Goal: Task Accomplishment & Management: Manage account settings

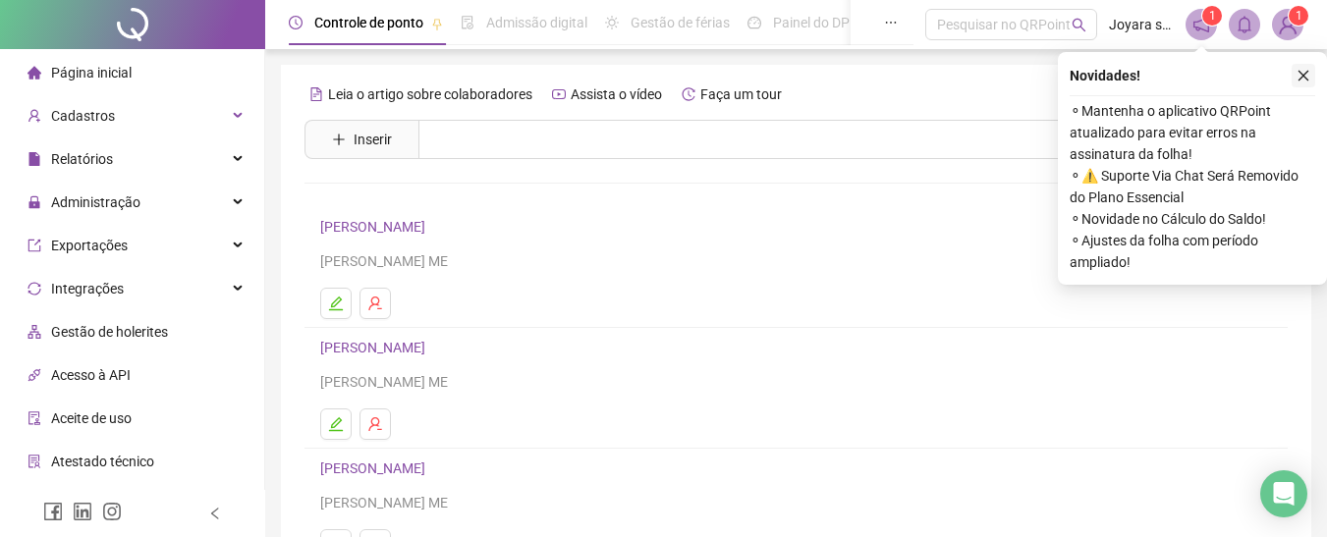
click at [1313, 81] on button "button" at bounding box center [1304, 76] width 24 height 24
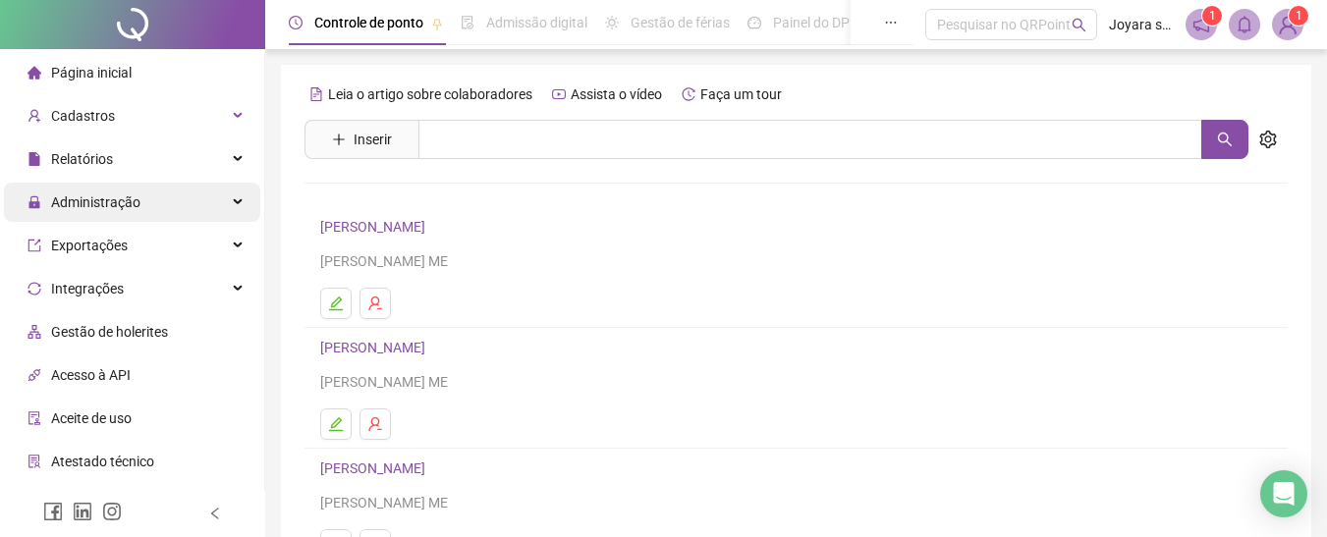
click at [121, 192] on span "Administração" at bounding box center [84, 202] width 113 height 39
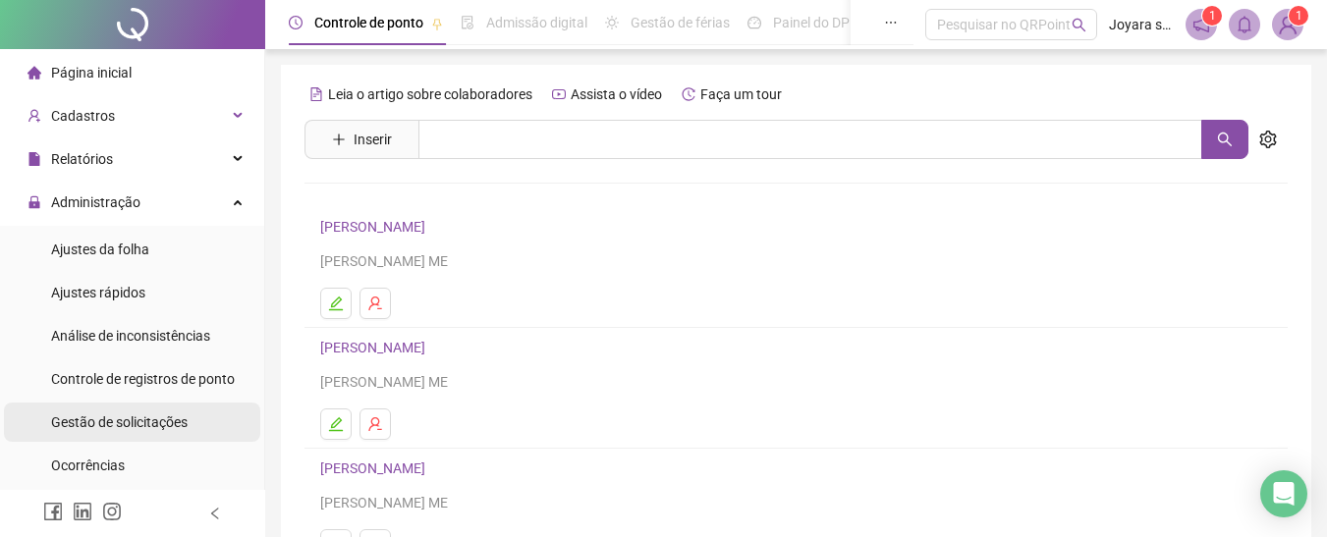
click at [100, 410] on div "Gestão de solicitações" at bounding box center [119, 422] width 137 height 39
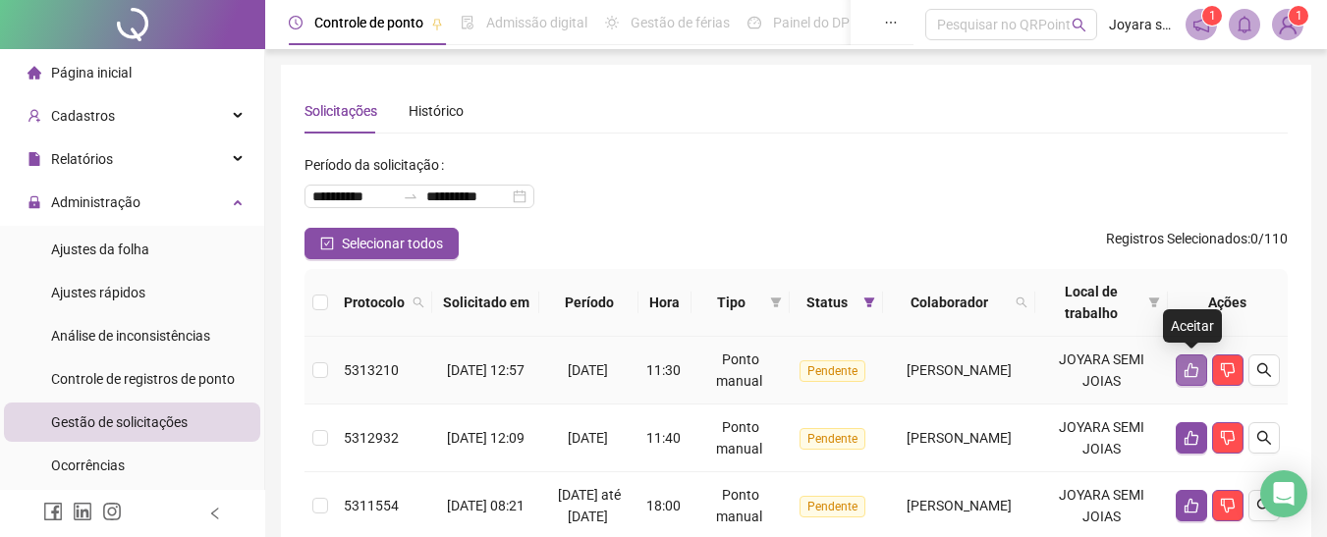
click at [1181, 364] on button "button" at bounding box center [1191, 370] width 31 height 31
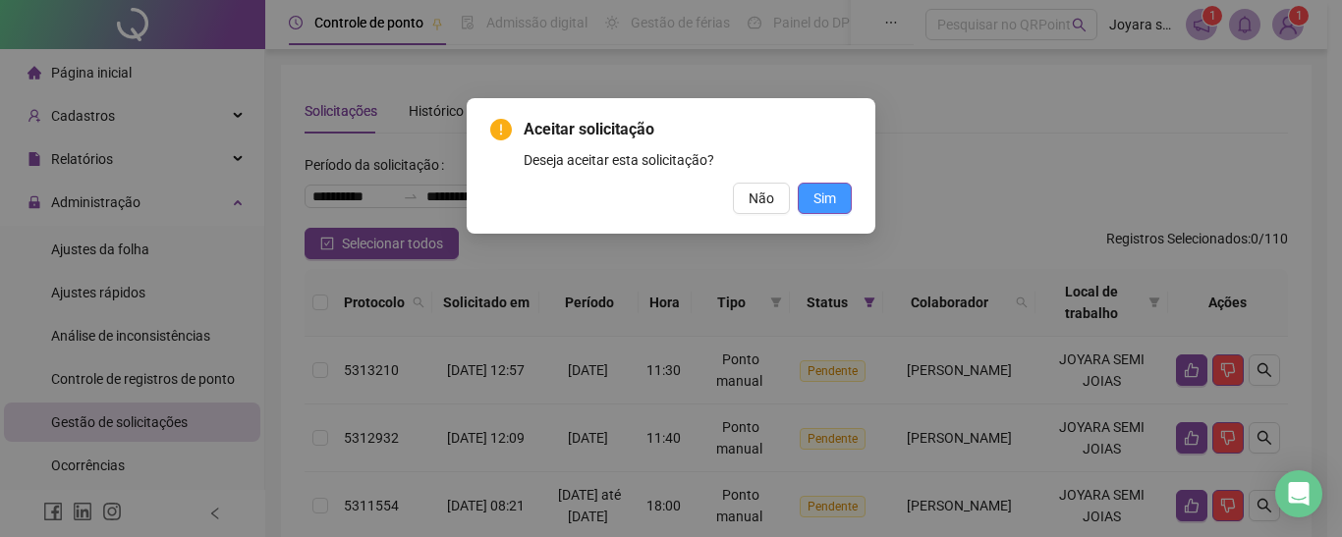
click at [807, 207] on button "Sim" at bounding box center [825, 198] width 54 height 31
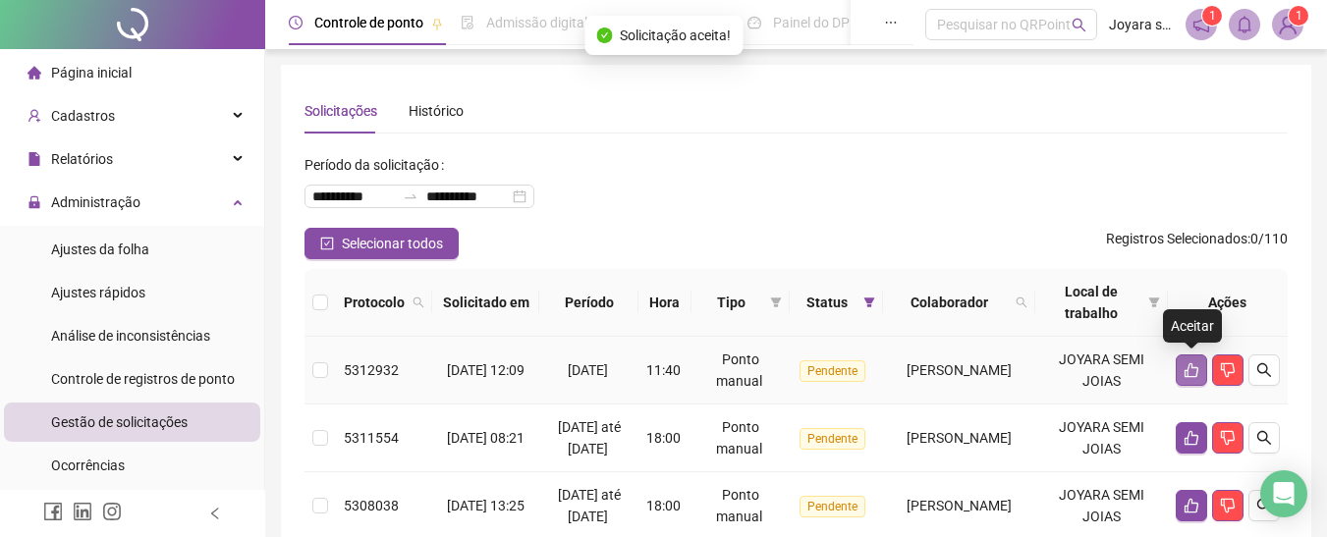
click at [1197, 376] on icon "like" at bounding box center [1192, 370] width 16 height 16
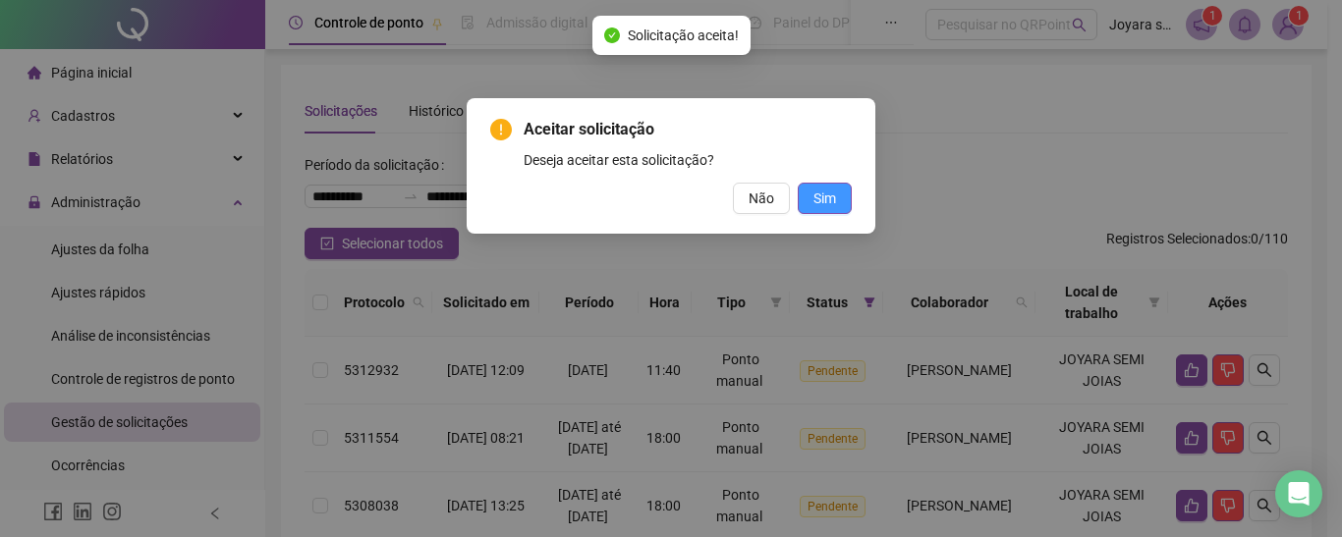
click at [831, 203] on span "Sim" at bounding box center [824, 199] width 23 height 22
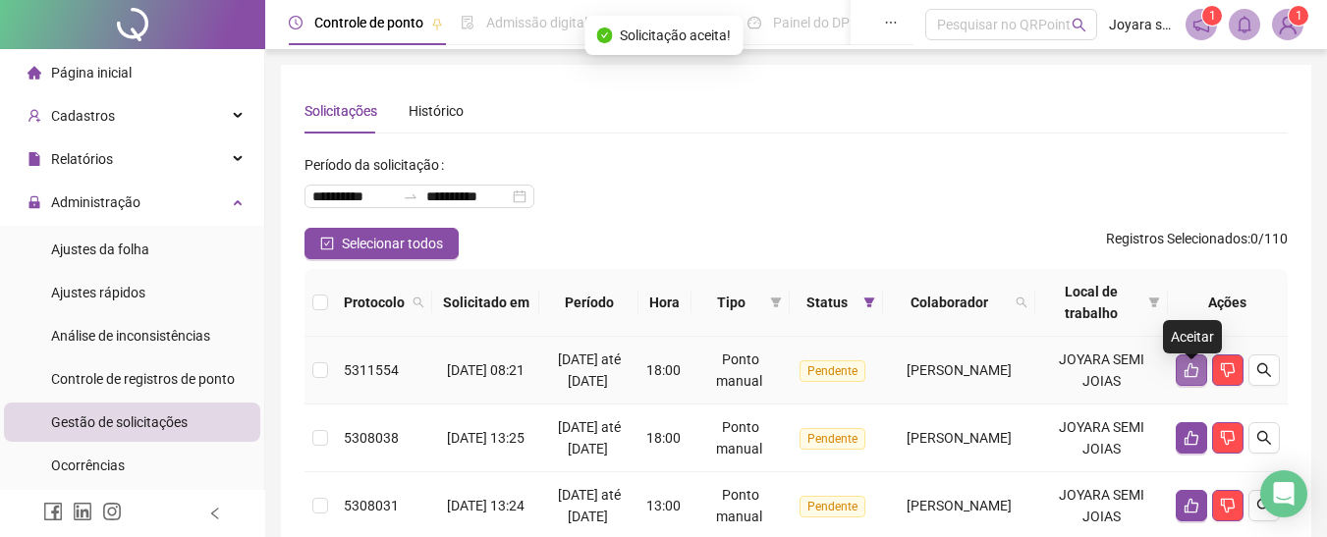
click at [1189, 378] on icon "like" at bounding box center [1192, 370] width 16 height 16
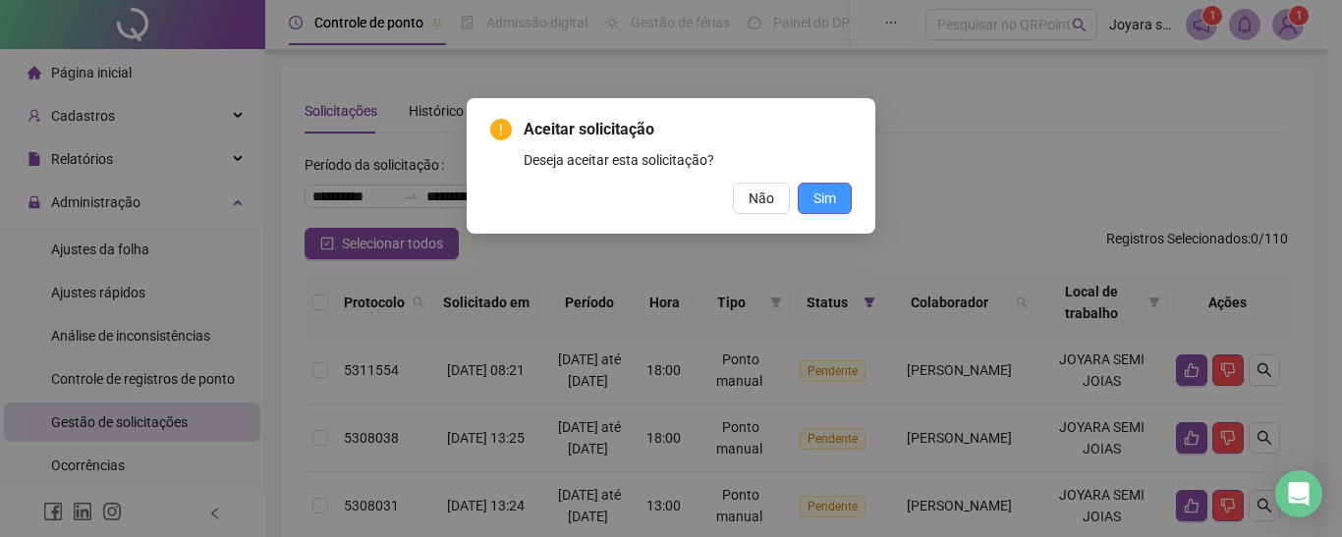
click at [843, 198] on button "Sim" at bounding box center [825, 198] width 54 height 31
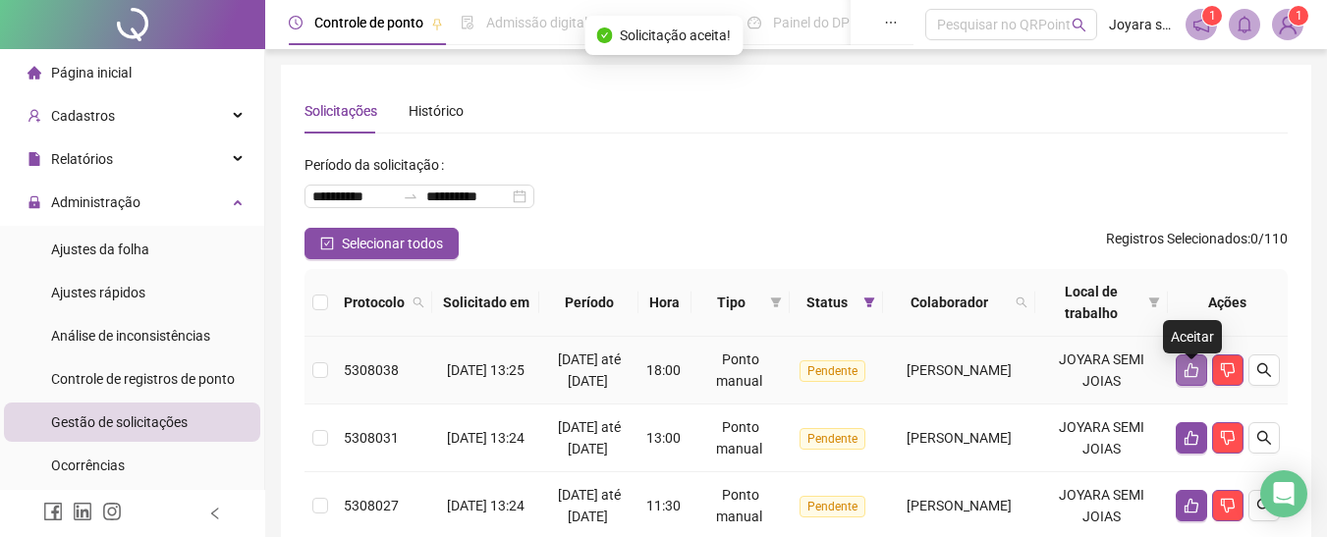
click at [1179, 373] on button "button" at bounding box center [1191, 370] width 31 height 31
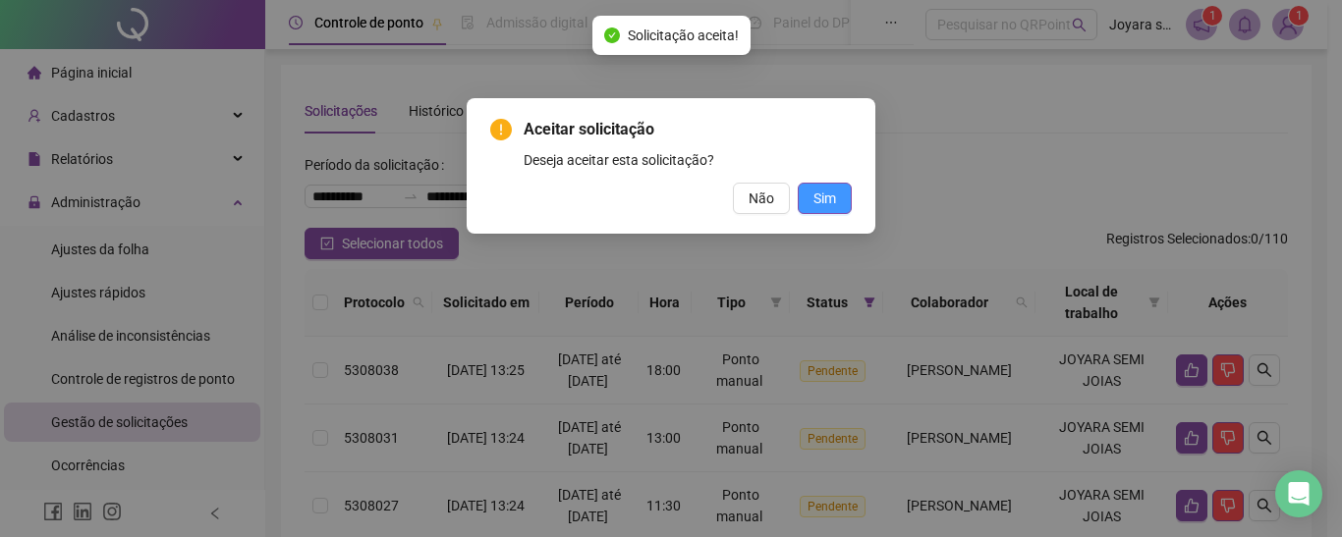
click at [830, 194] on span "Sim" at bounding box center [824, 199] width 23 height 22
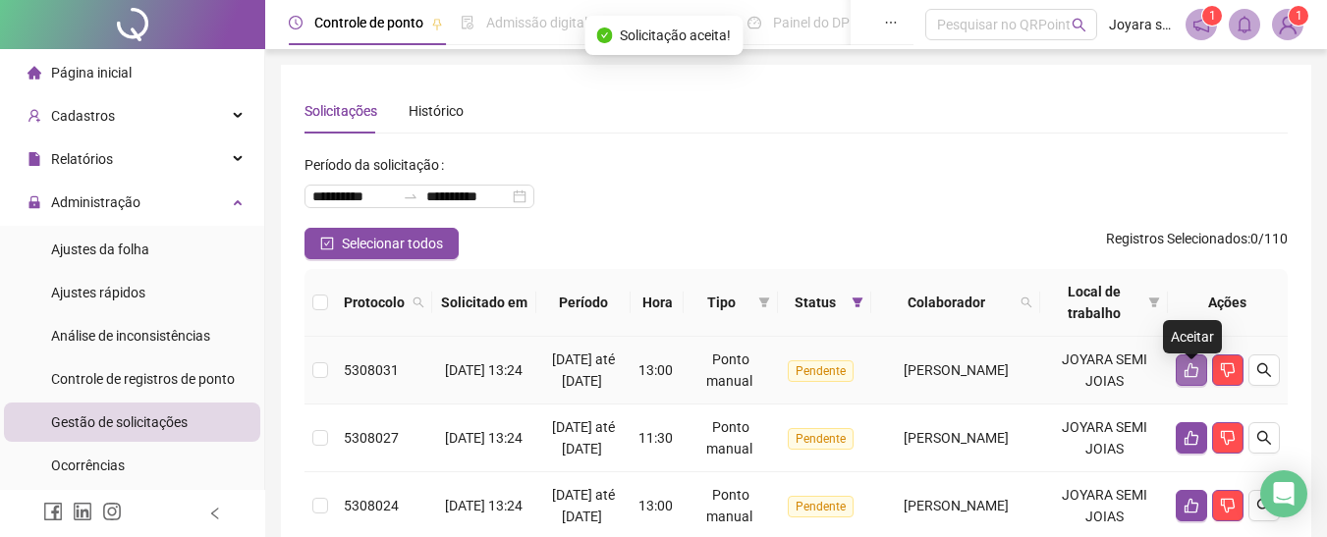
click at [1186, 378] on icon "like" at bounding box center [1192, 370] width 14 height 15
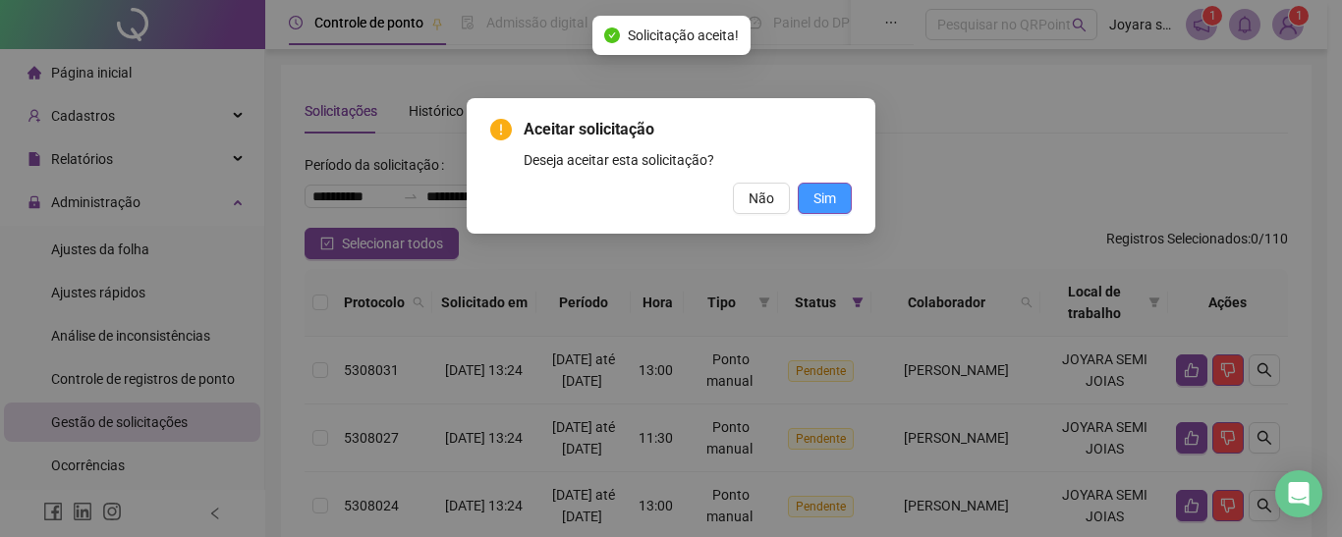
click at [822, 193] on span "Sim" at bounding box center [824, 199] width 23 height 22
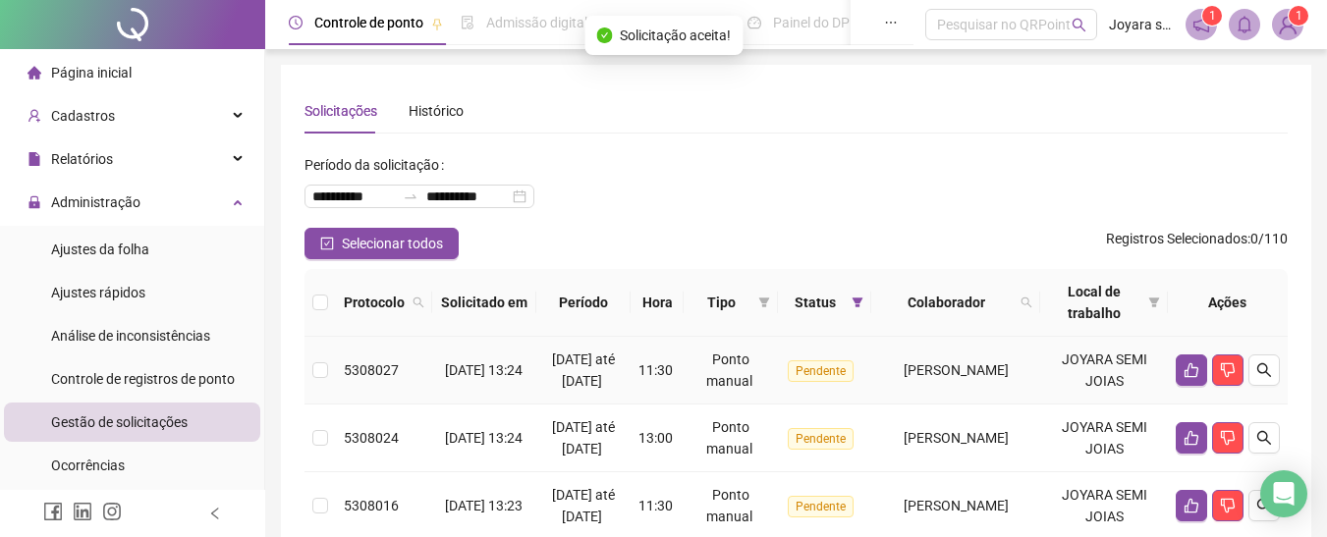
click at [1170, 378] on td at bounding box center [1228, 371] width 120 height 68
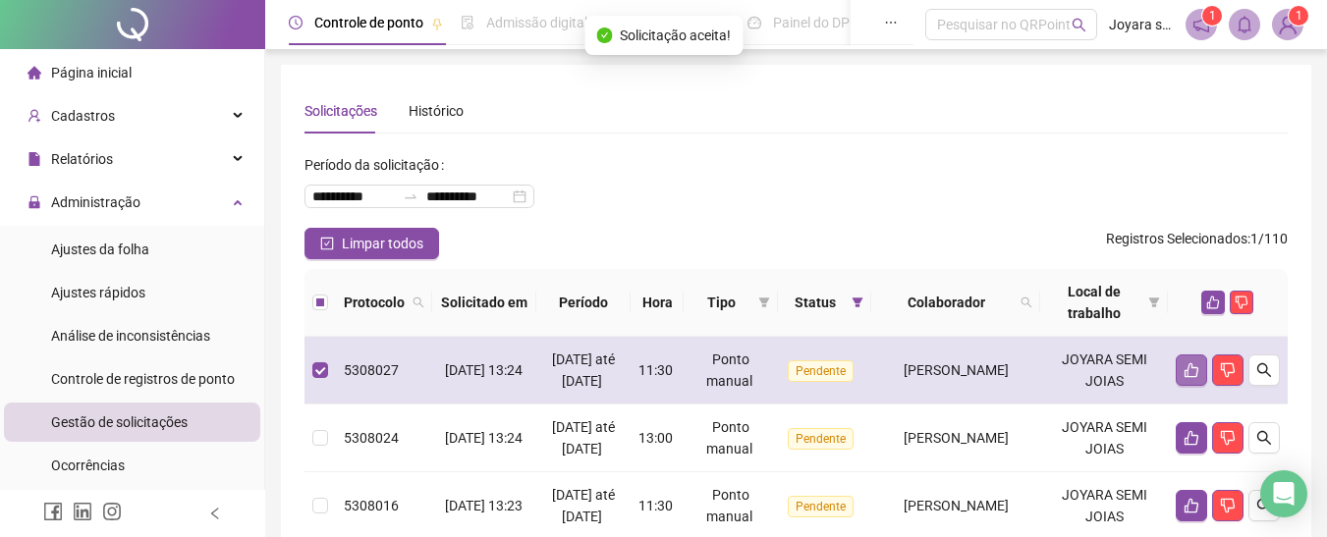
click at [1193, 378] on icon "like" at bounding box center [1192, 370] width 16 height 16
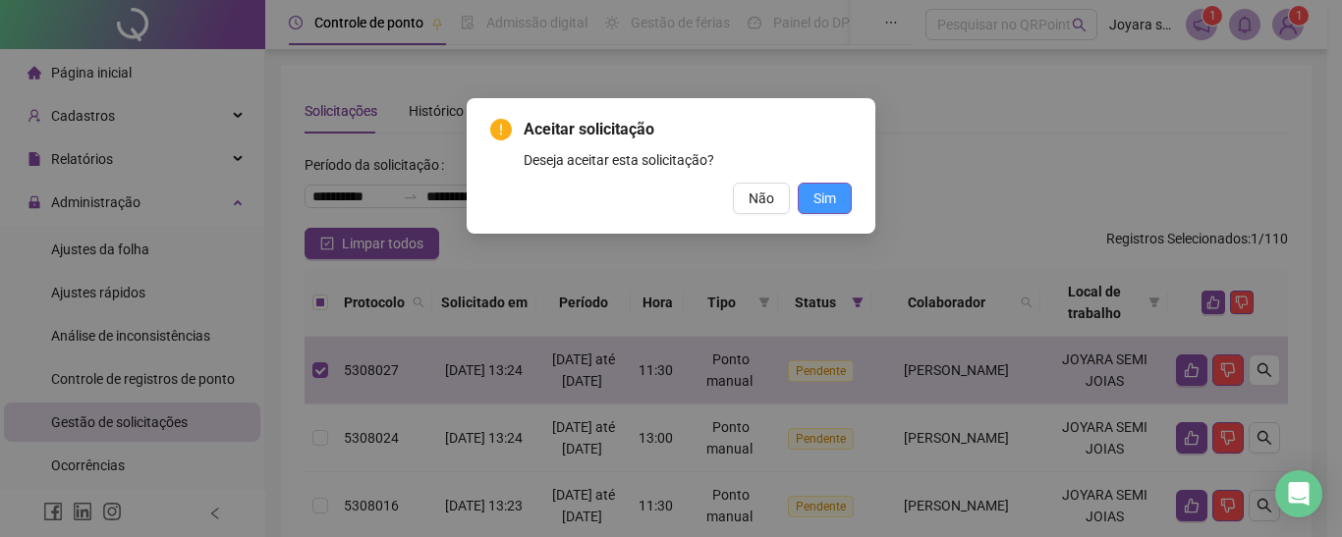
click at [830, 204] on span "Sim" at bounding box center [824, 199] width 23 height 22
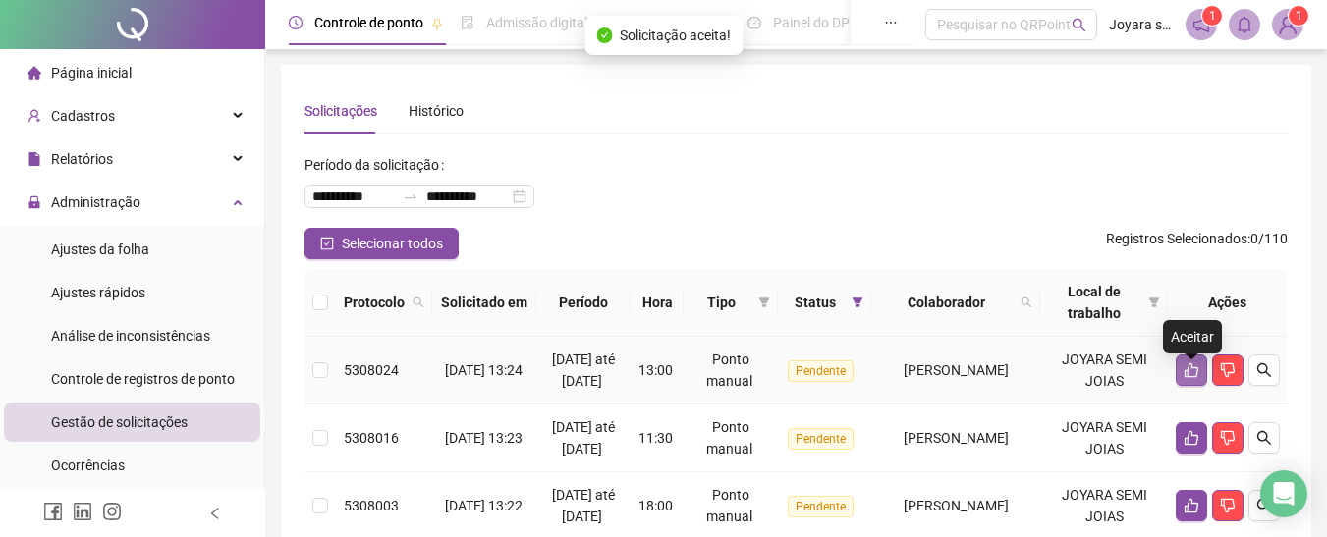
click at [1195, 386] on button "button" at bounding box center [1191, 370] width 31 height 31
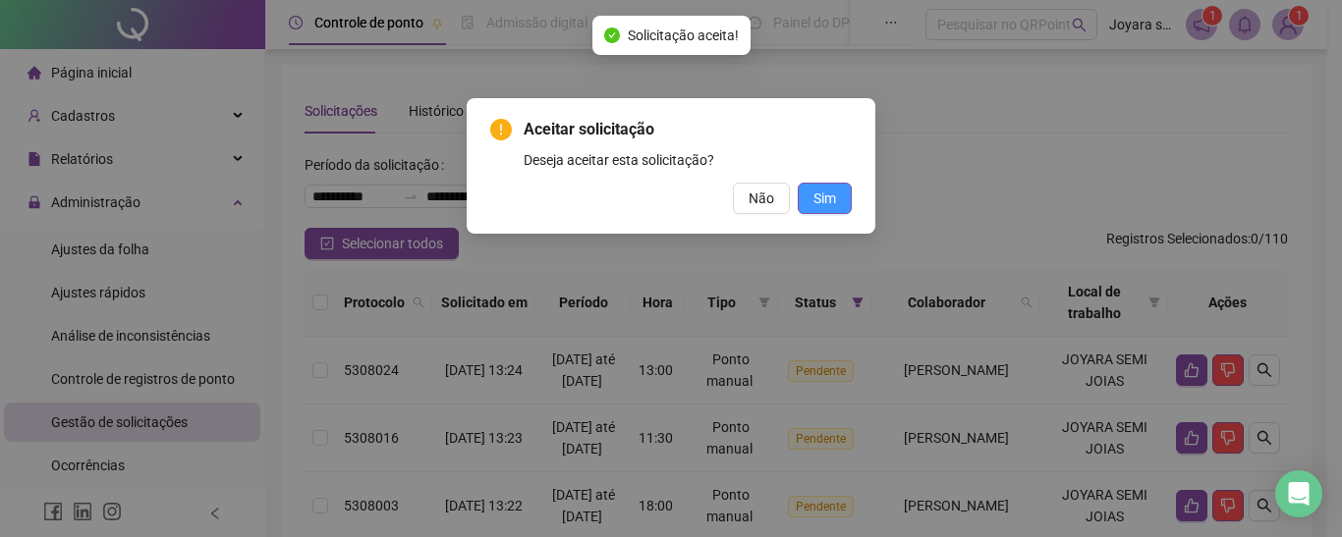
click at [829, 188] on span "Sim" at bounding box center [824, 199] width 23 height 22
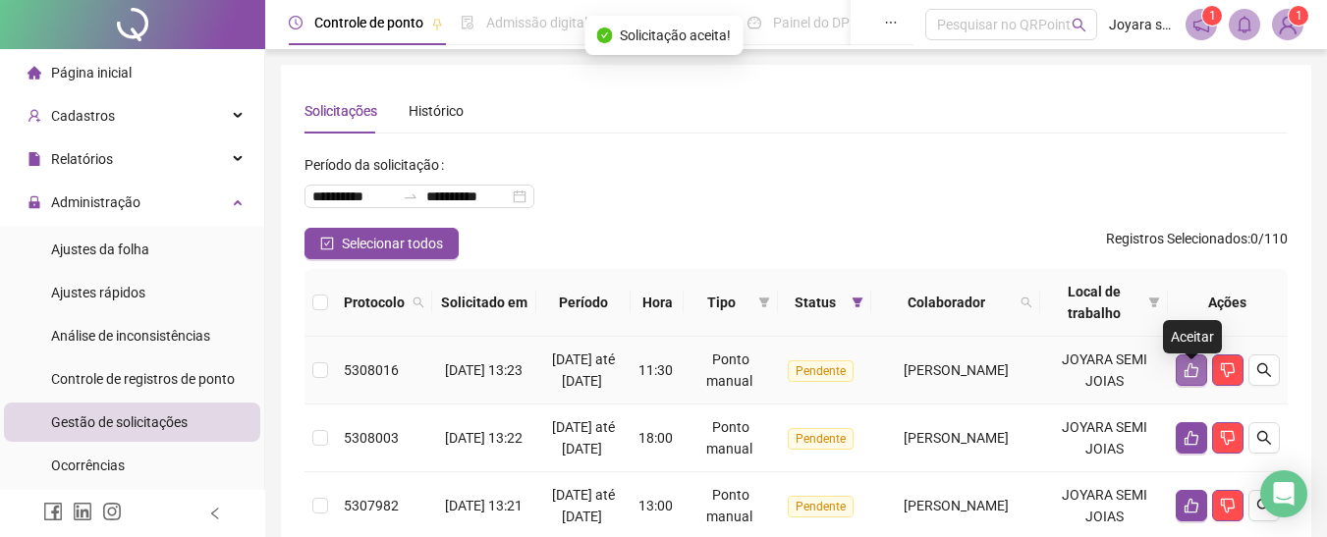
click at [1185, 371] on button "button" at bounding box center [1191, 370] width 31 height 31
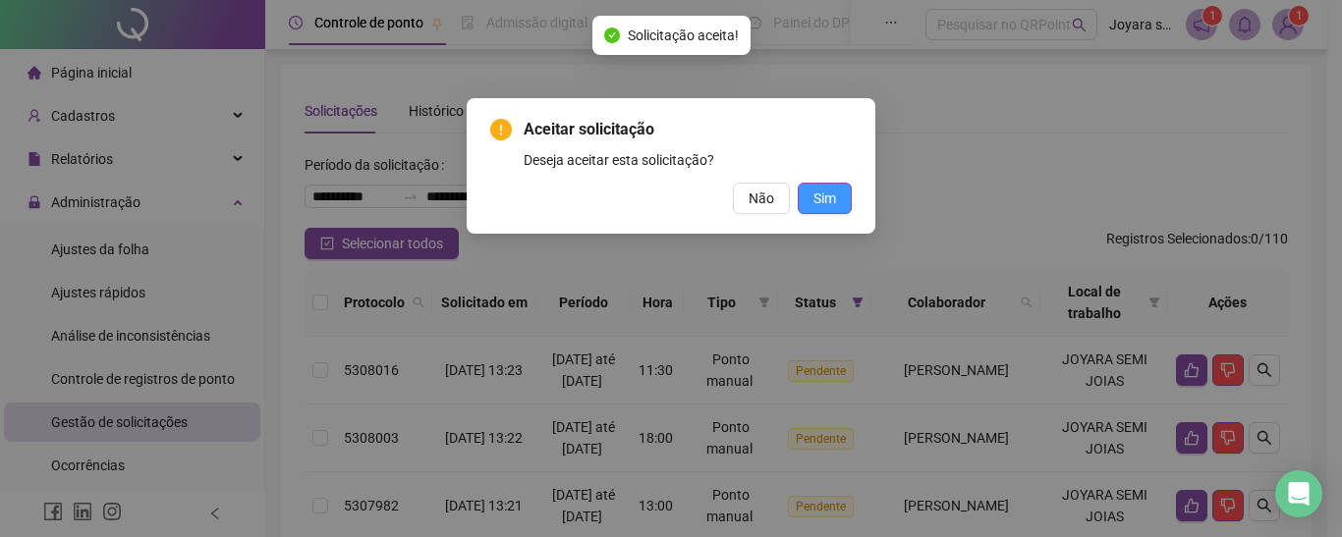
click at [839, 205] on button "Sim" at bounding box center [825, 198] width 54 height 31
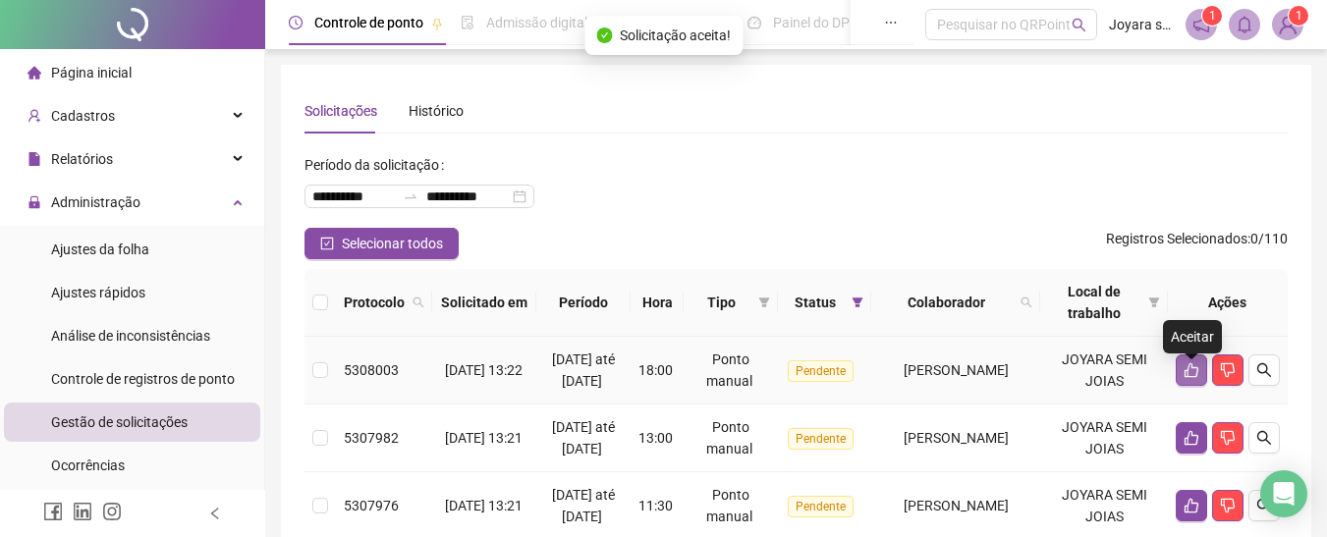
click at [1199, 383] on button "button" at bounding box center [1191, 370] width 31 height 31
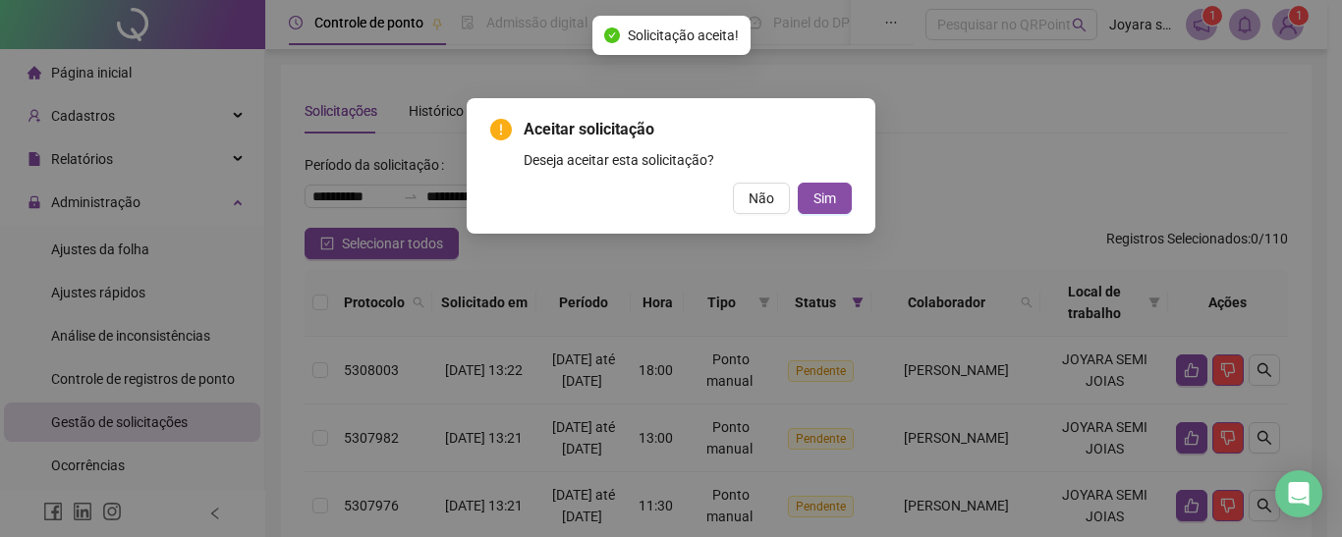
click at [858, 200] on div "Aceitar solicitação Deseja aceitar esta solicitação? Não Sim" at bounding box center [671, 166] width 409 height 136
click at [848, 201] on button "Sim" at bounding box center [825, 198] width 54 height 31
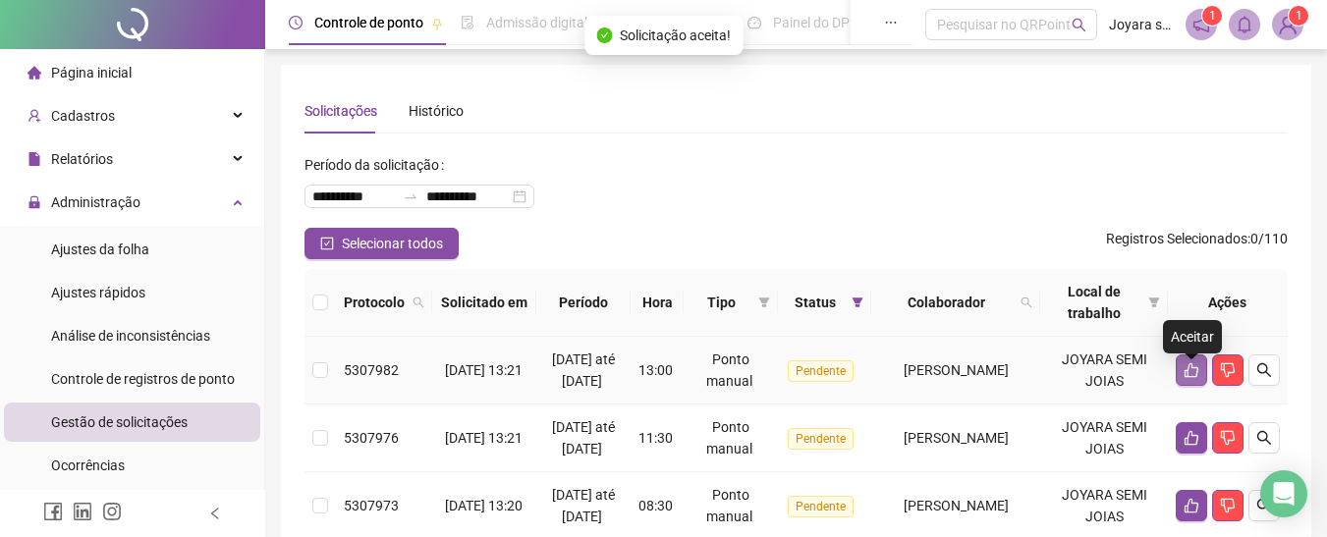
click at [1177, 381] on button "button" at bounding box center [1191, 370] width 31 height 31
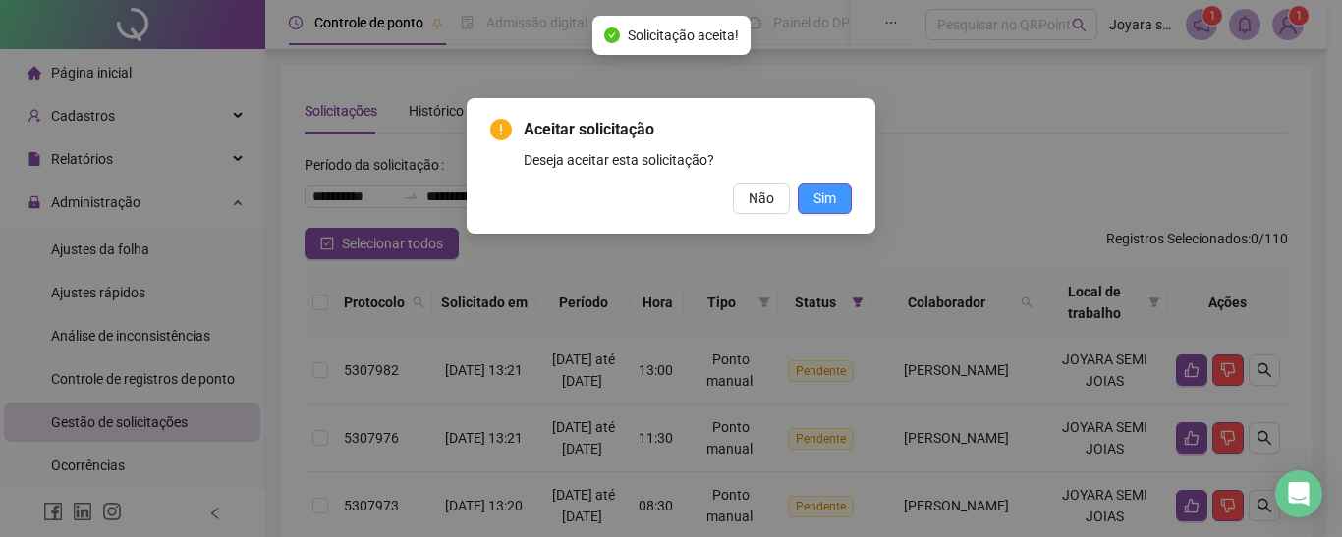
click at [828, 211] on button "Sim" at bounding box center [825, 198] width 54 height 31
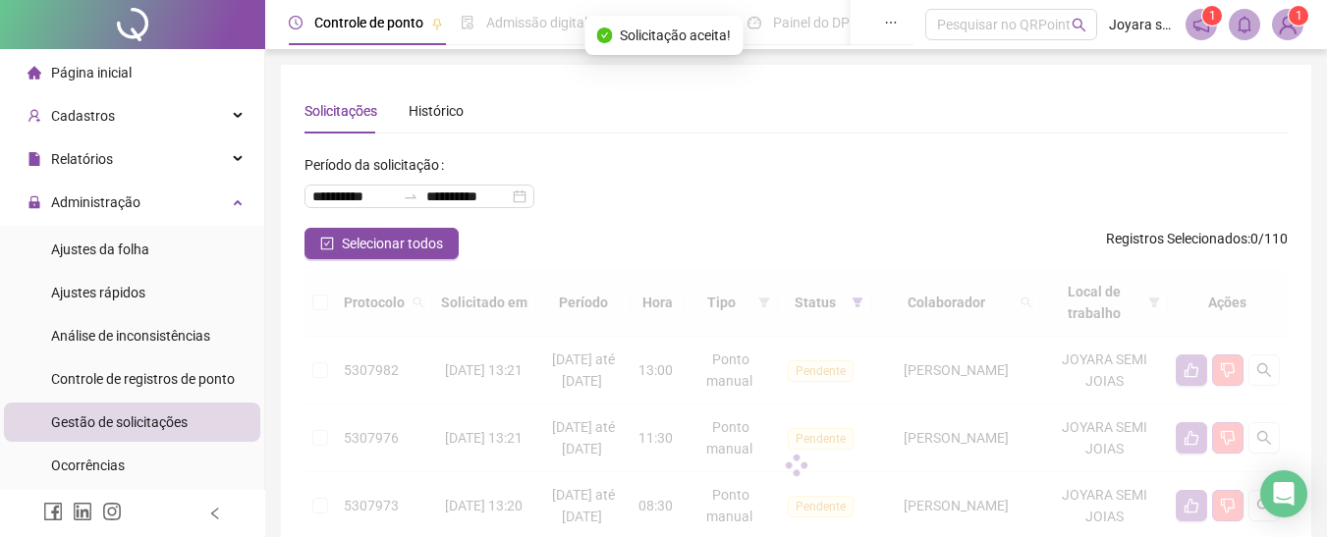
click at [1182, 380] on div at bounding box center [795, 465] width 983 height 393
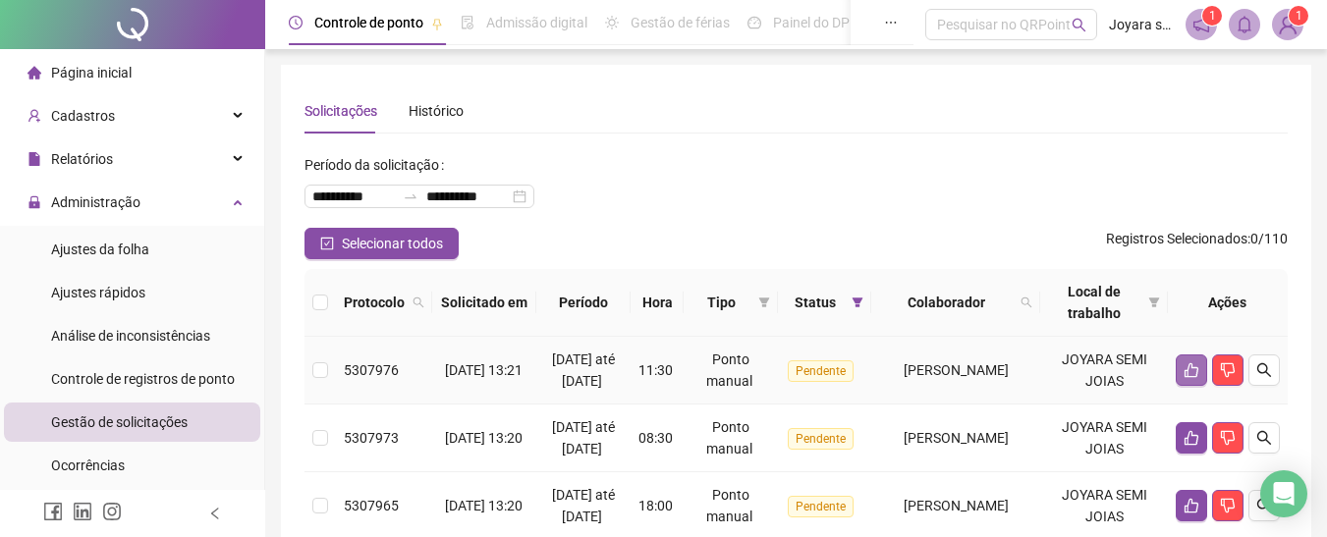
click at [1184, 378] on icon "like" at bounding box center [1192, 370] width 16 height 16
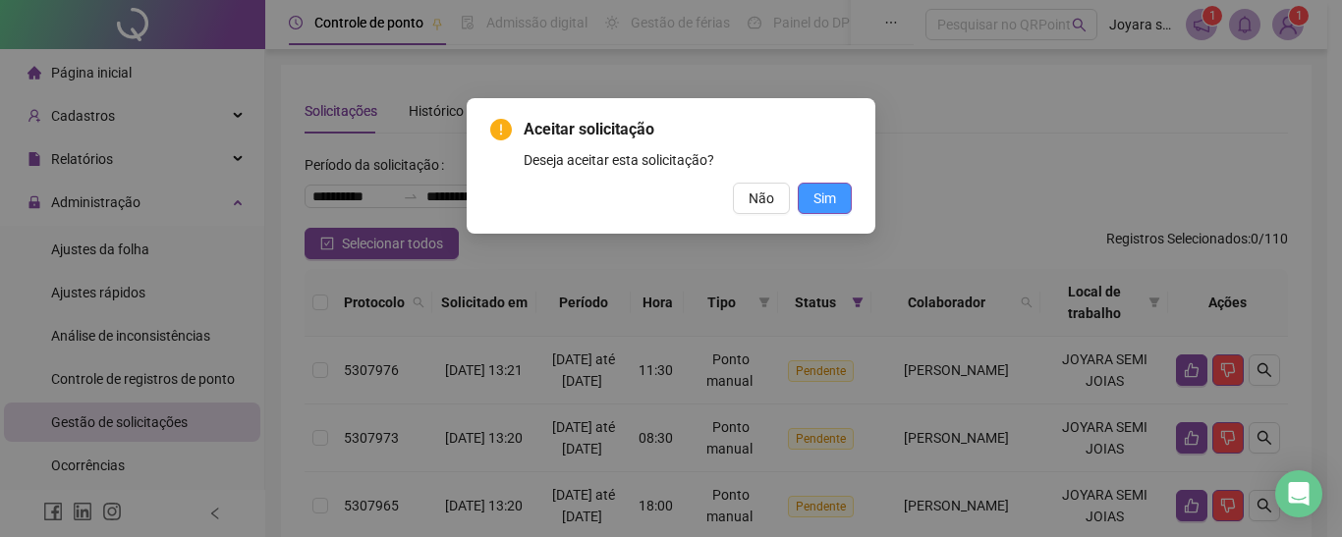
click at [824, 191] on span "Sim" at bounding box center [824, 199] width 23 height 22
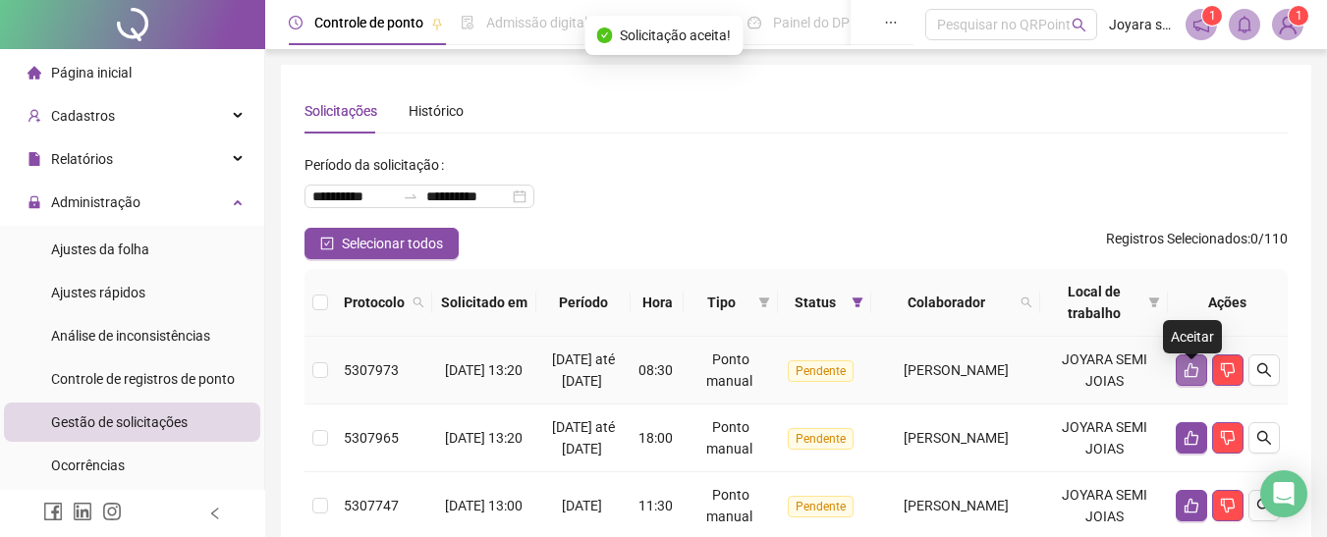
click at [1190, 378] on icon "like" at bounding box center [1192, 370] width 16 height 16
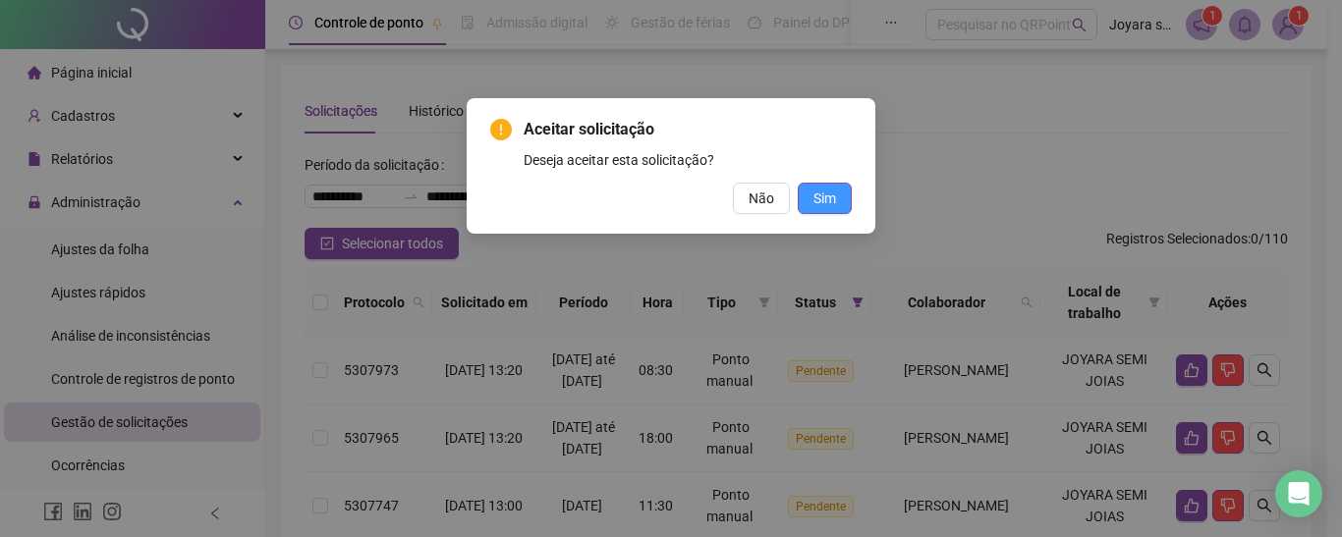
click at [847, 193] on button "Sim" at bounding box center [825, 198] width 54 height 31
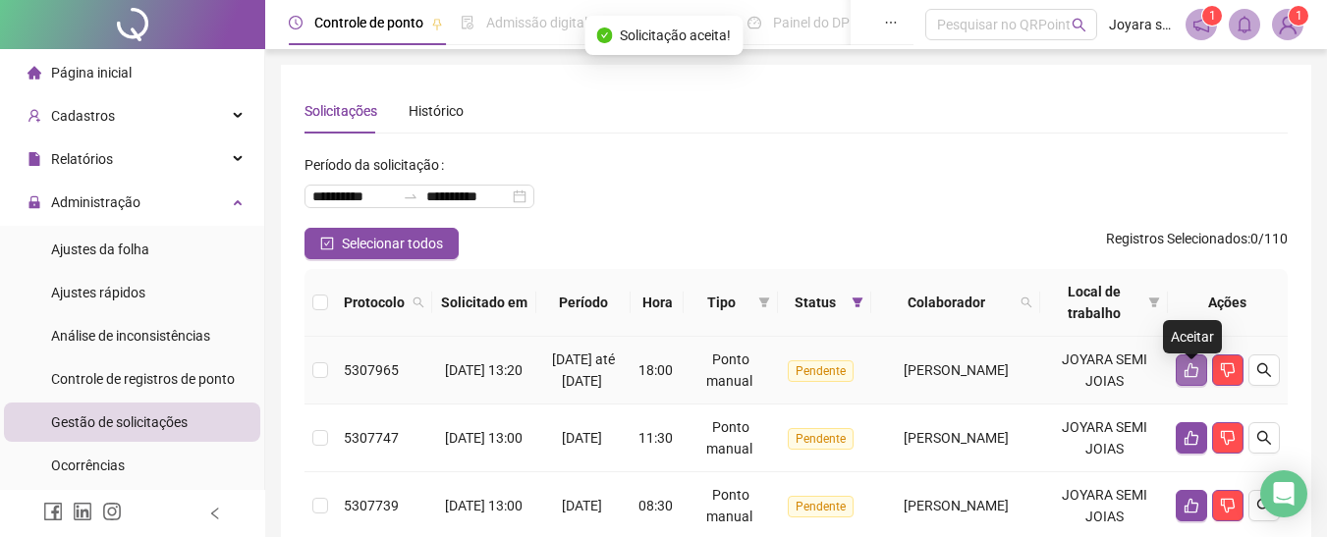
click at [1184, 377] on icon "like" at bounding box center [1192, 370] width 16 height 16
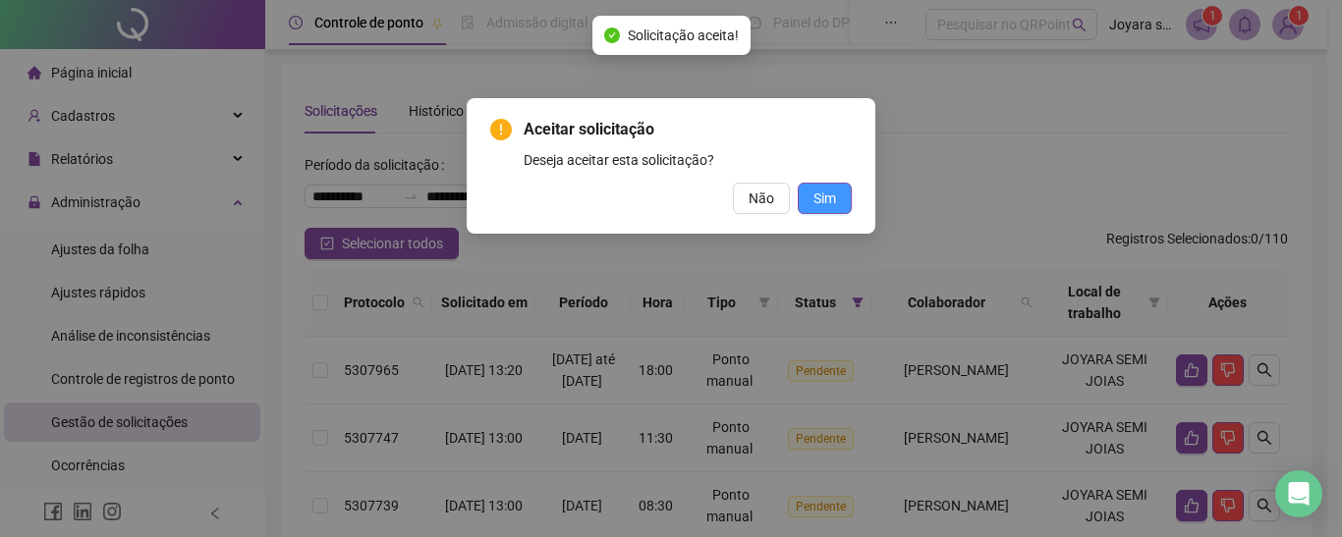
click at [837, 183] on button "Sim" at bounding box center [825, 198] width 54 height 31
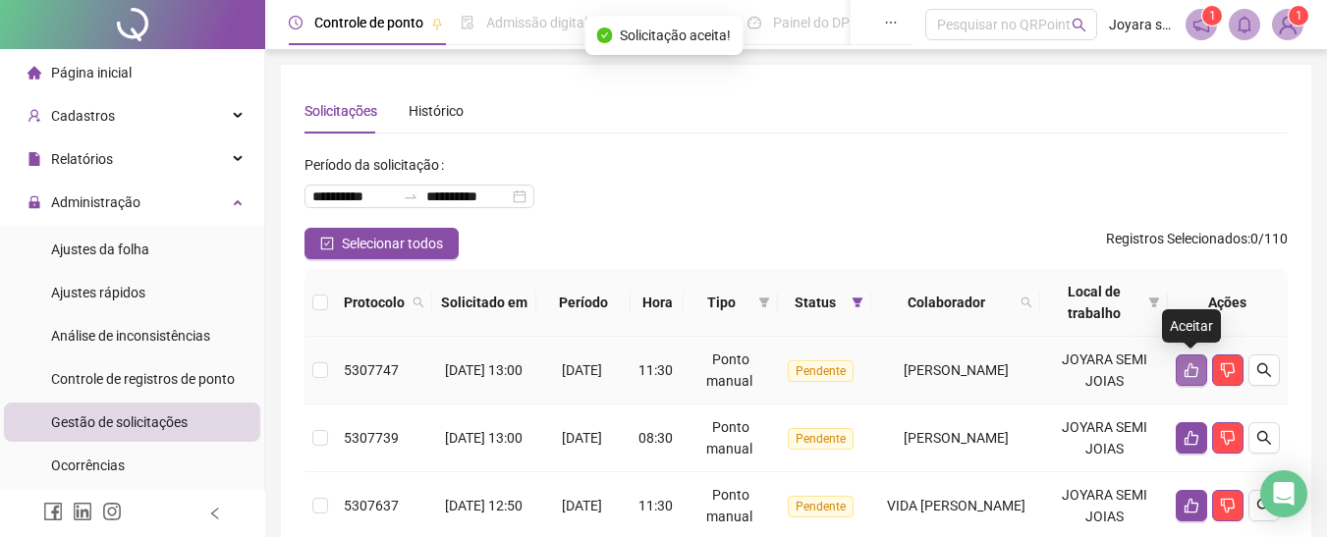
click at [1188, 373] on icon "like" at bounding box center [1192, 370] width 16 height 16
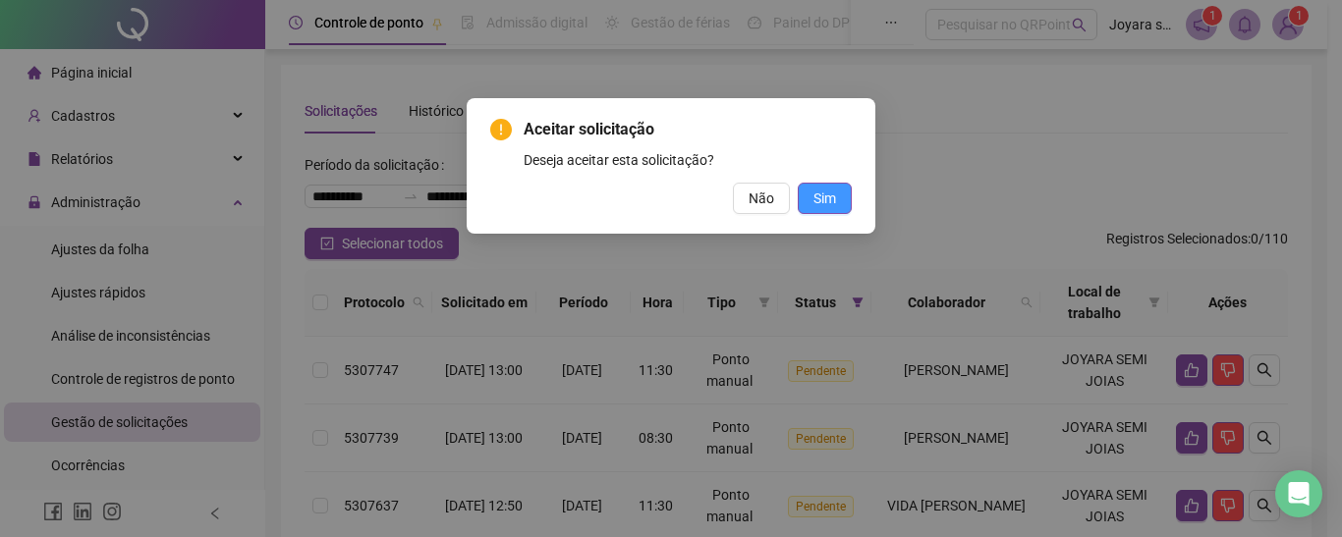
click at [837, 209] on button "Sim" at bounding box center [825, 198] width 54 height 31
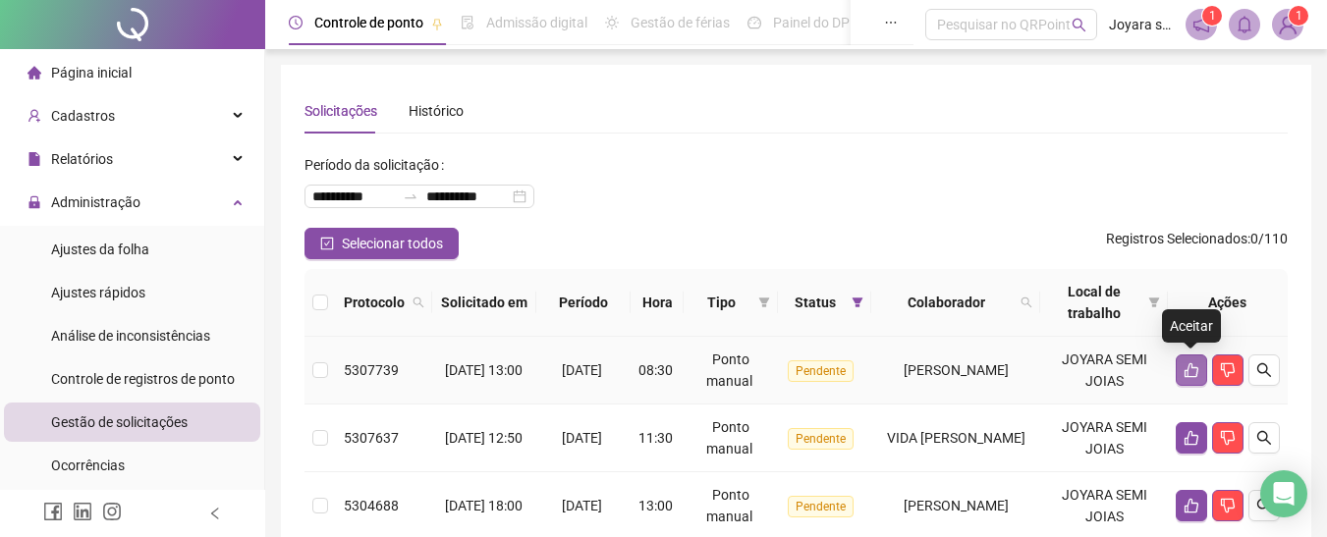
click at [1196, 375] on icon "like" at bounding box center [1192, 370] width 14 height 15
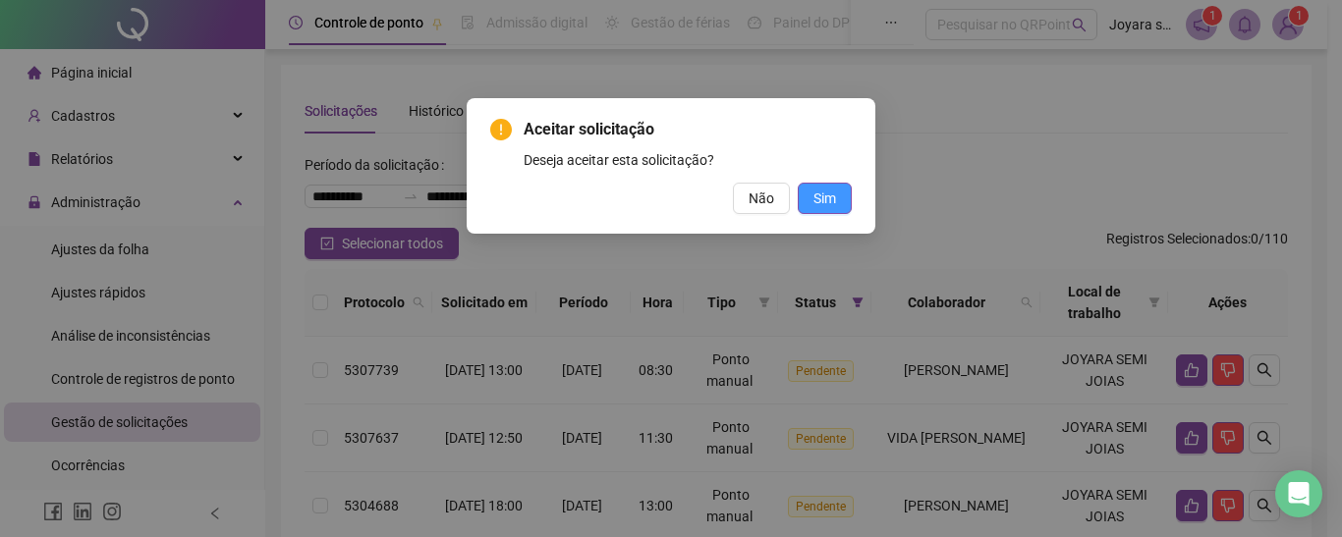
click at [825, 203] on span "Sim" at bounding box center [824, 199] width 23 height 22
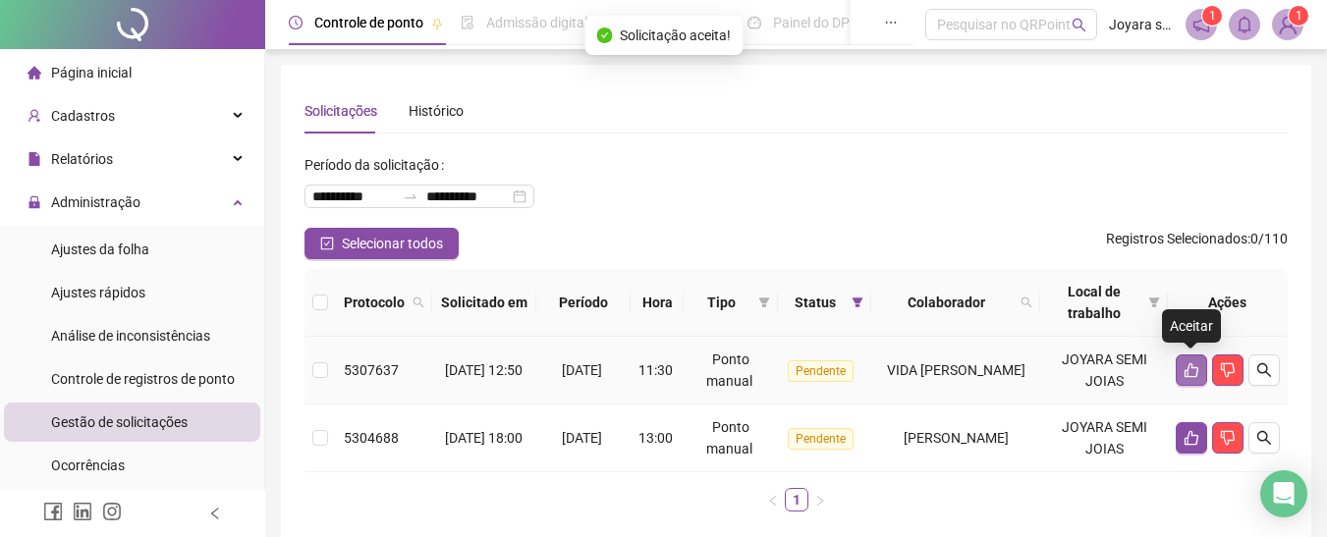
click at [1193, 375] on icon "like" at bounding box center [1192, 370] width 16 height 16
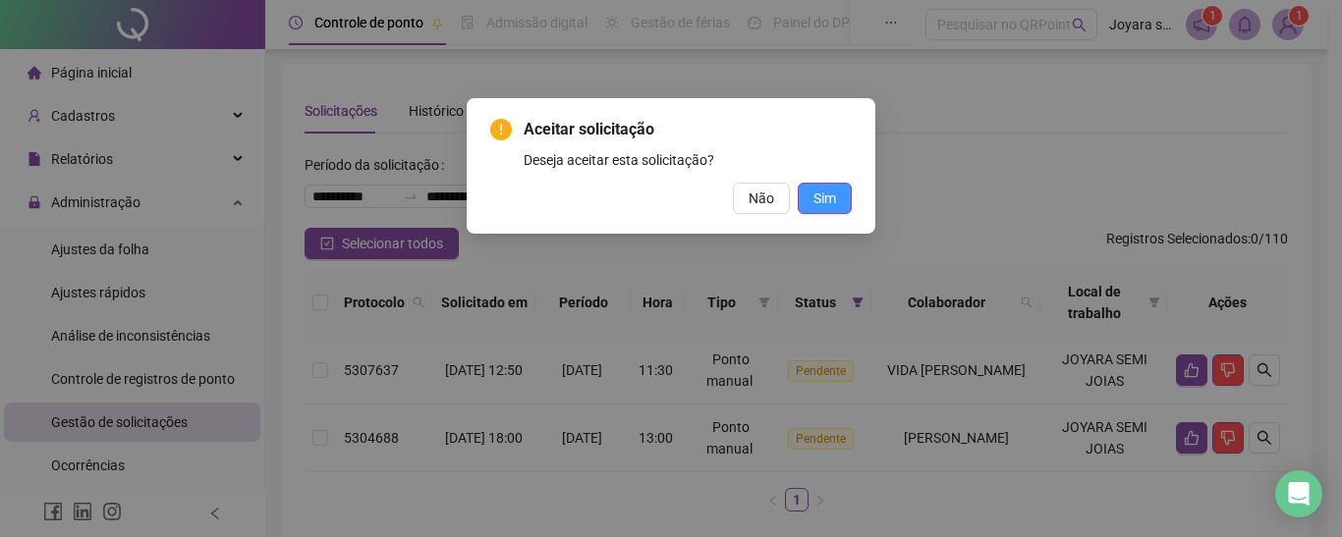
click at [836, 202] on button "Sim" at bounding box center [825, 198] width 54 height 31
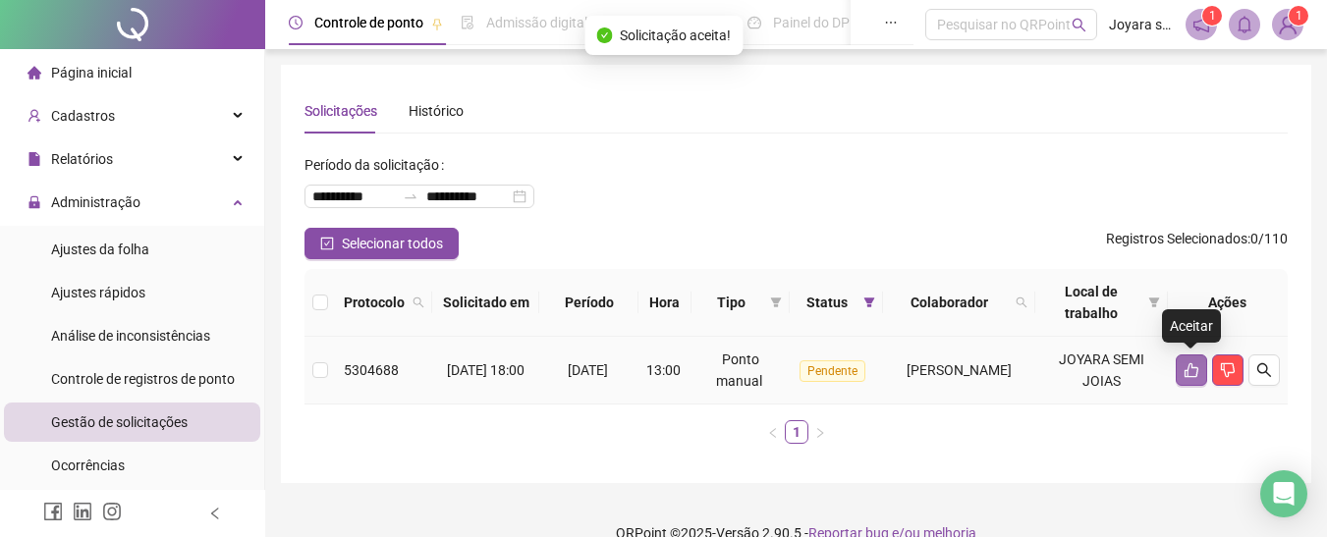
click at [1193, 376] on icon "like" at bounding box center [1192, 370] width 16 height 16
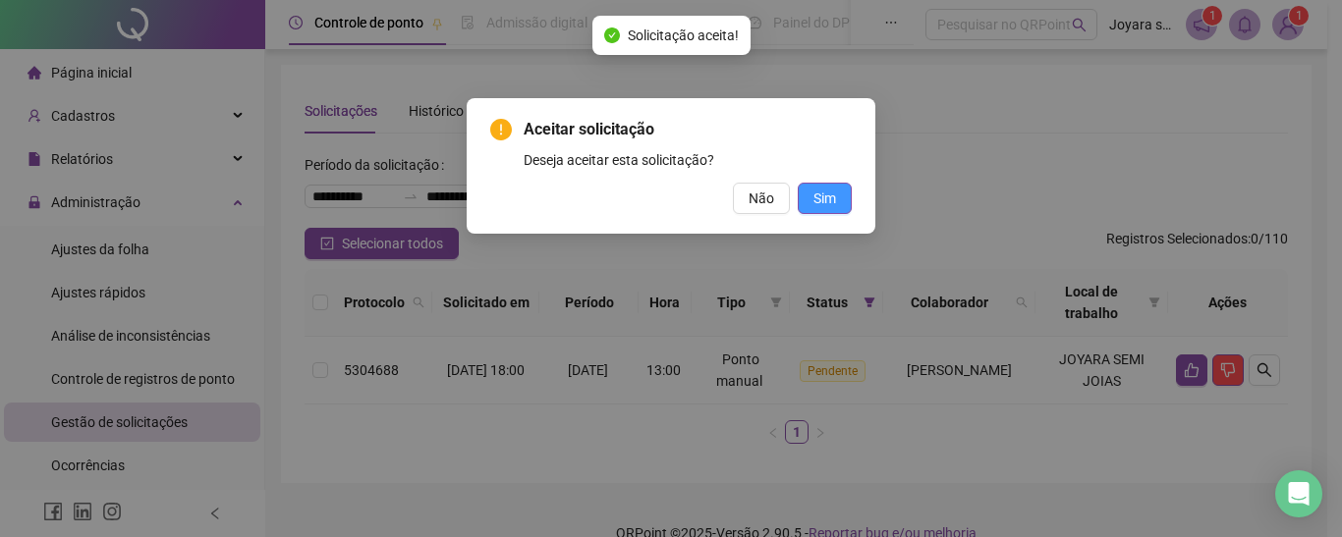
click at [844, 190] on button "Sim" at bounding box center [825, 198] width 54 height 31
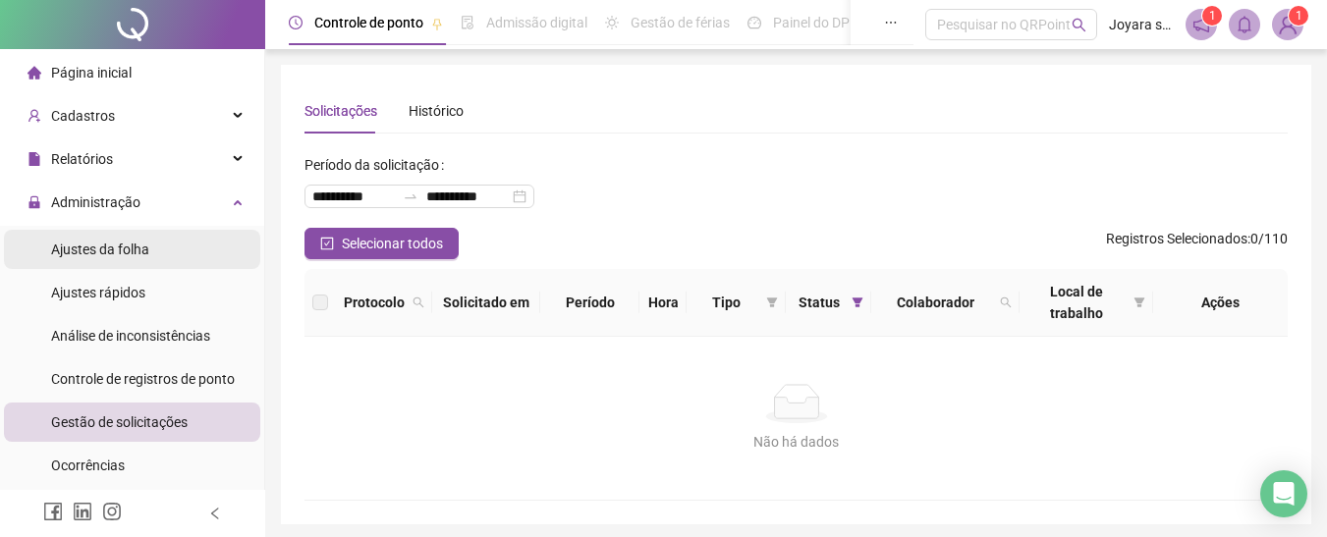
click at [131, 239] on div "Ajustes da folha" at bounding box center [100, 249] width 98 height 39
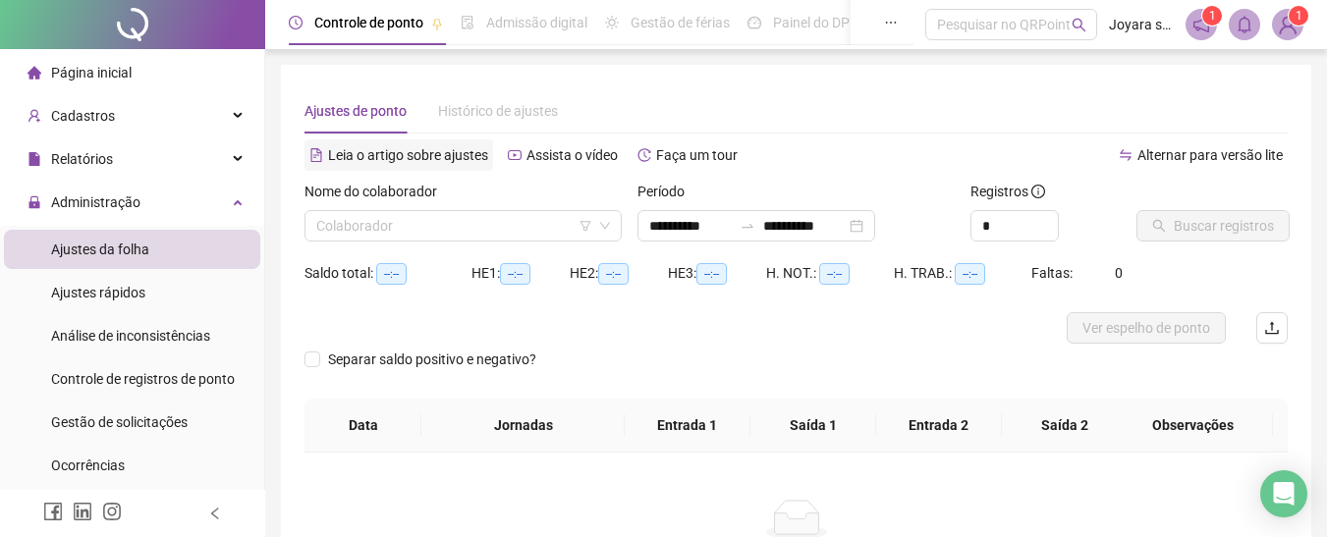
type input "**********"
click at [400, 220] on input "search" at bounding box center [454, 225] width 276 height 29
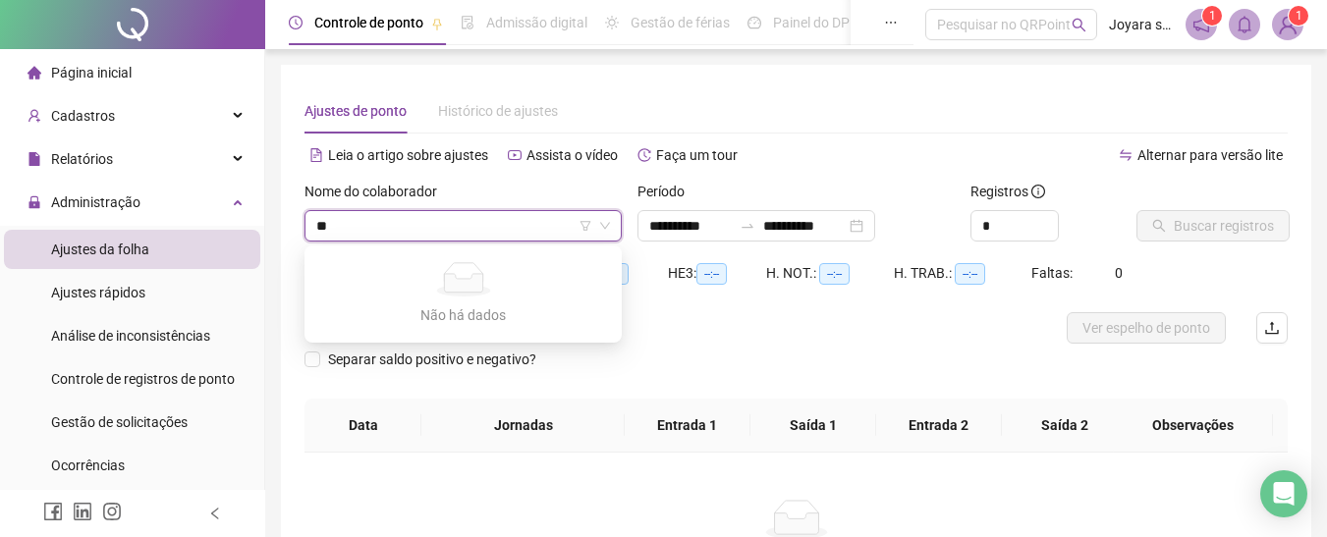
type input "*"
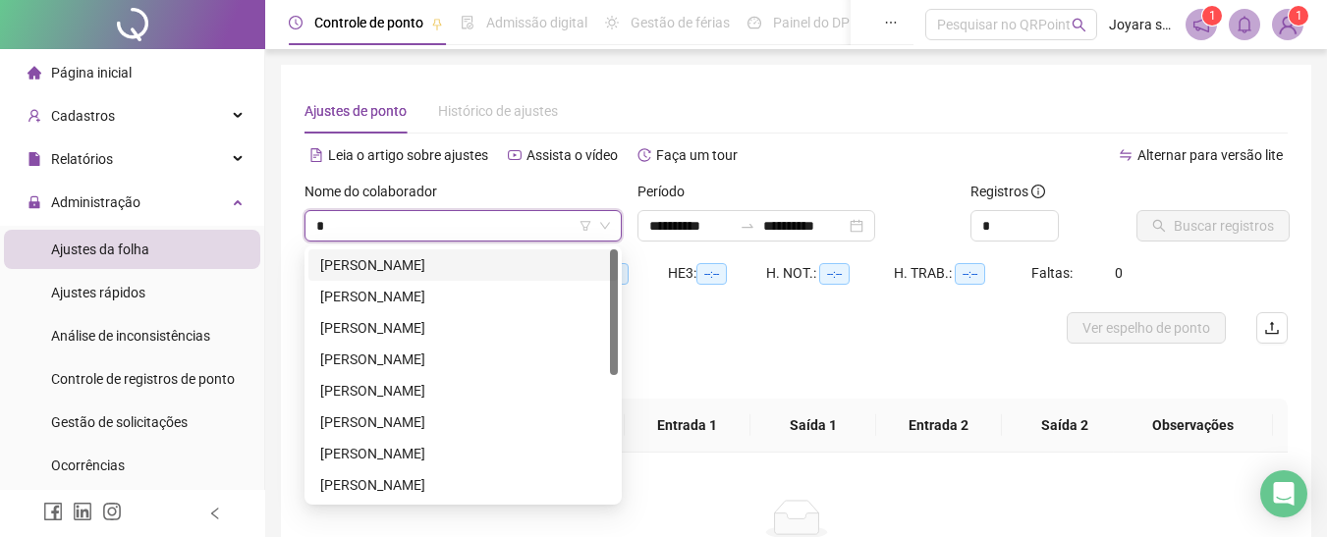
scroll to position [196, 0]
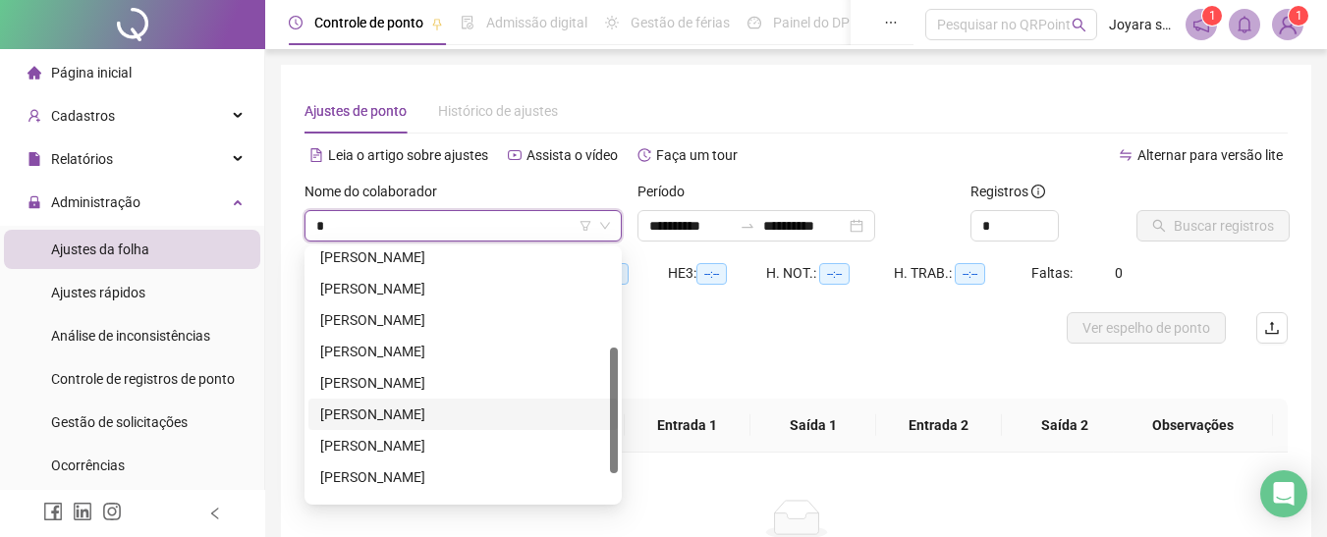
click at [409, 408] on div "[PERSON_NAME]" at bounding box center [463, 415] width 286 height 22
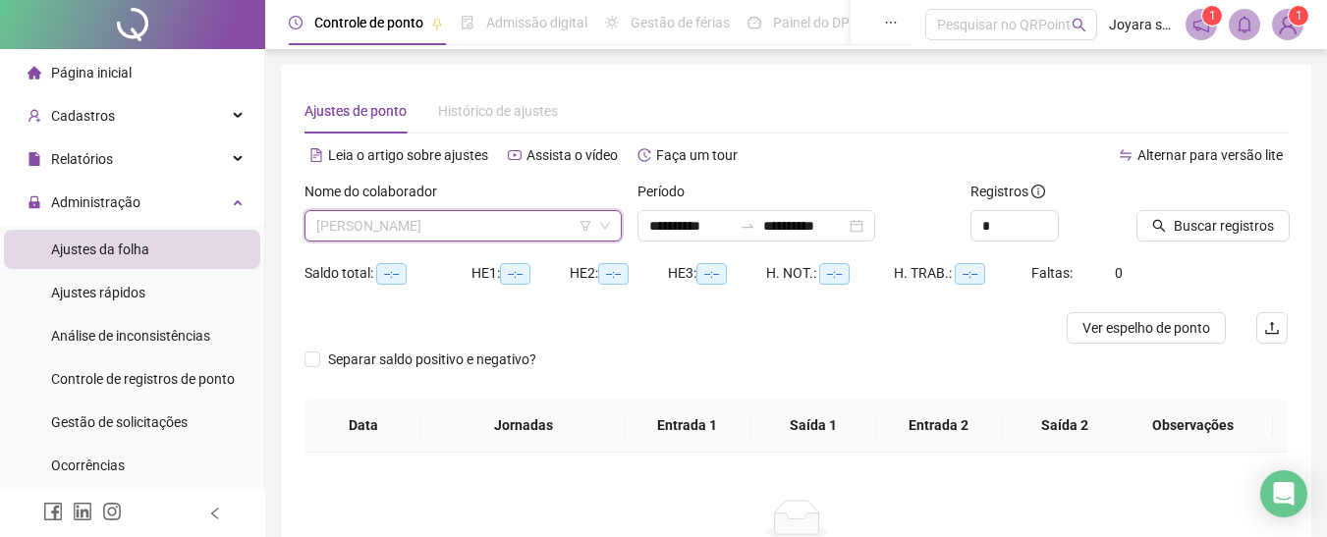
click at [561, 231] on span "[PERSON_NAME]" at bounding box center [463, 225] width 294 height 29
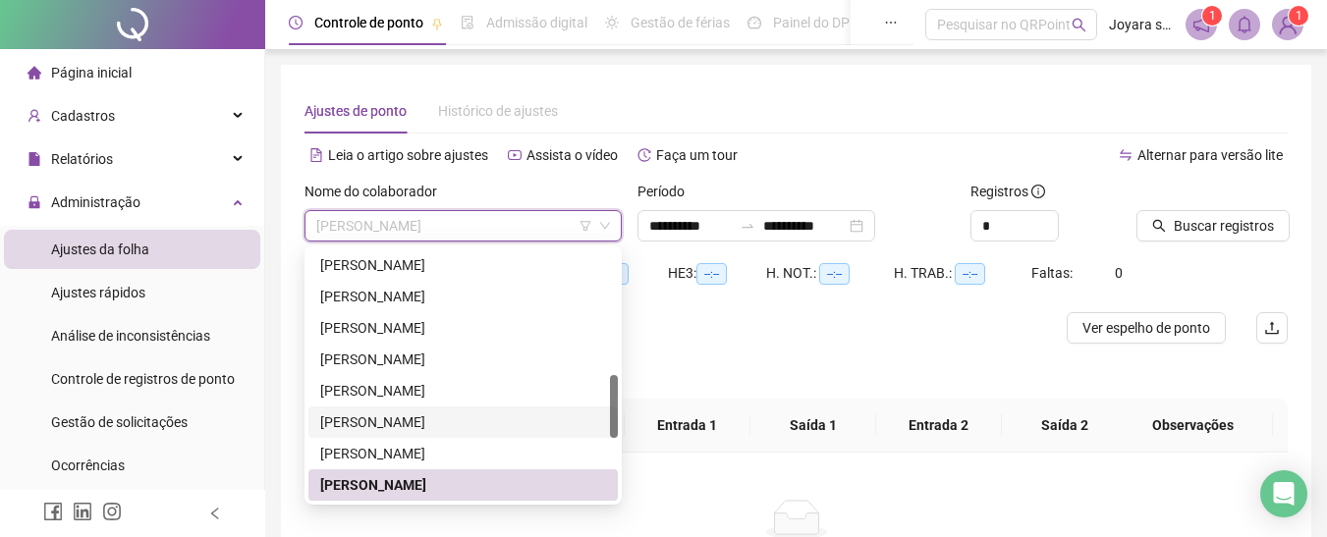
click at [423, 428] on div "[PERSON_NAME]" at bounding box center [463, 423] width 286 height 22
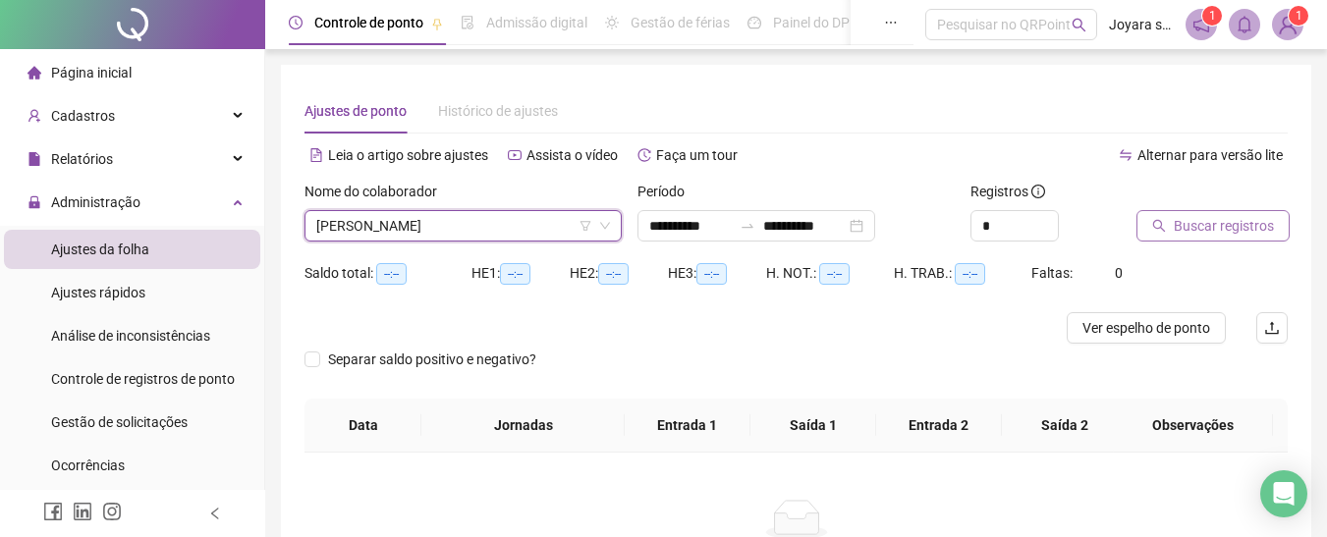
click at [1201, 221] on span "Buscar registros" at bounding box center [1224, 226] width 100 height 22
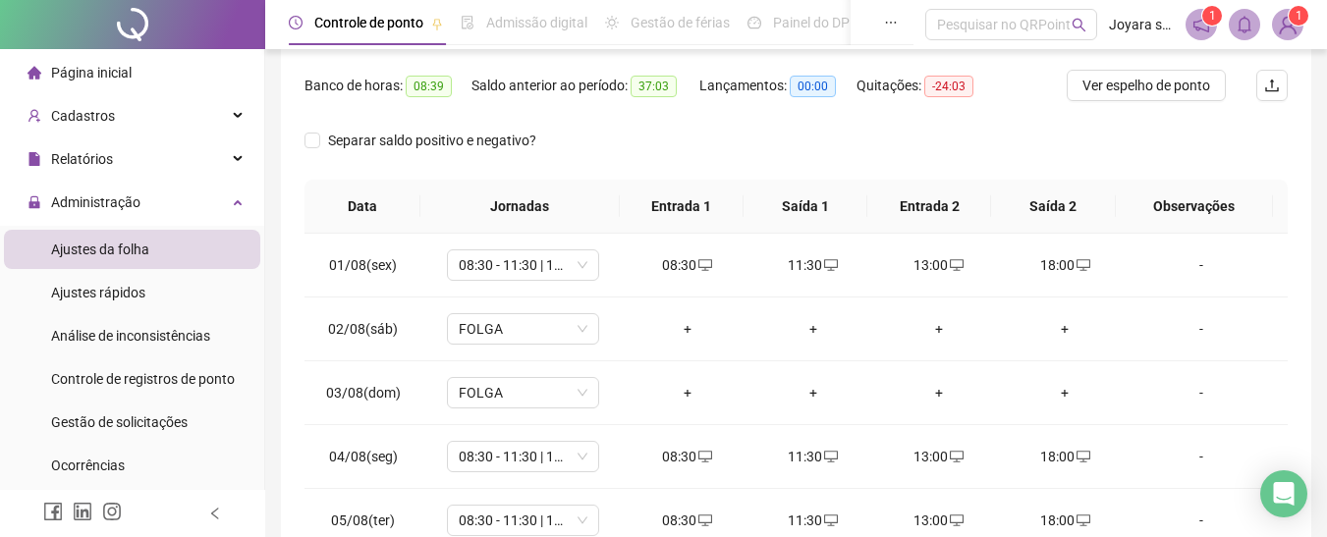
scroll to position [0, 0]
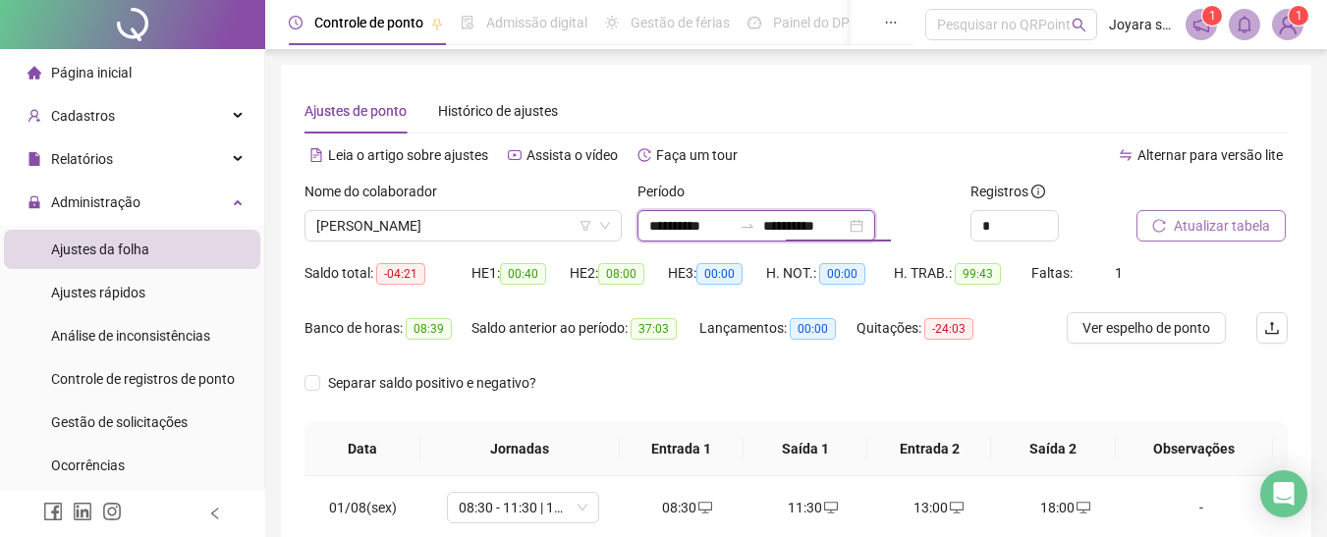
click at [798, 230] on input "**********" at bounding box center [804, 226] width 83 height 22
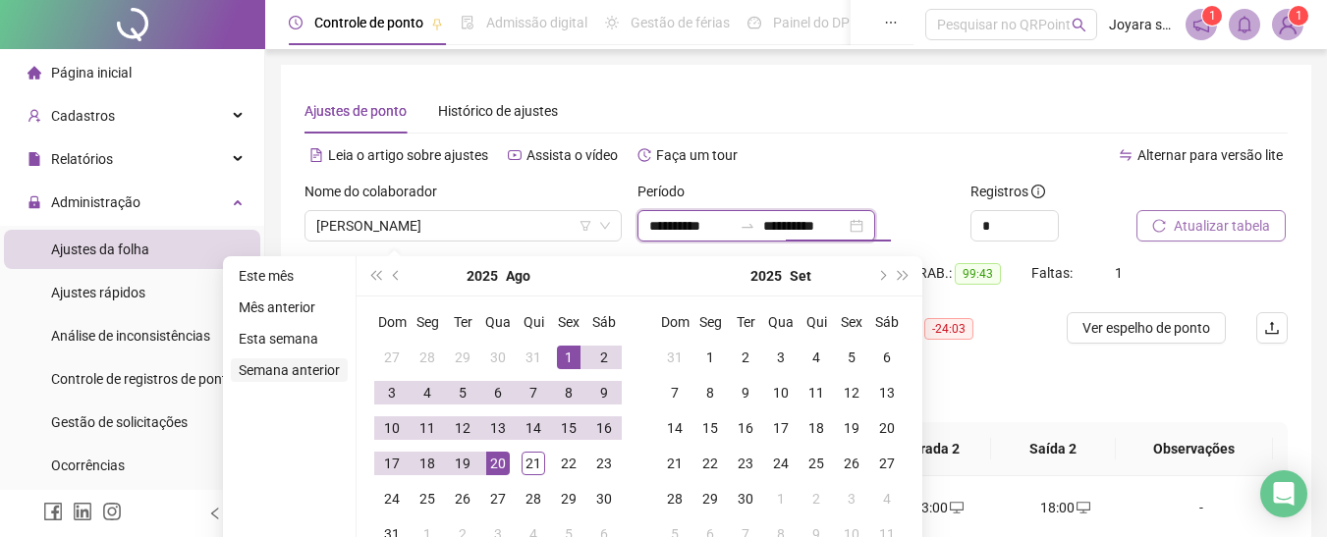
type input "**********"
click at [532, 455] on div "21" at bounding box center [534, 464] width 24 height 24
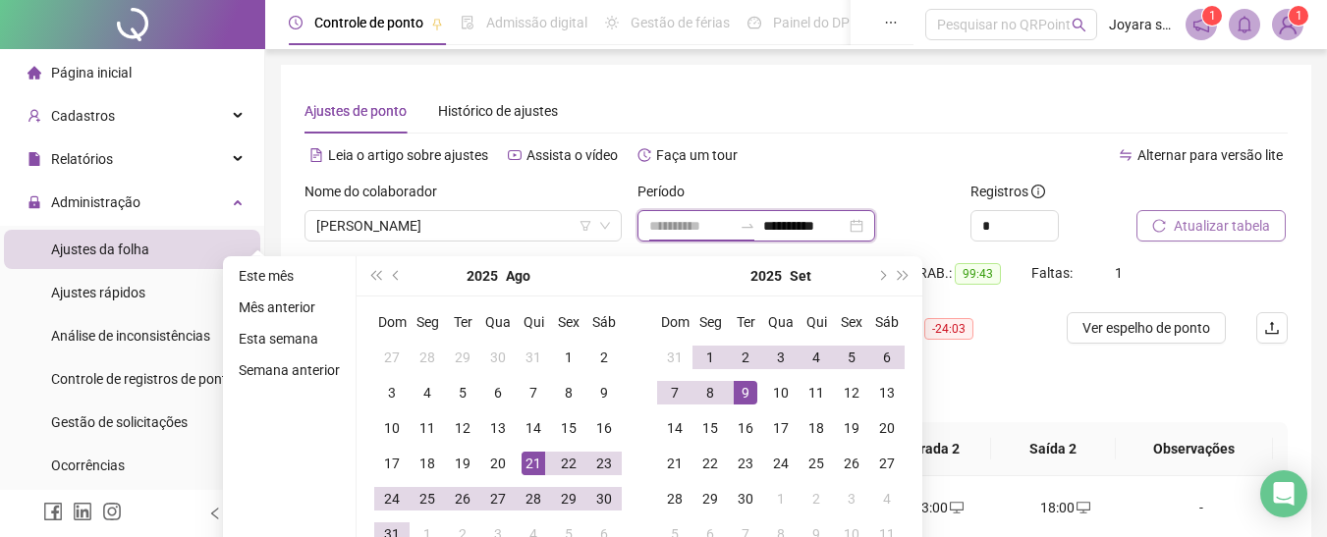
type input "**********"
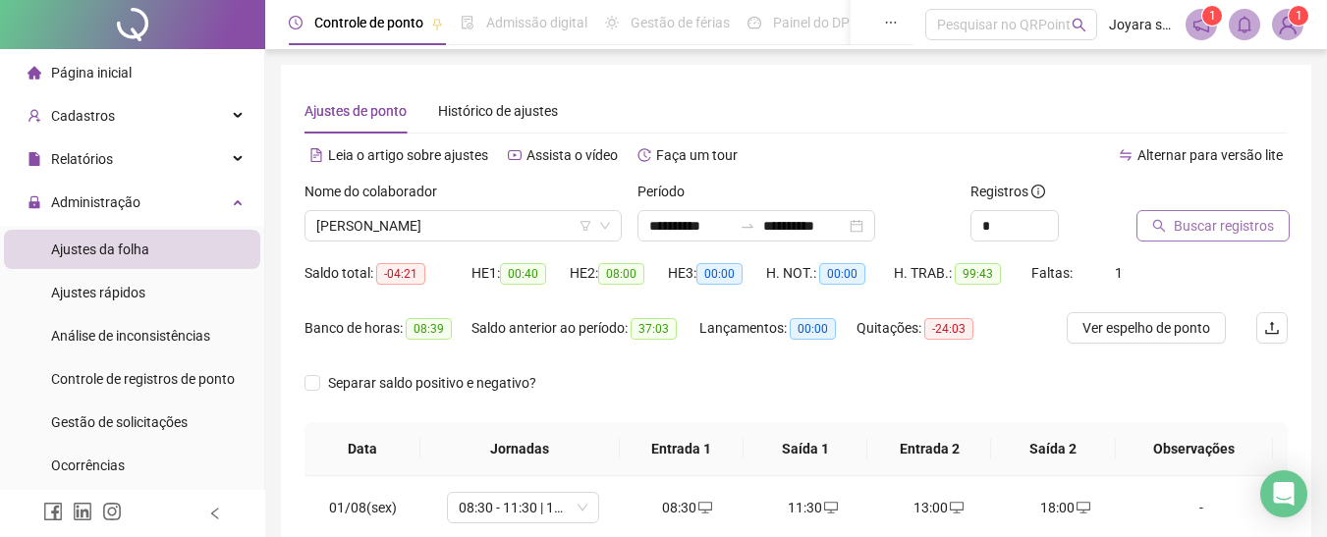
click at [1216, 233] on span "Buscar registros" at bounding box center [1224, 226] width 100 height 22
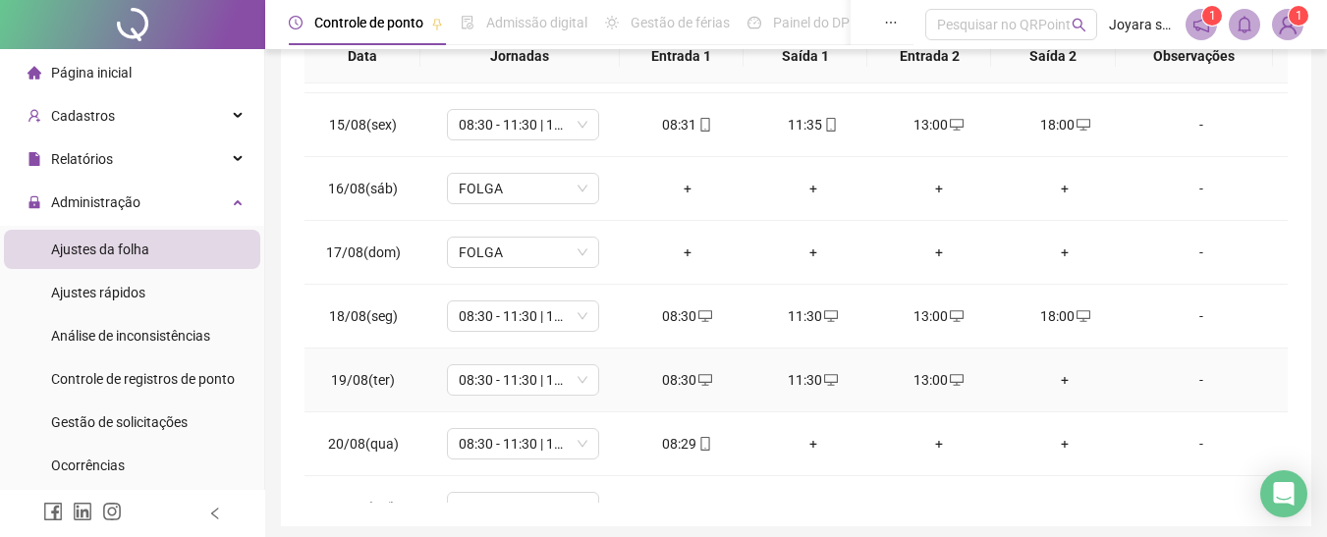
scroll to position [921, 0]
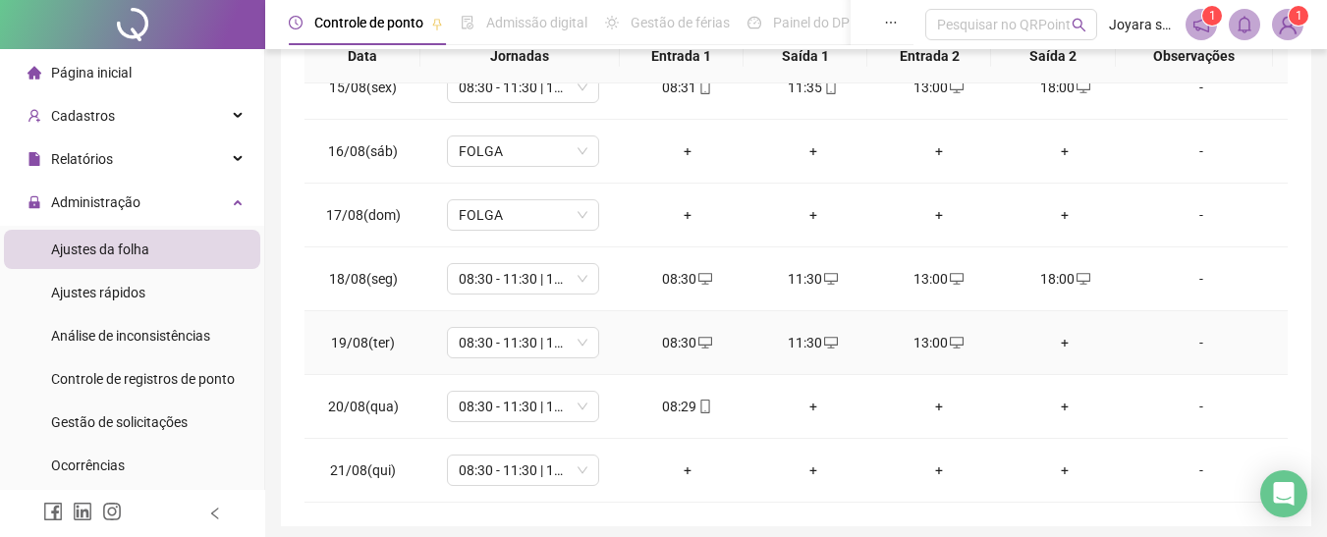
drag, startPoint x: 1036, startPoint y: 339, endPoint x: 1062, endPoint y: 340, distance: 25.6
click at [1038, 339] on div "+" at bounding box center [1065, 343] width 94 height 22
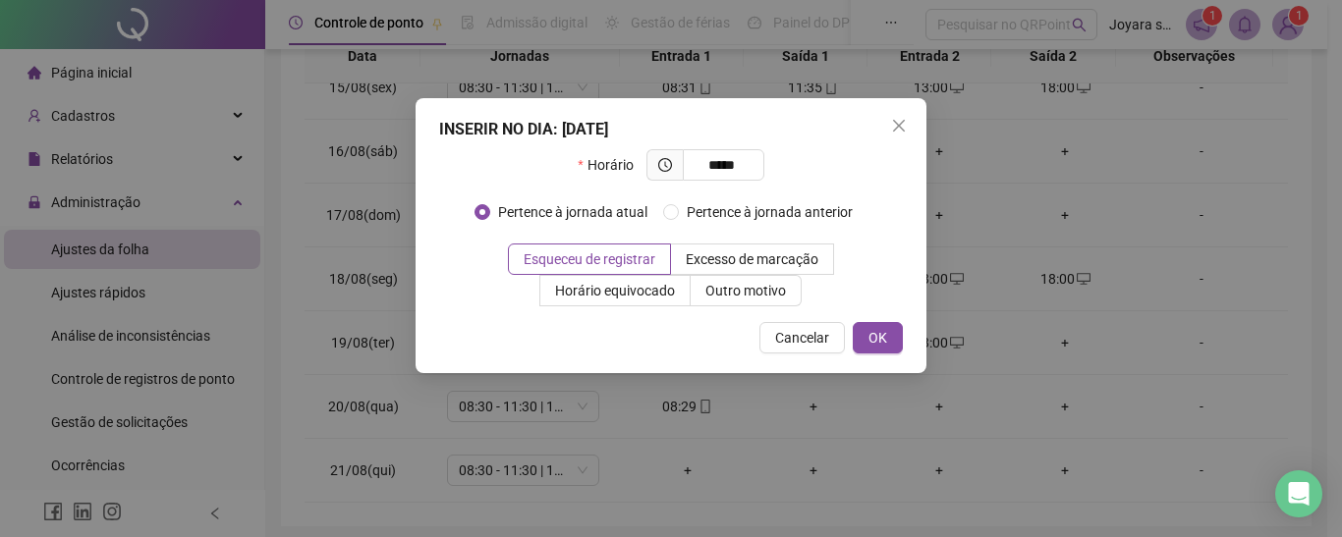
type input "*****"
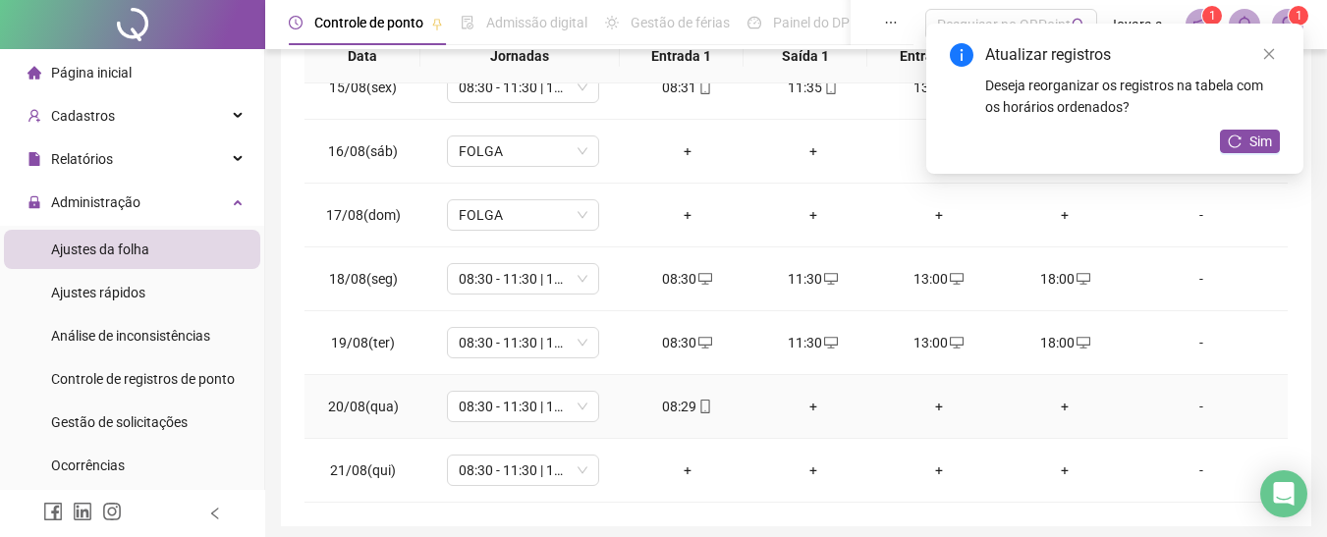
click at [800, 399] on div "+" at bounding box center [813, 407] width 94 height 22
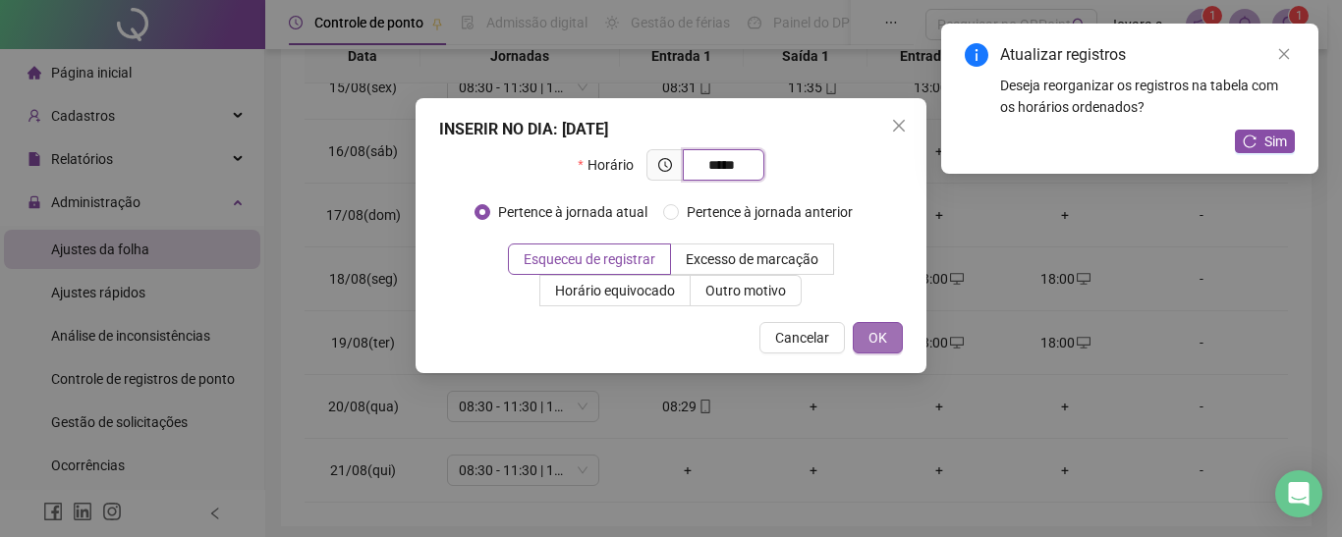
type input "*****"
click at [874, 324] on button "OK" at bounding box center [878, 337] width 50 height 31
click at [872, 338] on button "OK" at bounding box center [878, 337] width 50 height 31
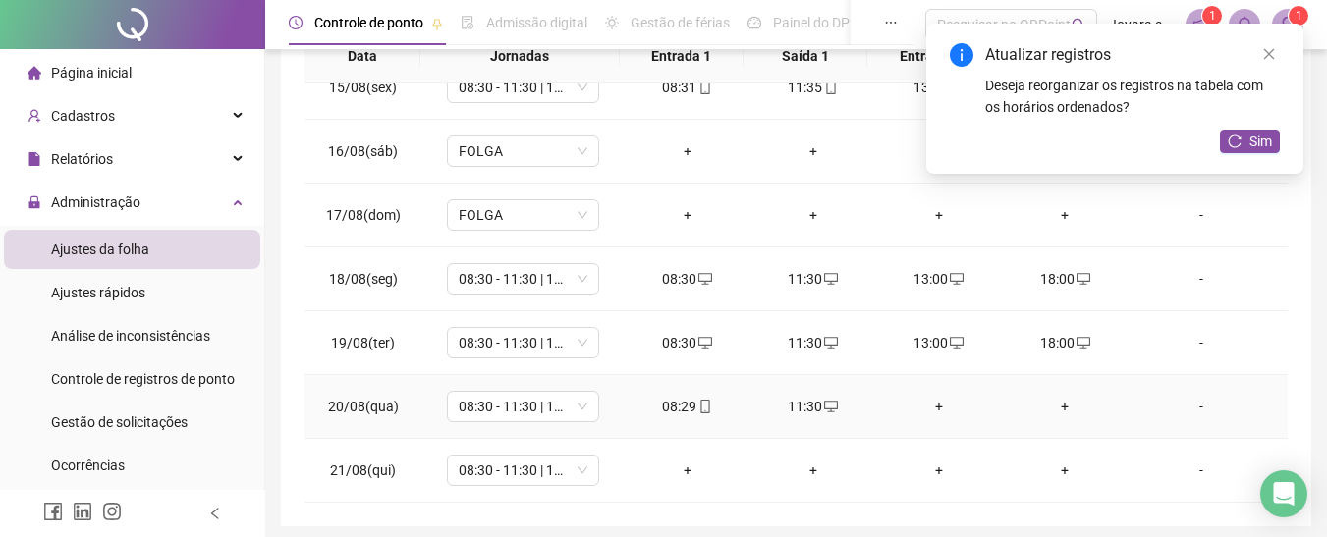
click at [934, 408] on div "+" at bounding box center [939, 407] width 94 height 22
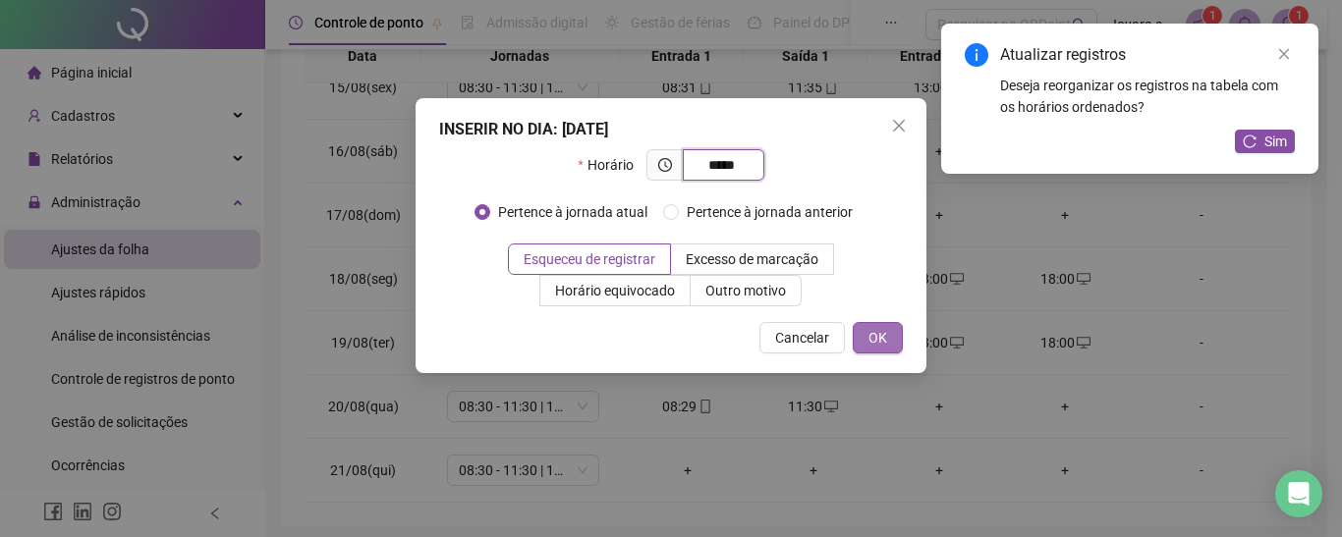
type input "*****"
click at [889, 334] on button "OK" at bounding box center [878, 337] width 50 height 31
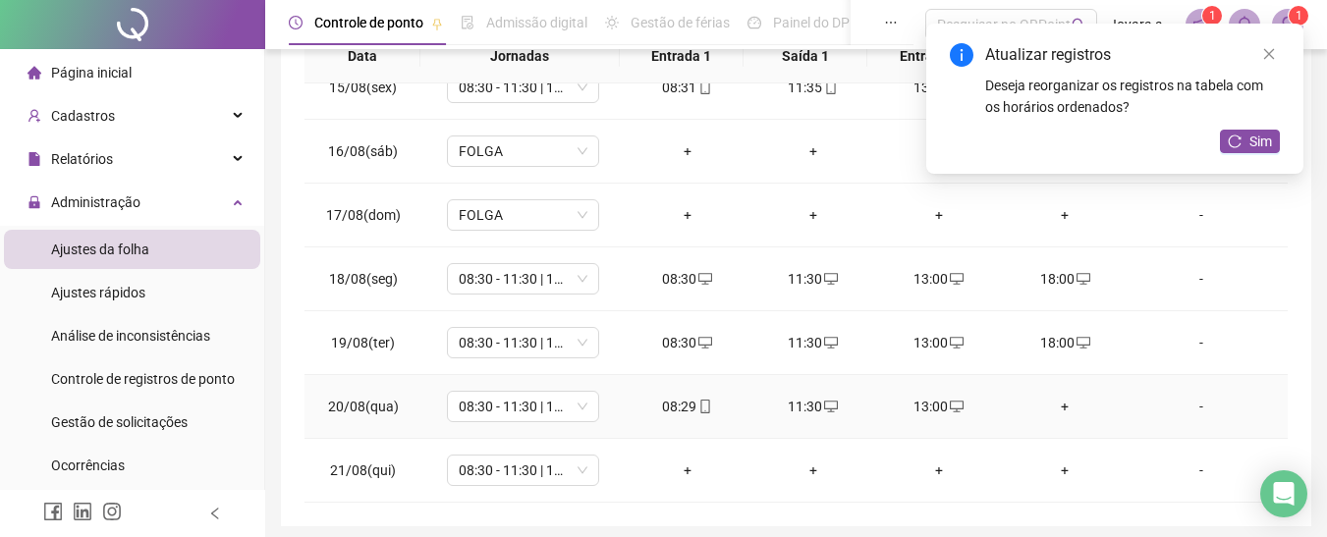
click at [1048, 401] on div "+" at bounding box center [1065, 407] width 94 height 22
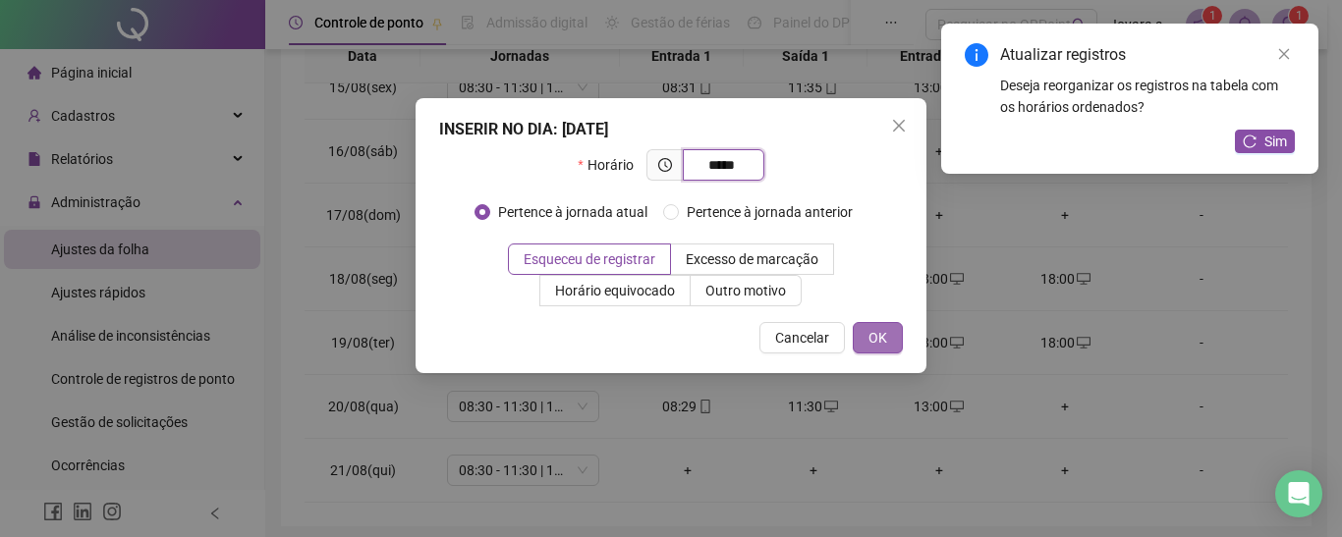
type input "*****"
click at [900, 329] on button "OK" at bounding box center [878, 337] width 50 height 31
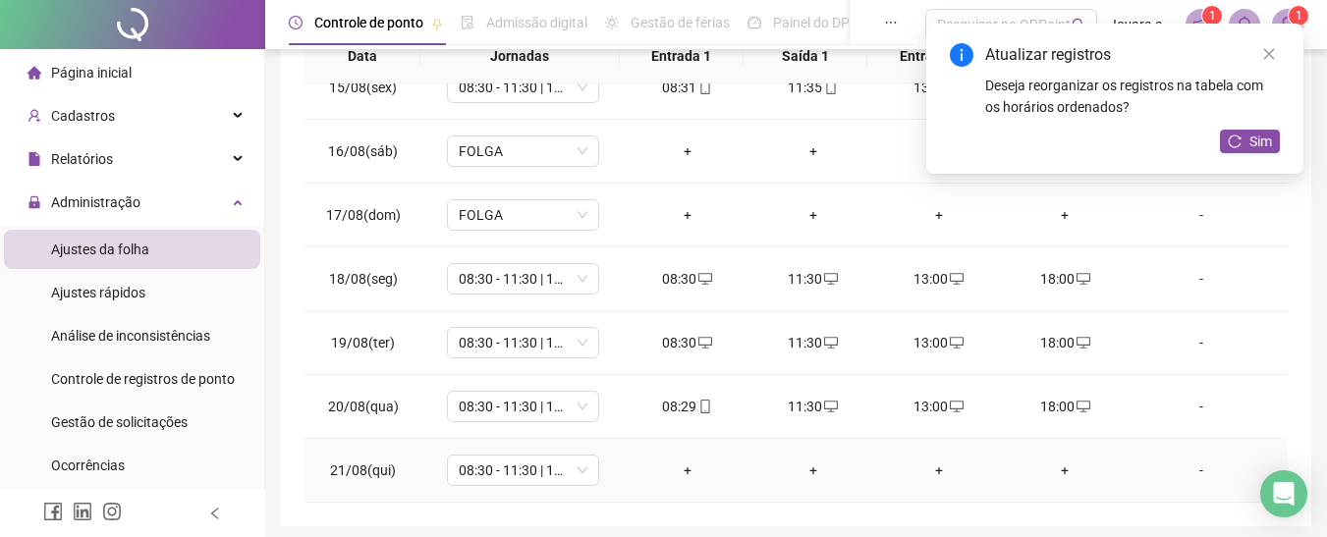
click at [674, 470] on div "+" at bounding box center [687, 471] width 94 height 22
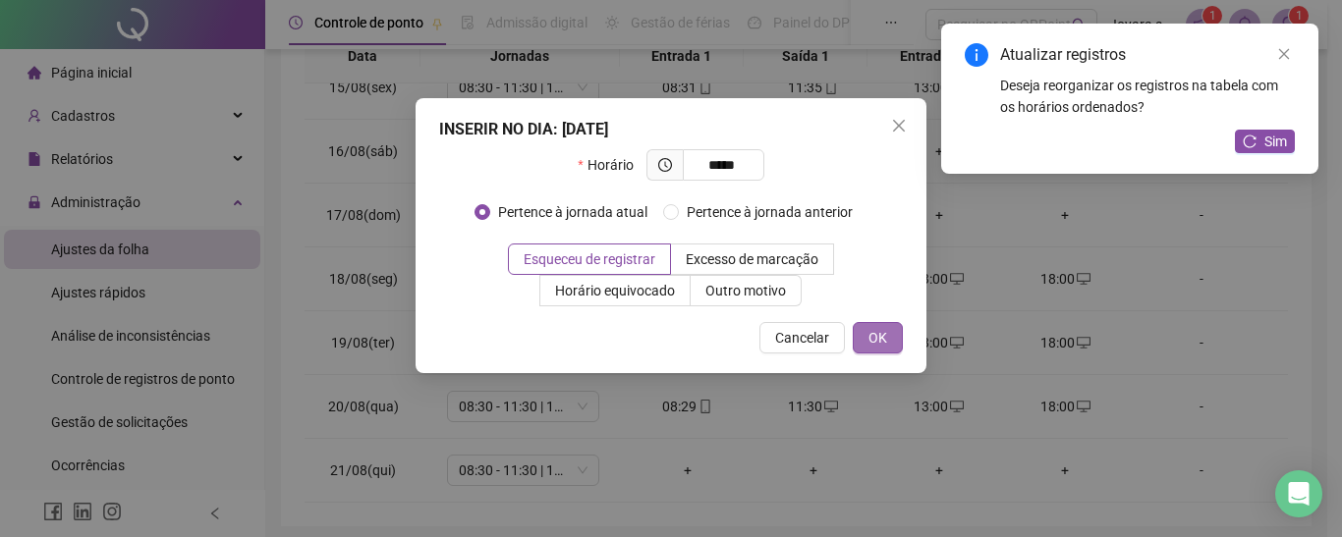
type input "*****"
click at [875, 334] on span "OK" at bounding box center [877, 338] width 19 height 22
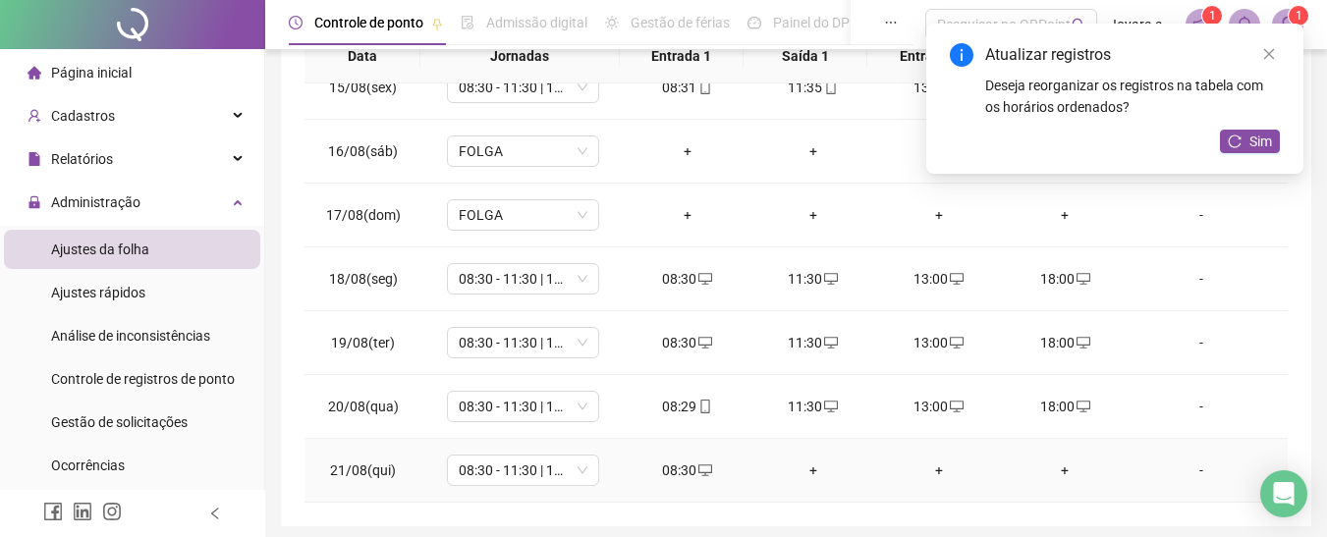
drag, startPoint x: 804, startPoint y: 469, endPoint x: 820, endPoint y: 469, distance: 15.7
click at [807, 469] on div "+" at bounding box center [813, 471] width 94 height 22
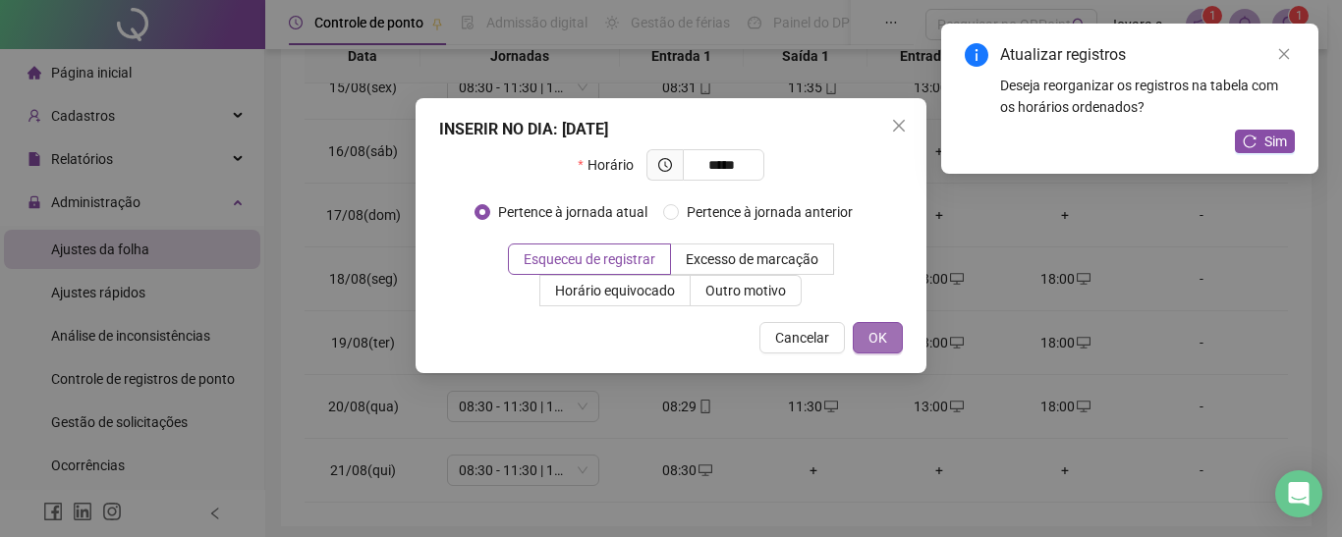
type input "*****"
click at [879, 340] on span "OK" at bounding box center [877, 338] width 19 height 22
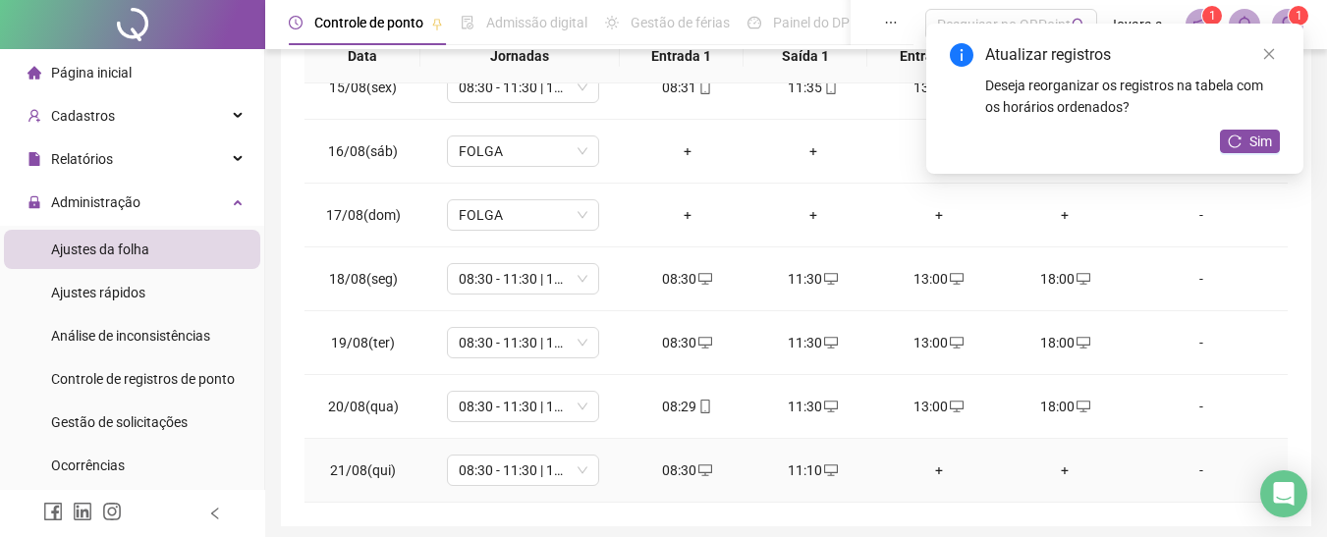
click at [923, 469] on div "+" at bounding box center [939, 471] width 94 height 22
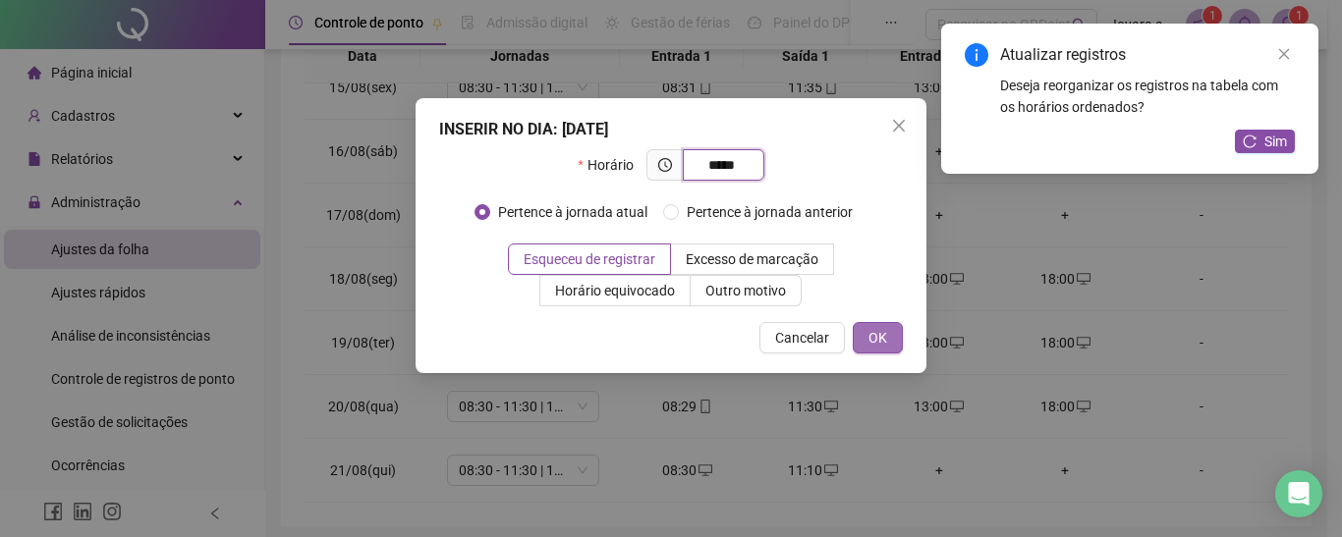
type input "*****"
click at [875, 333] on span "OK" at bounding box center [877, 338] width 19 height 22
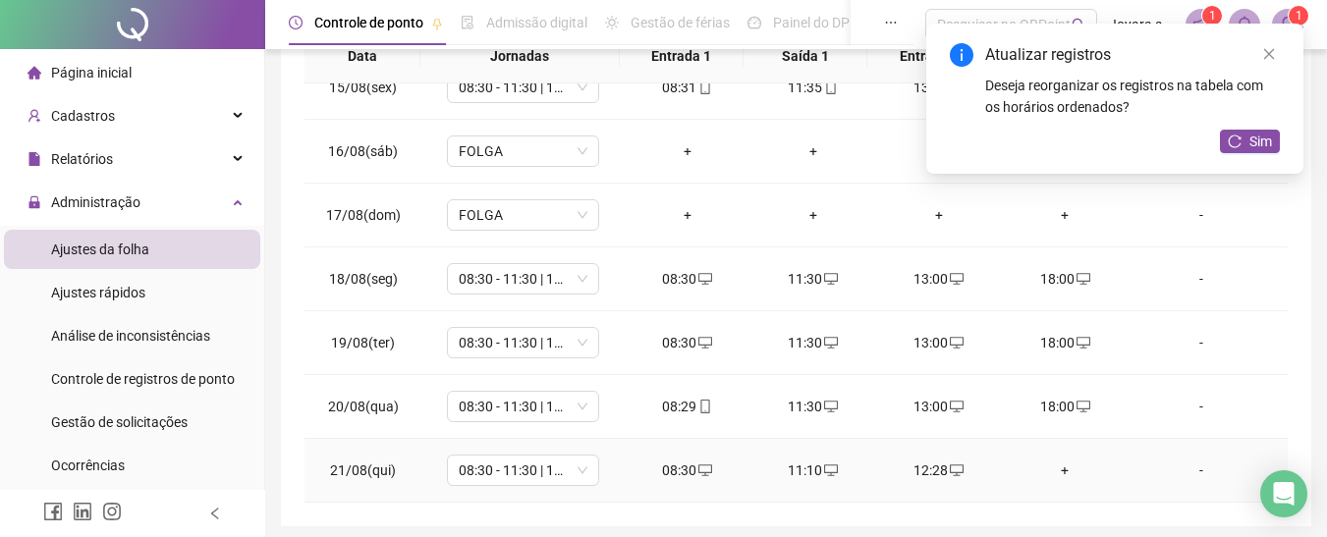
click at [1059, 466] on div "+" at bounding box center [1065, 471] width 94 height 22
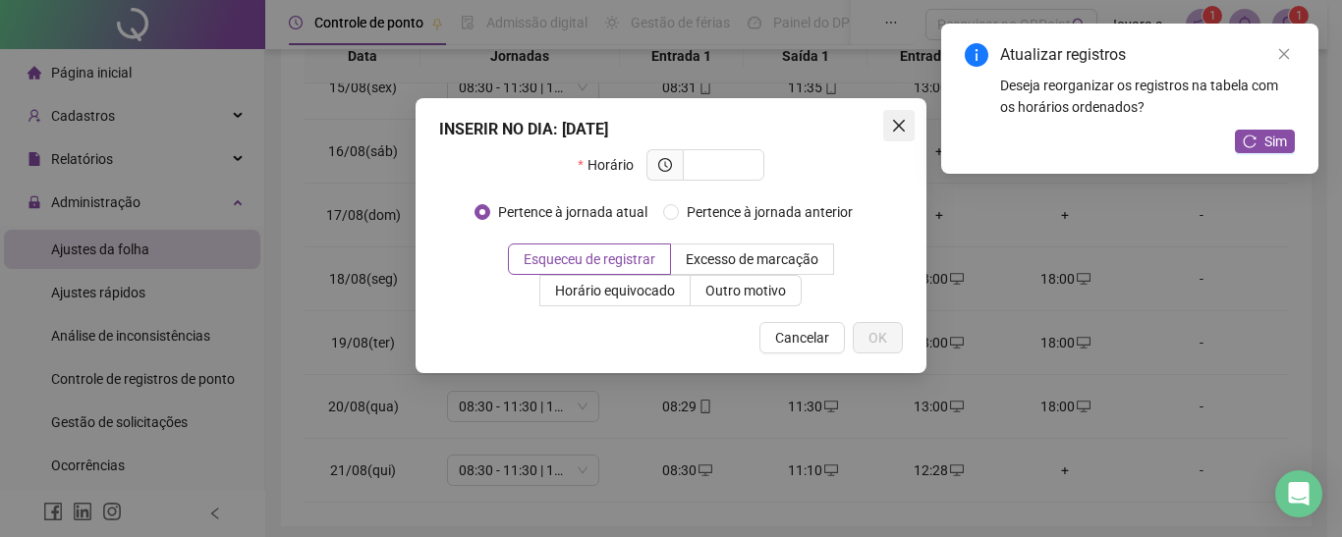
click at [901, 116] on button "Close" at bounding box center [898, 125] width 31 height 31
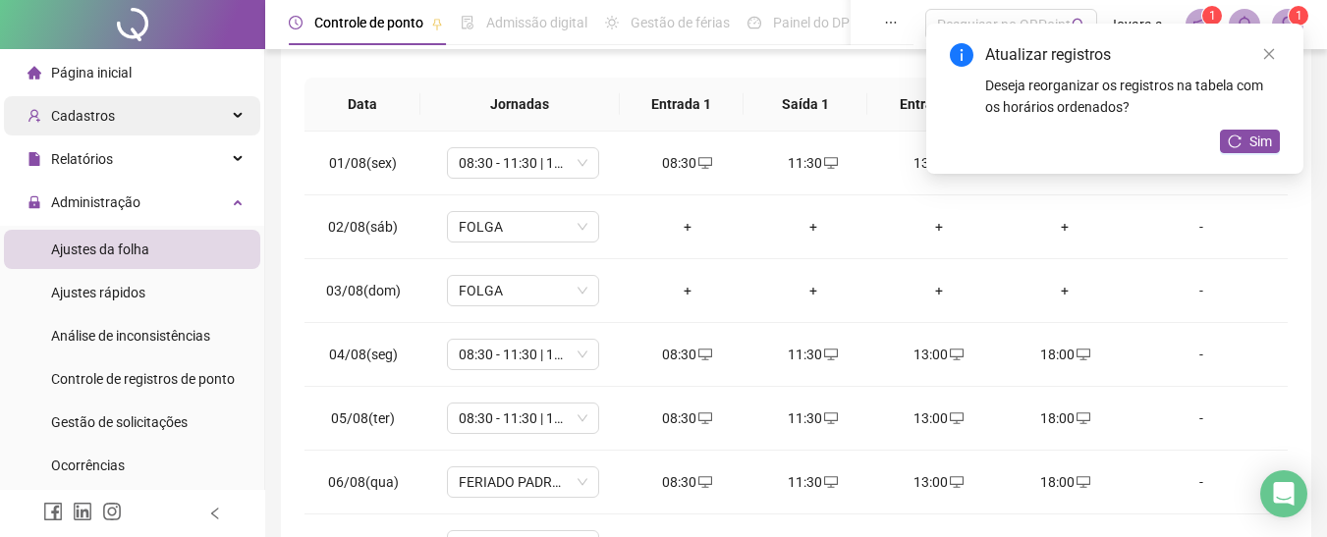
scroll to position [393, 0]
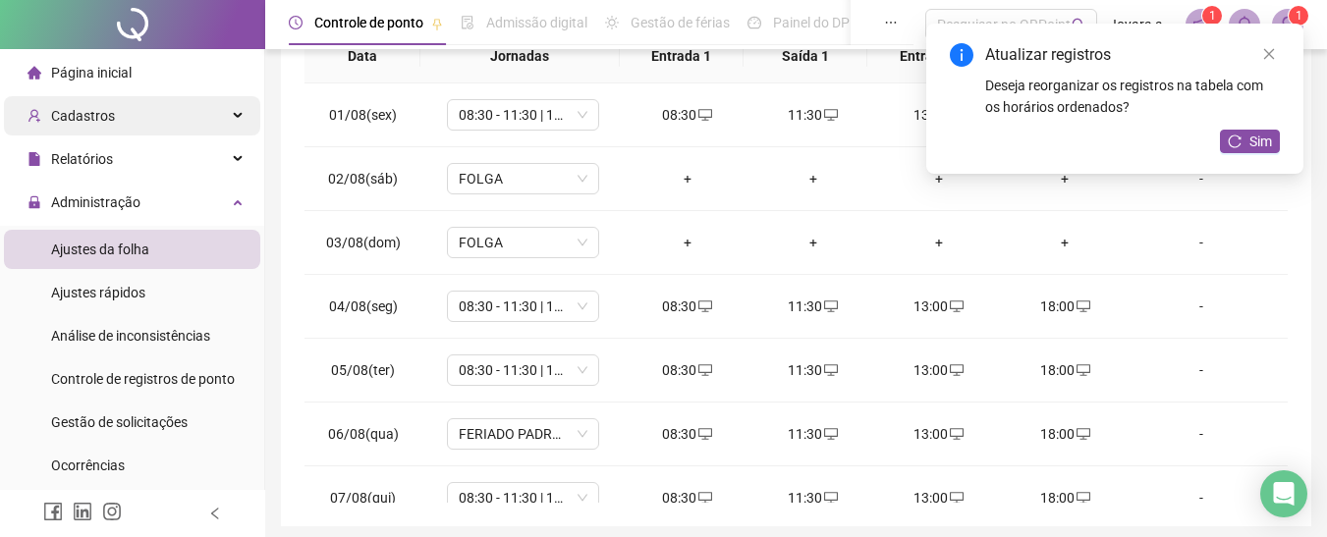
click at [110, 112] on span "Cadastros" at bounding box center [83, 116] width 64 height 16
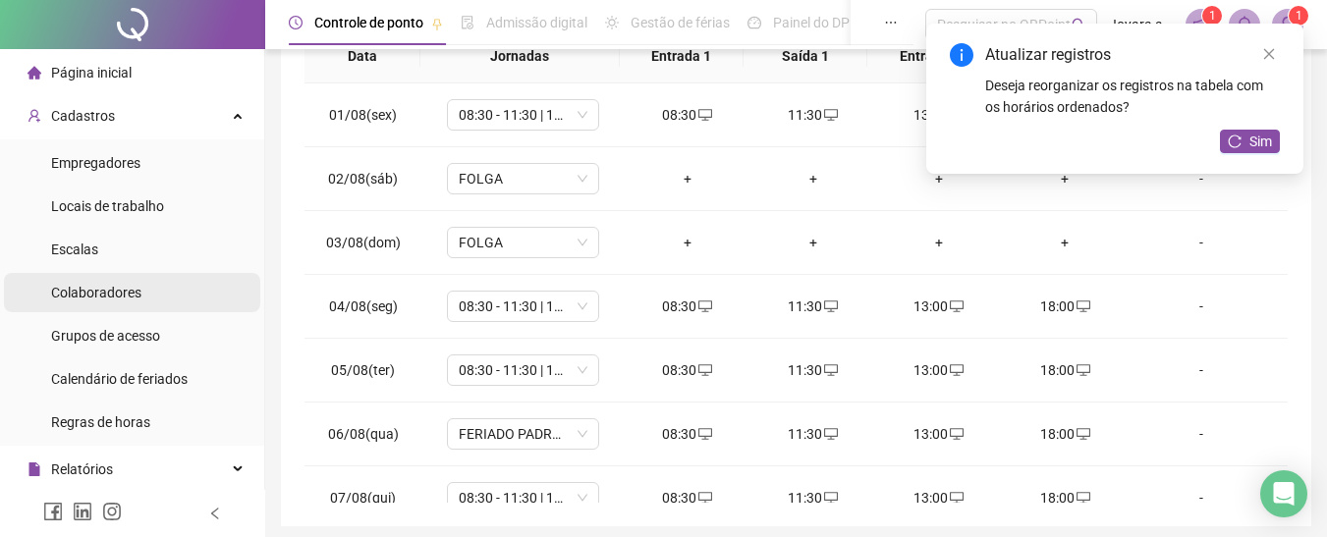
click at [108, 291] on span "Colaboradores" at bounding box center [96, 293] width 90 height 16
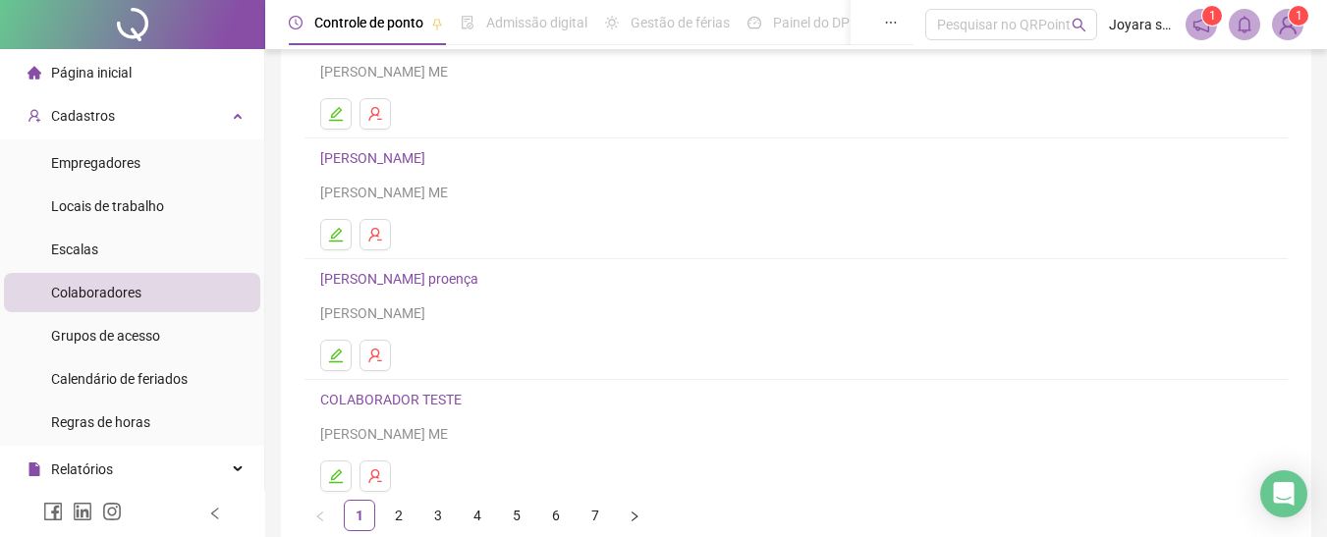
scroll to position [413, 0]
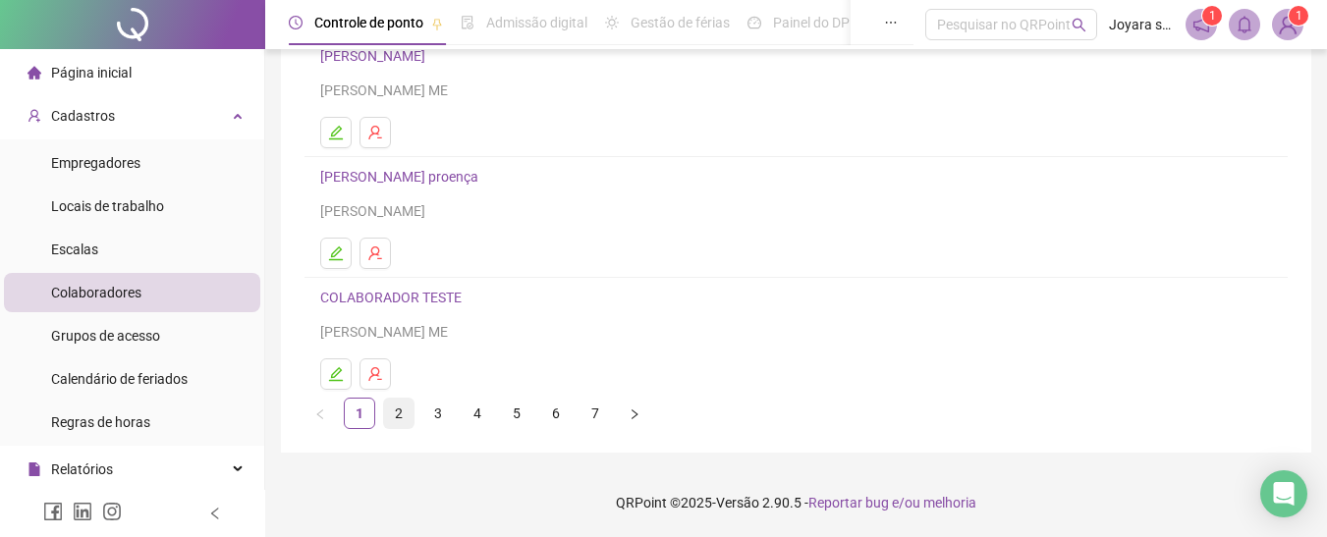
click at [405, 411] on link "2" at bounding box center [398, 413] width 29 height 29
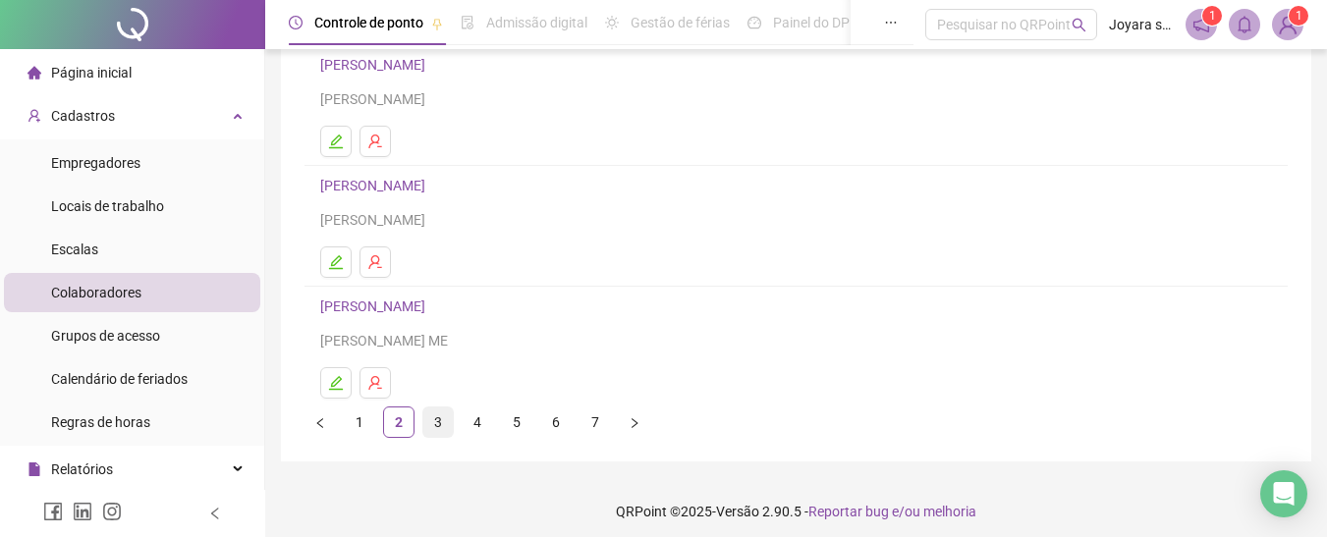
click at [434, 417] on link "3" at bounding box center [437, 422] width 29 height 29
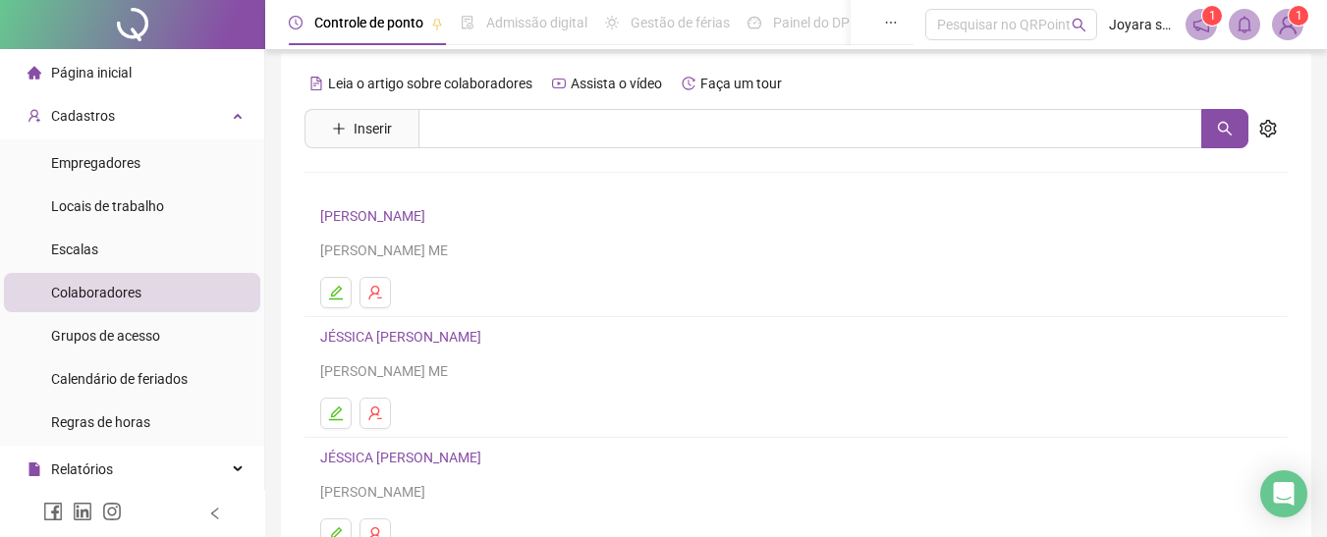
click at [364, 208] on link "[PERSON_NAME]" at bounding box center [375, 216] width 111 height 16
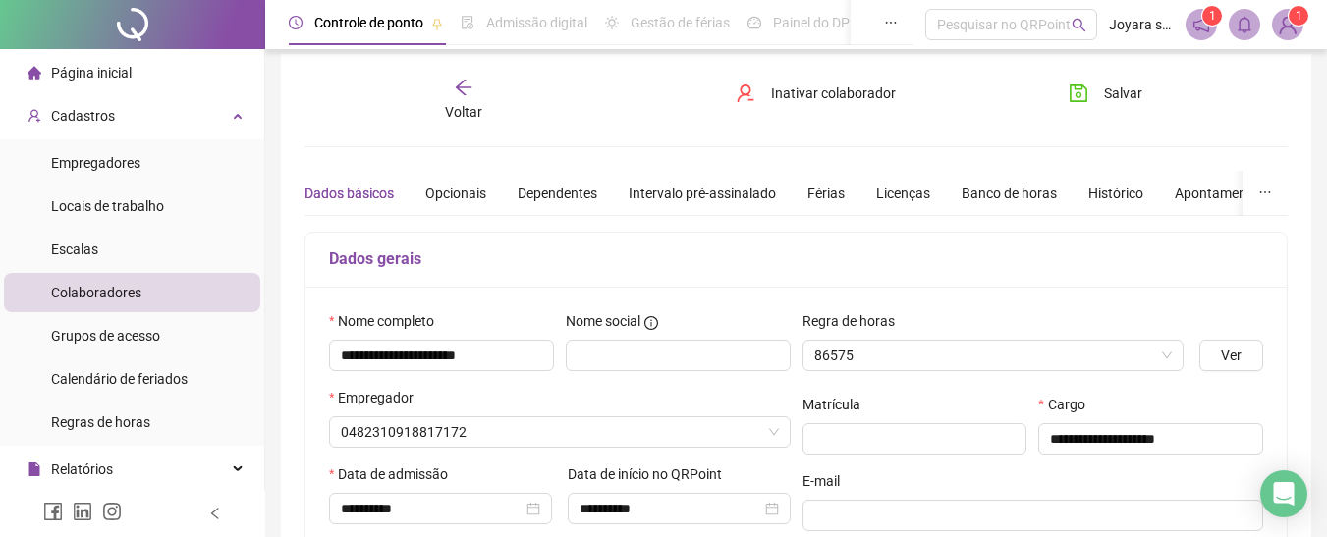
type input "**********"
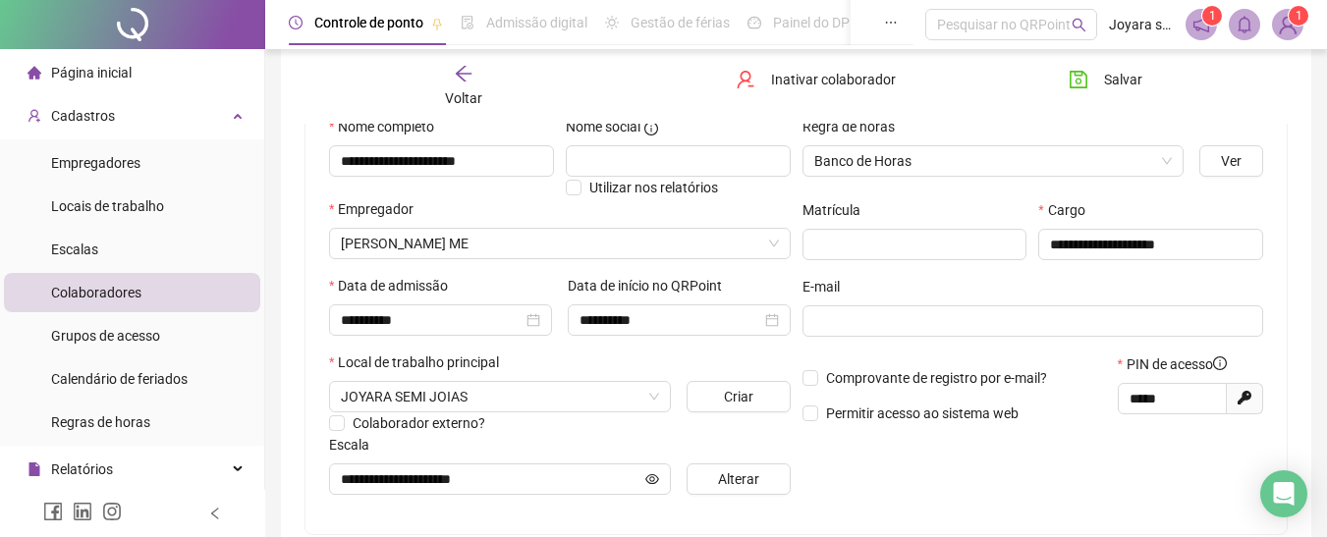
scroll to position [207, 0]
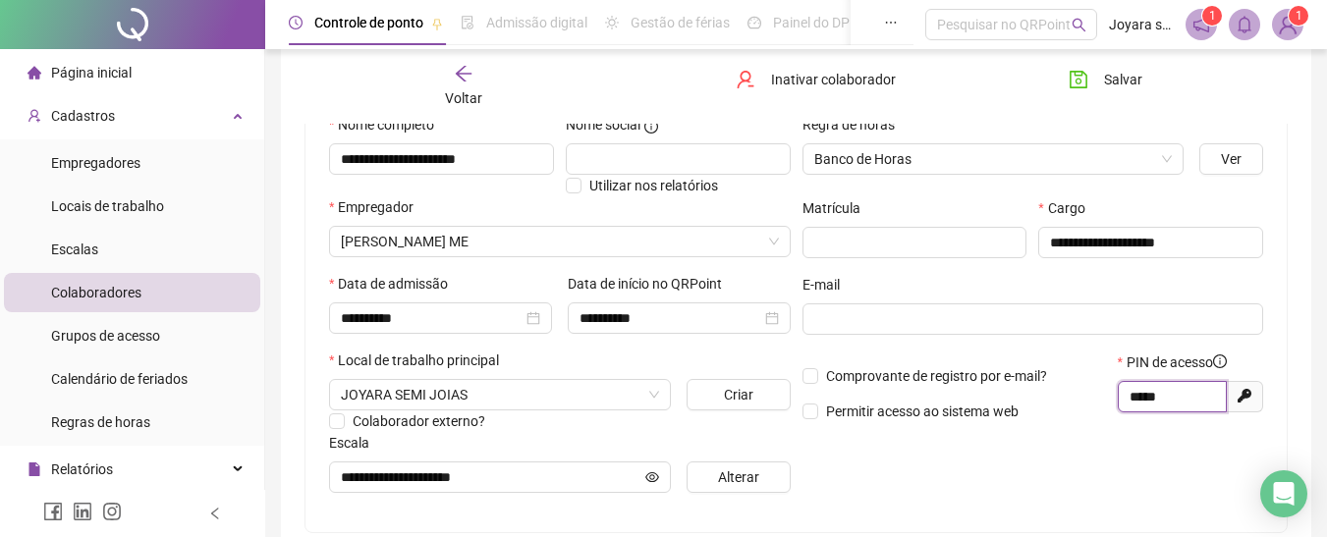
drag, startPoint x: 1199, startPoint y: 389, endPoint x: 1125, endPoint y: 388, distance: 74.7
click at [1125, 388] on span "*****" at bounding box center [1172, 396] width 109 height 31
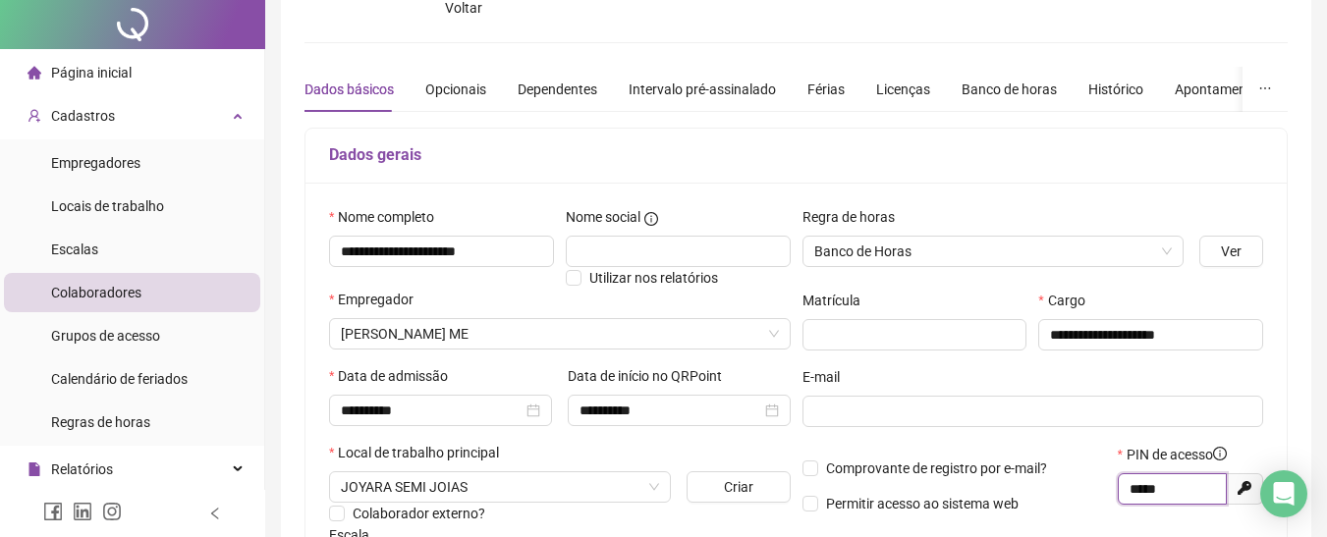
scroll to position [0, 0]
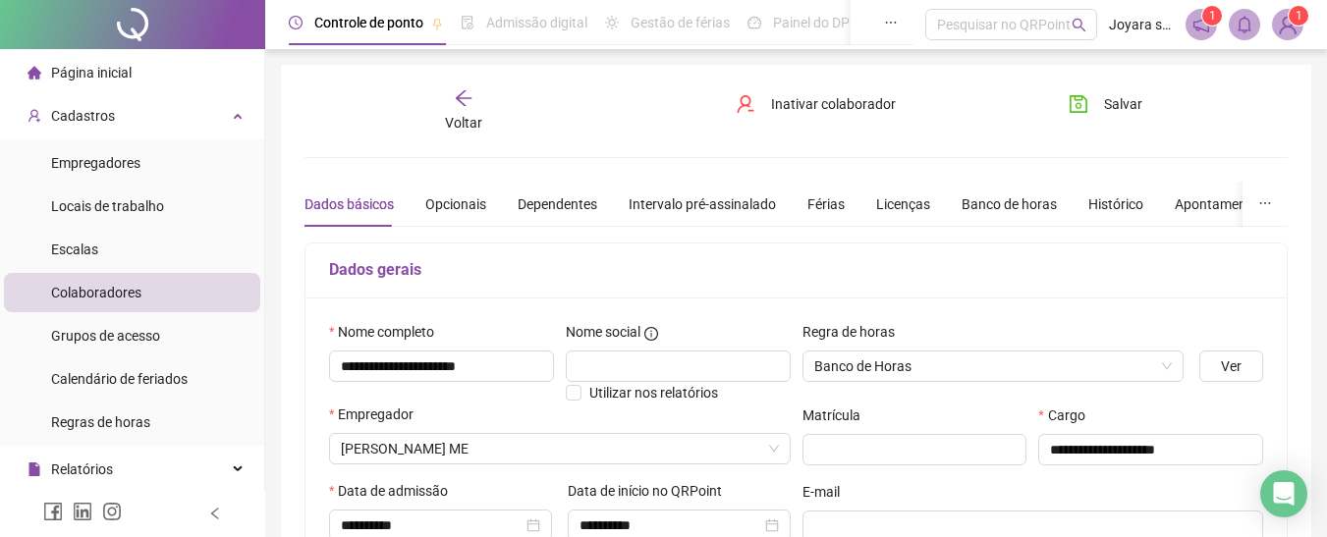
click at [111, 74] on span "Página inicial" at bounding box center [91, 73] width 81 height 16
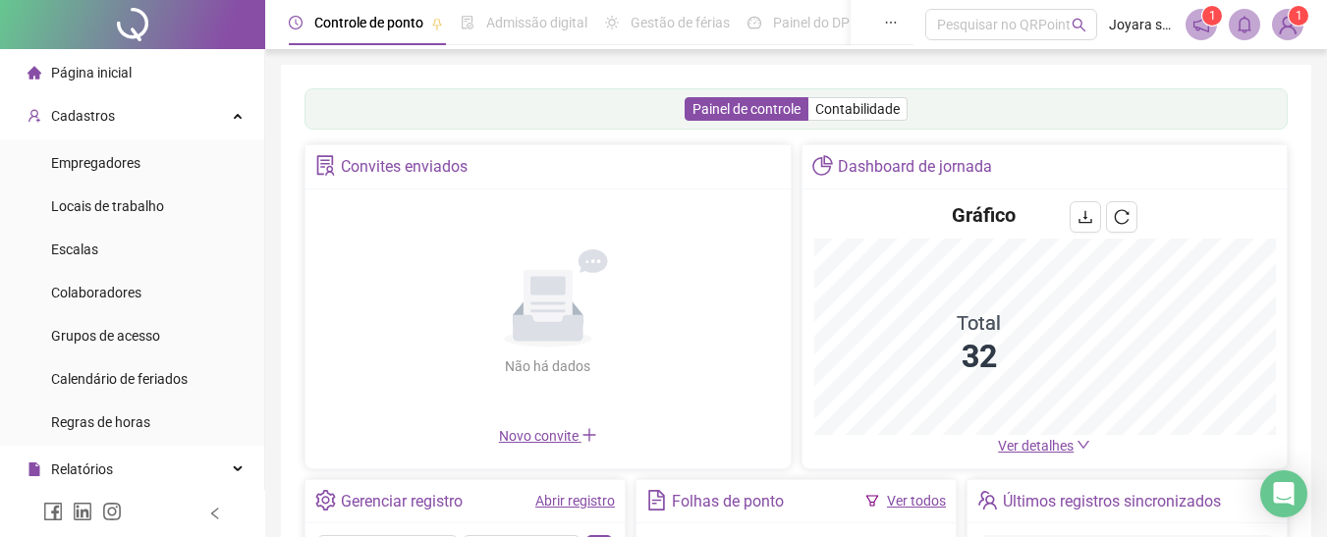
click at [107, 493] on span "Administração" at bounding box center [84, 512] width 113 height 39
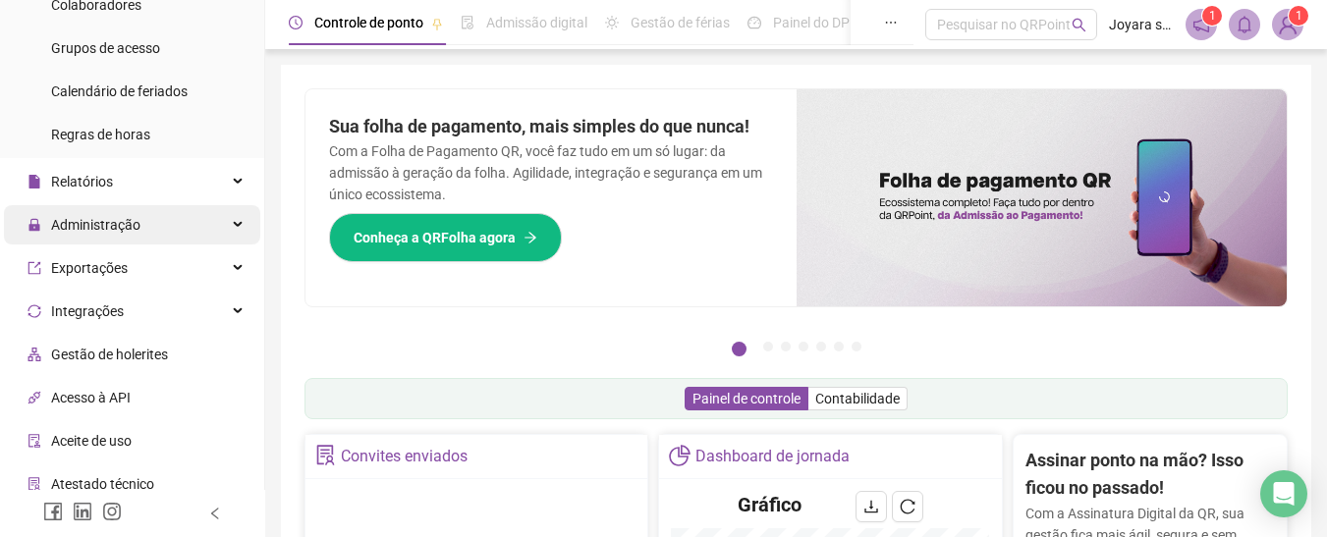
scroll to position [295, 0]
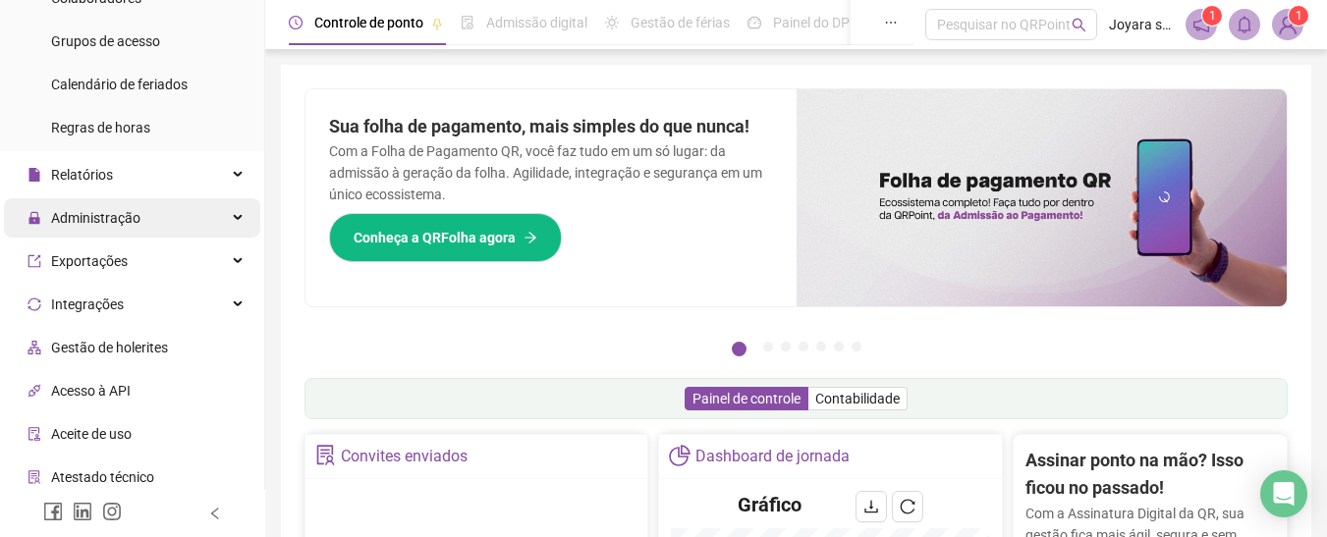
click at [147, 205] on div "Administração" at bounding box center [132, 217] width 256 height 39
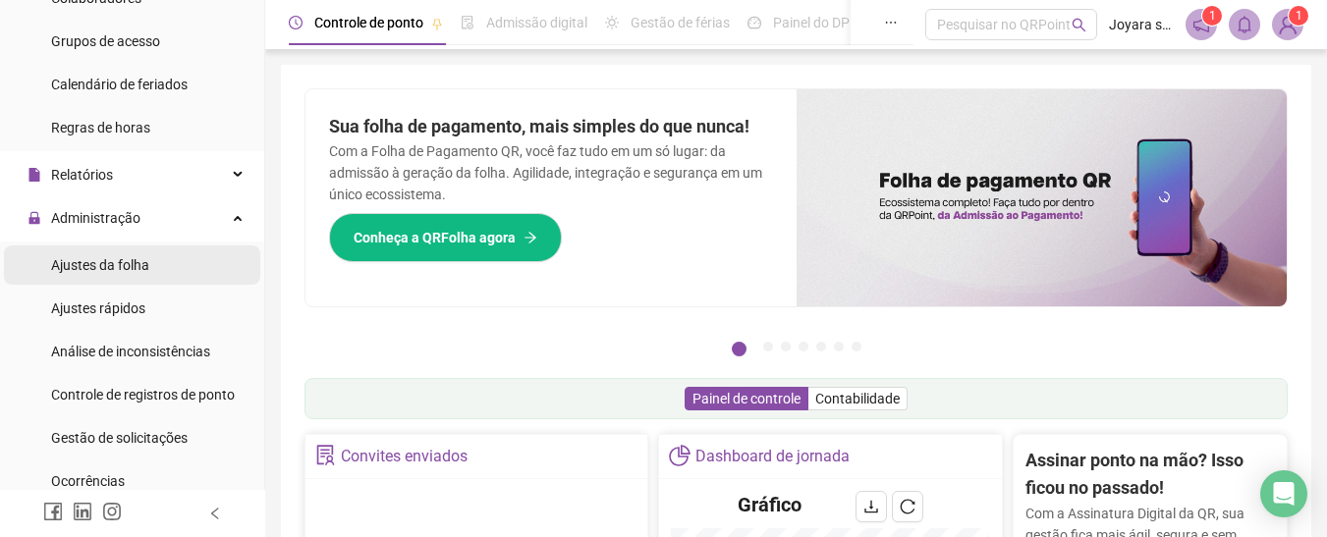
click at [117, 263] on span "Ajustes da folha" at bounding box center [100, 265] width 98 height 16
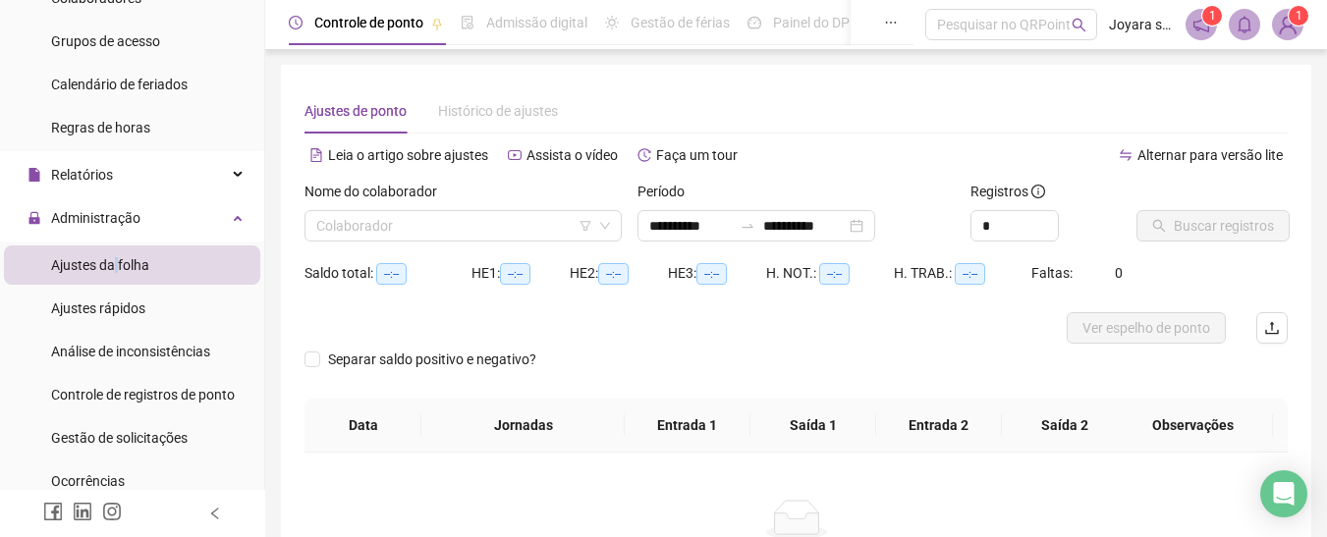
type input "**********"
click at [428, 231] on input "search" at bounding box center [454, 225] width 276 height 29
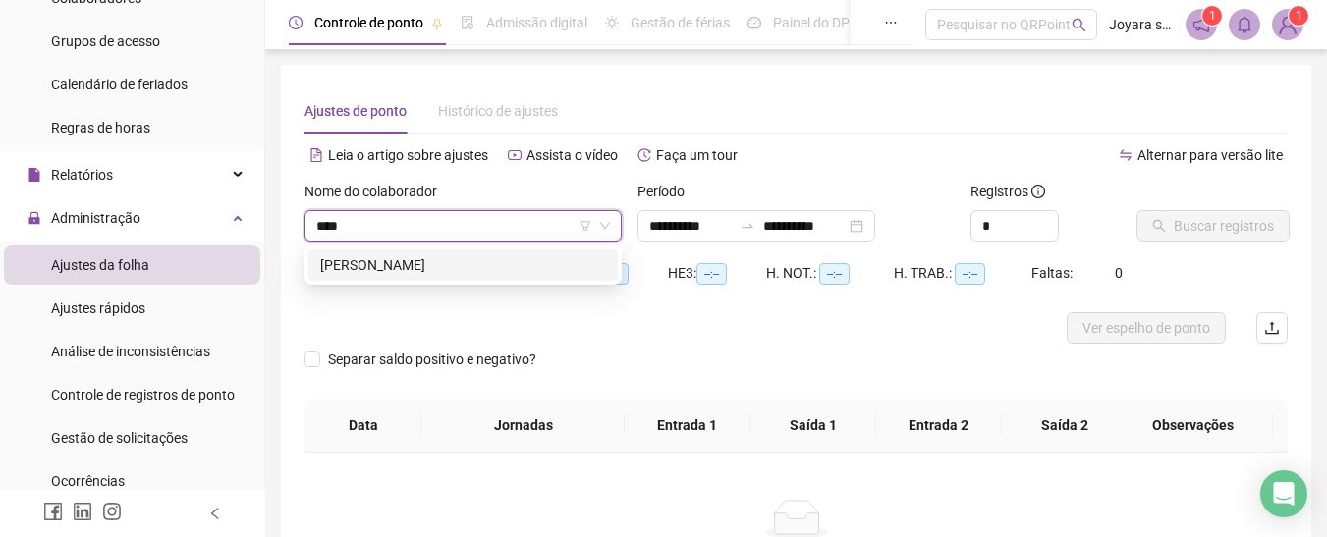
type input "*****"
click at [408, 252] on div "[PERSON_NAME]" at bounding box center [462, 264] width 309 height 31
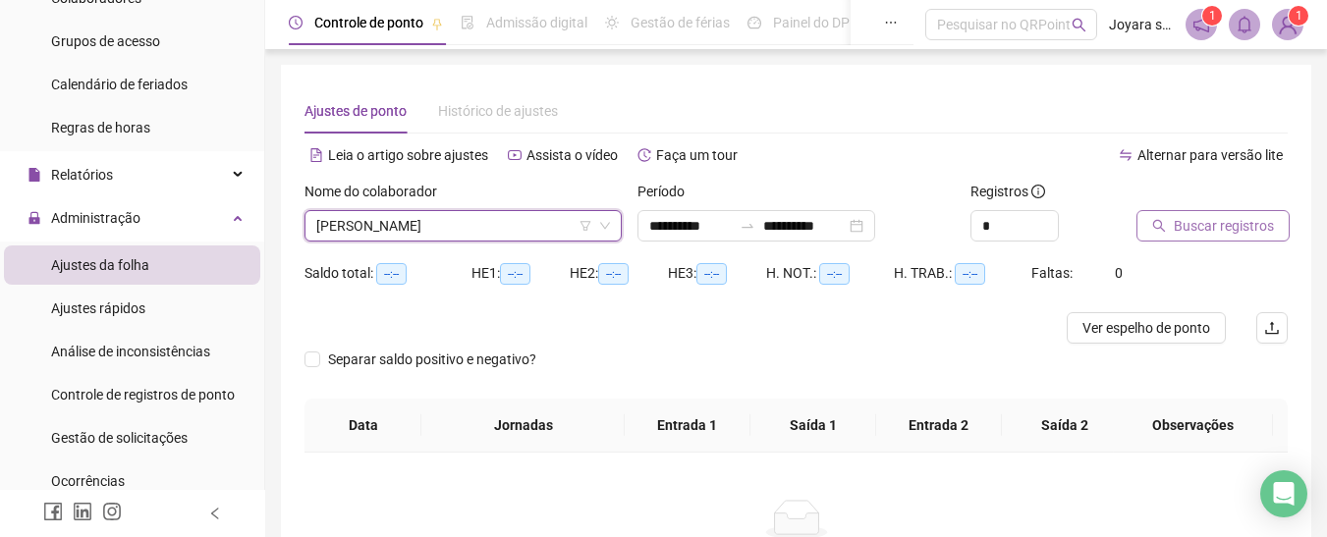
click at [1208, 216] on span "Buscar registros" at bounding box center [1224, 226] width 100 height 22
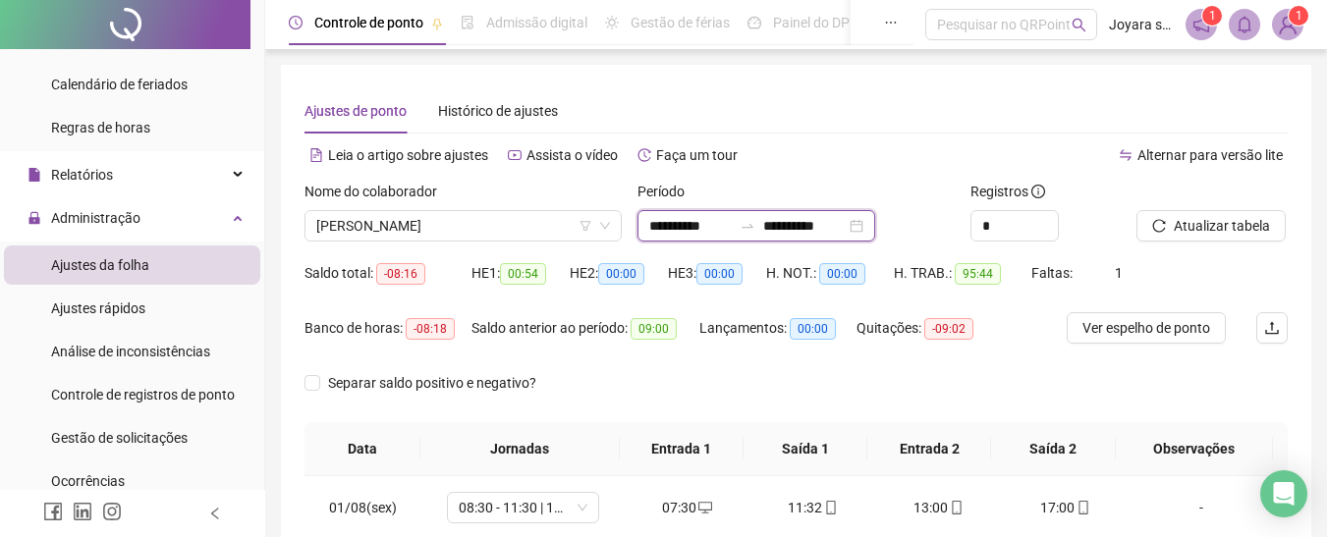
click at [725, 227] on input "**********" at bounding box center [690, 226] width 83 height 22
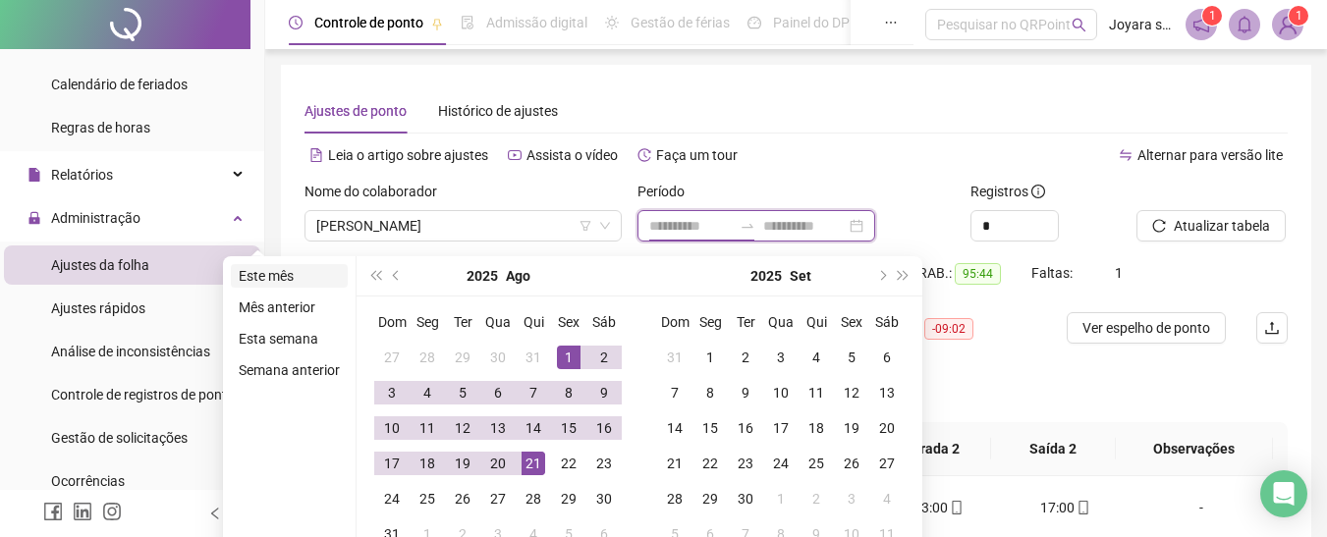
type input "**********"
click at [273, 273] on li "Este mês" at bounding box center [289, 276] width 117 height 24
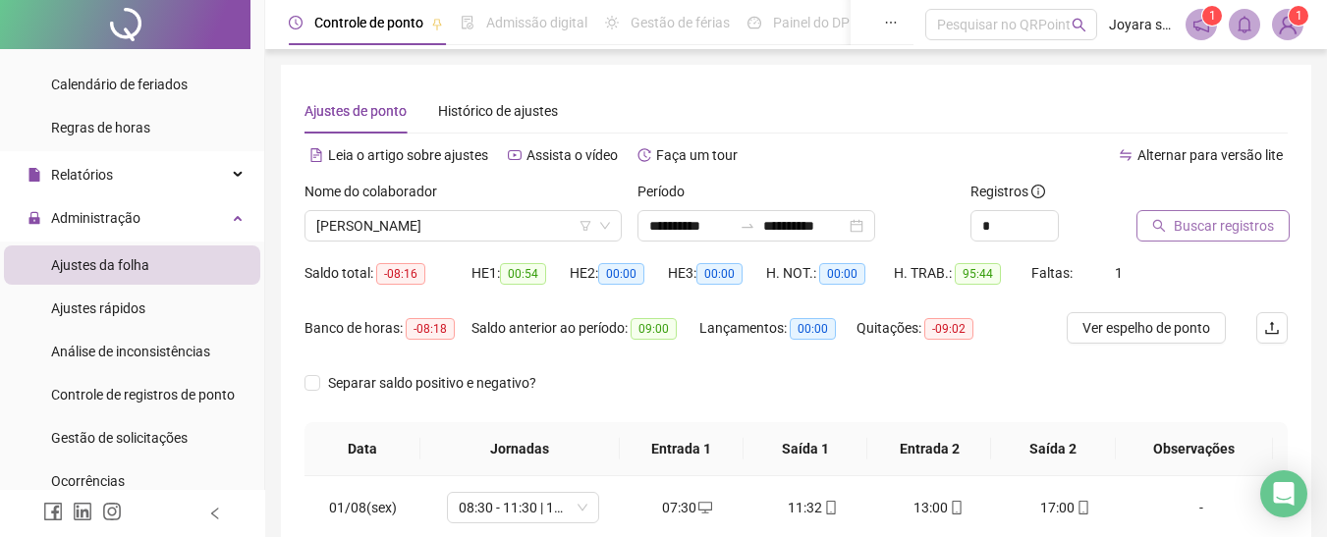
click at [1193, 227] on span "Buscar registros" at bounding box center [1224, 226] width 100 height 22
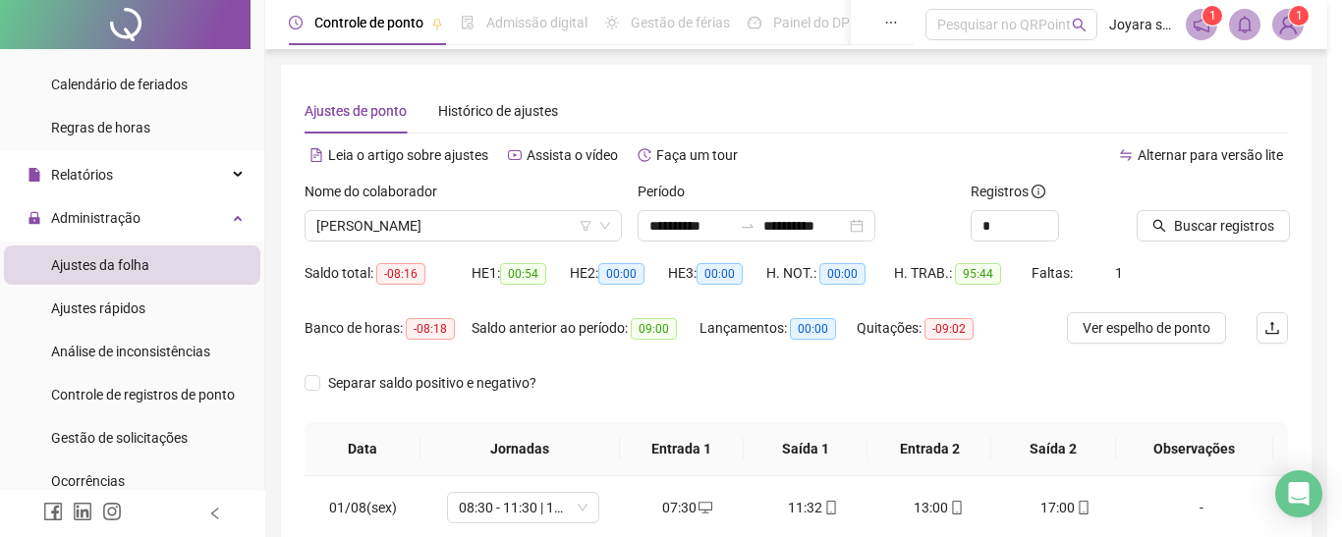
click at [1228, 231] on div "Buscando registros Os registros de ponto estão sendo buscados... OK" at bounding box center [671, 268] width 1342 height 537
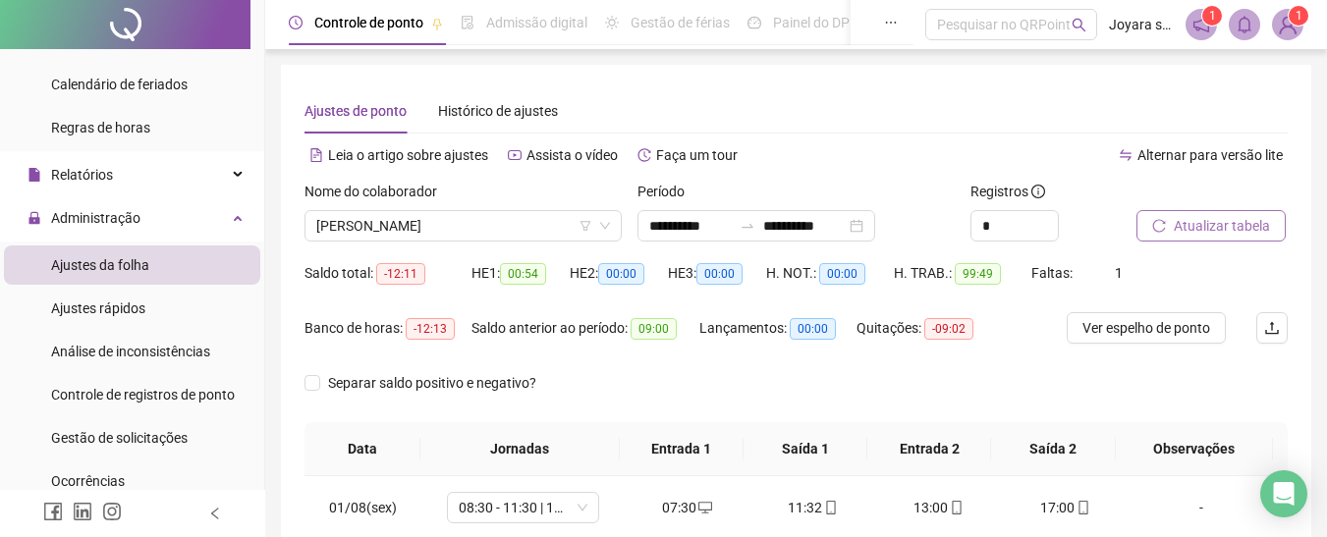
click at [1208, 228] on span "Atualizar tabela" at bounding box center [1222, 226] width 96 height 22
click at [1185, 226] on span "Atualizar tabela" at bounding box center [1222, 226] width 96 height 22
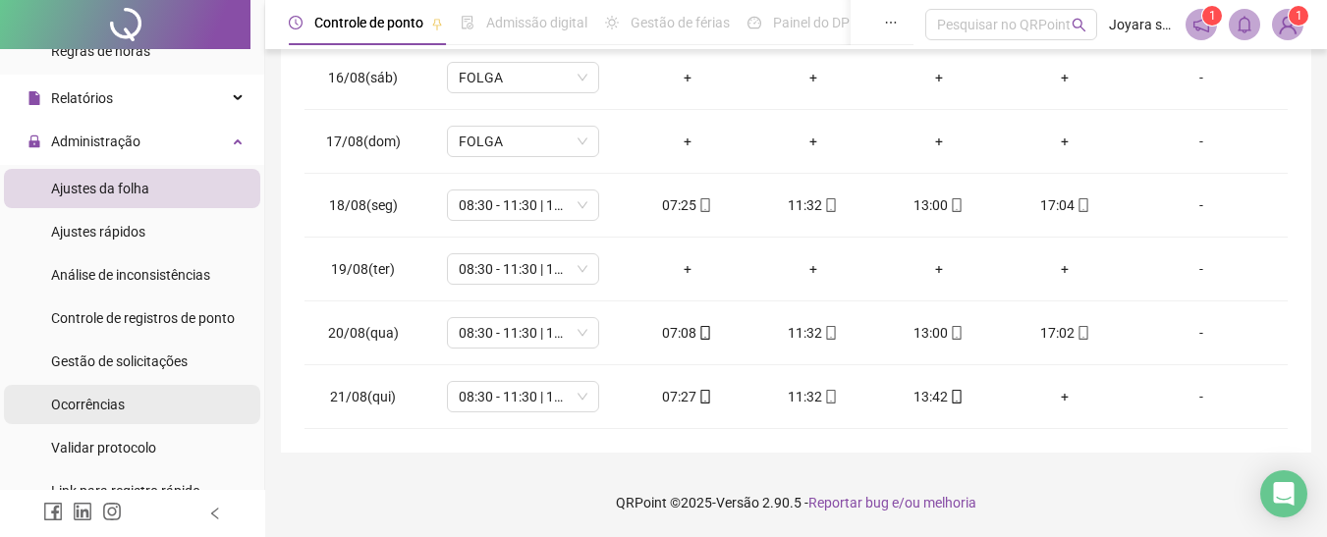
scroll to position [393, 0]
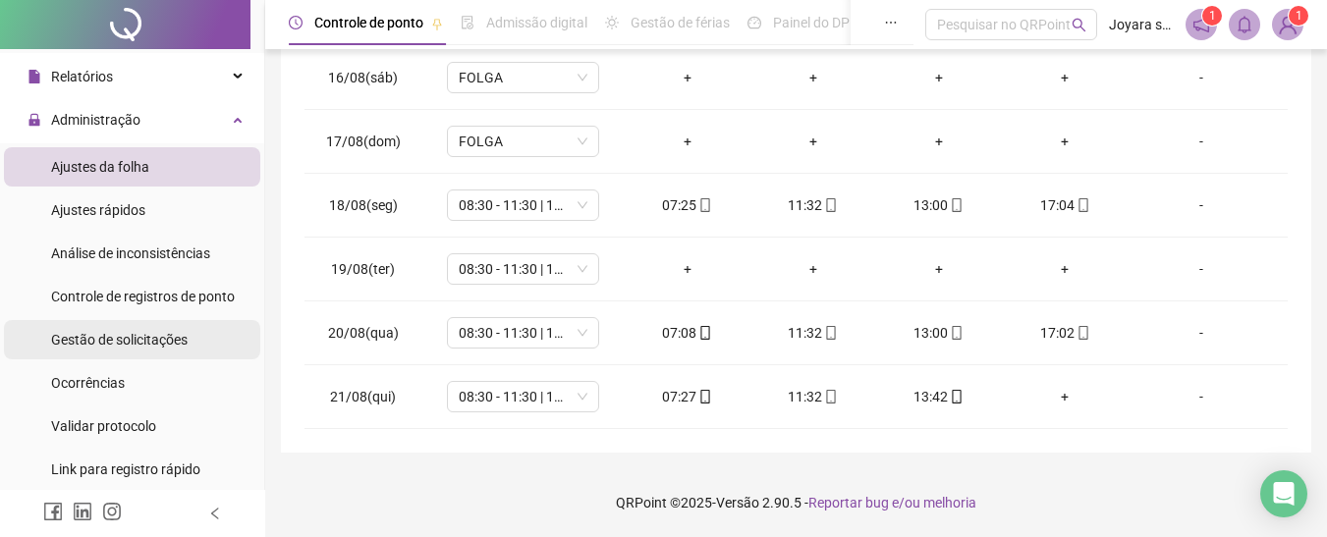
click at [140, 337] on span "Gestão de solicitações" at bounding box center [119, 340] width 137 height 16
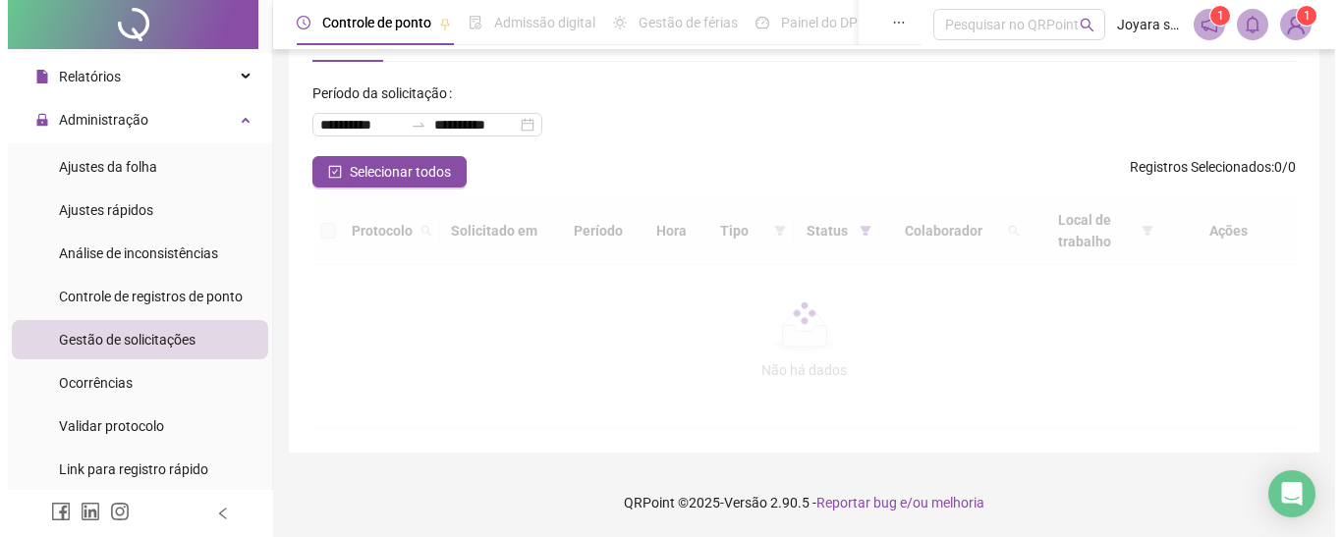
scroll to position [98, 0]
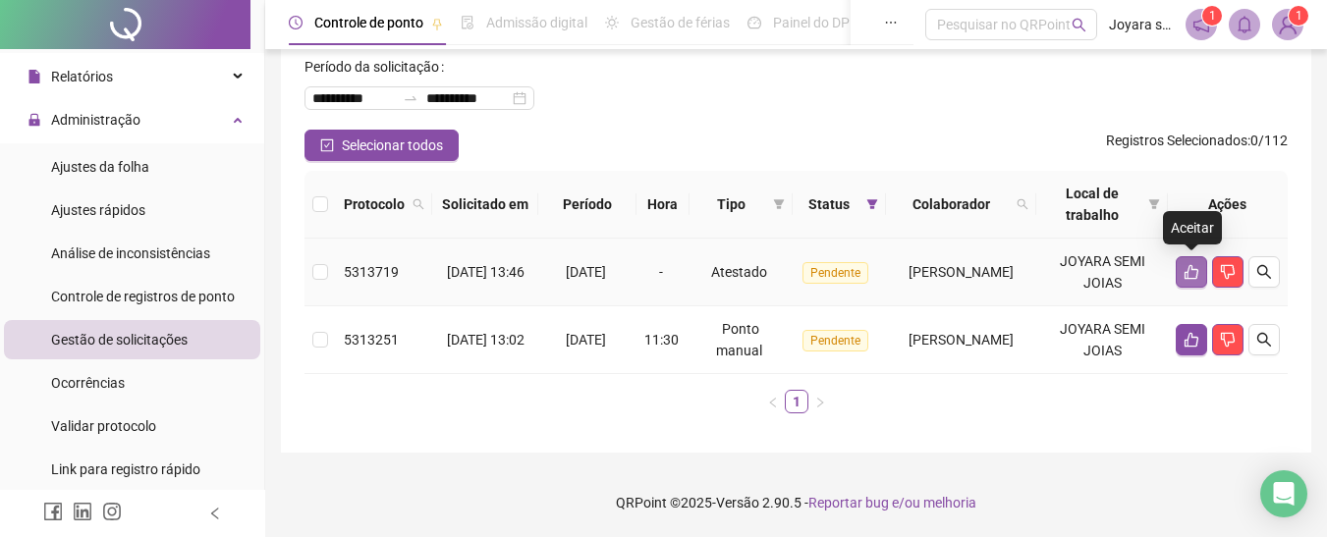
click at [1188, 273] on icon "like" at bounding box center [1192, 272] width 16 height 16
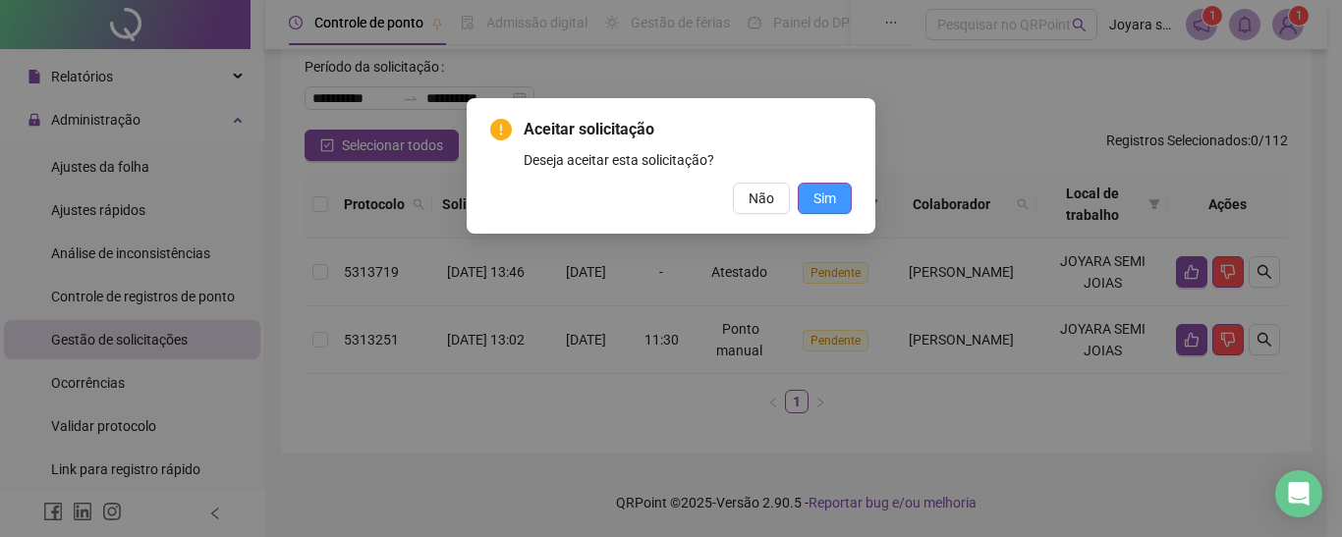
click at [836, 202] on button "Sim" at bounding box center [825, 198] width 54 height 31
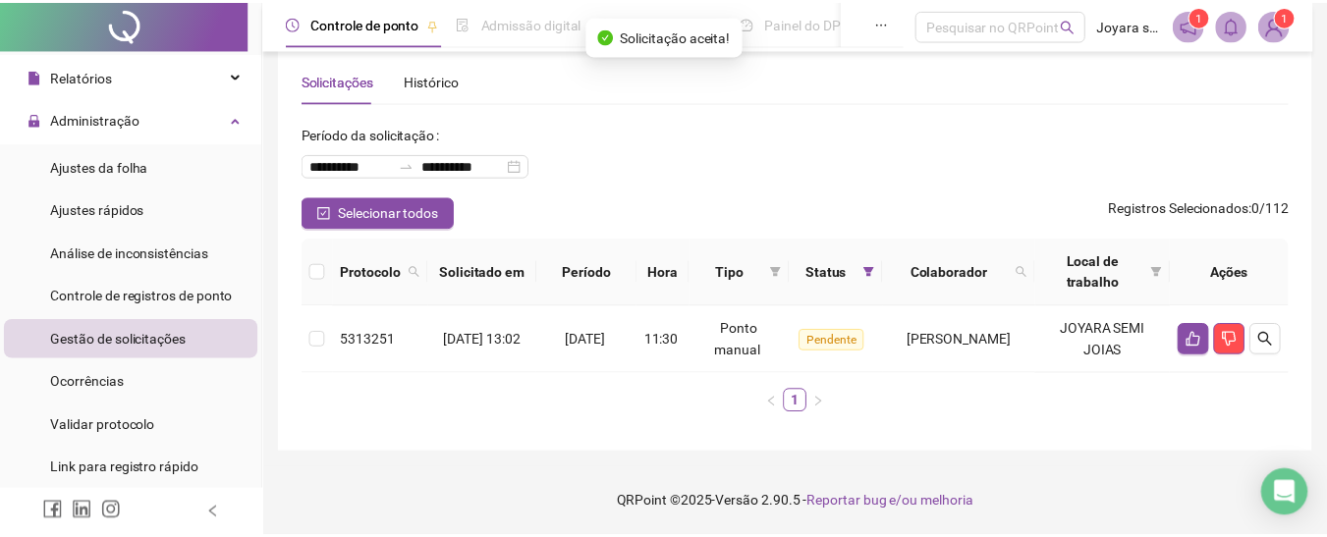
scroll to position [30, 0]
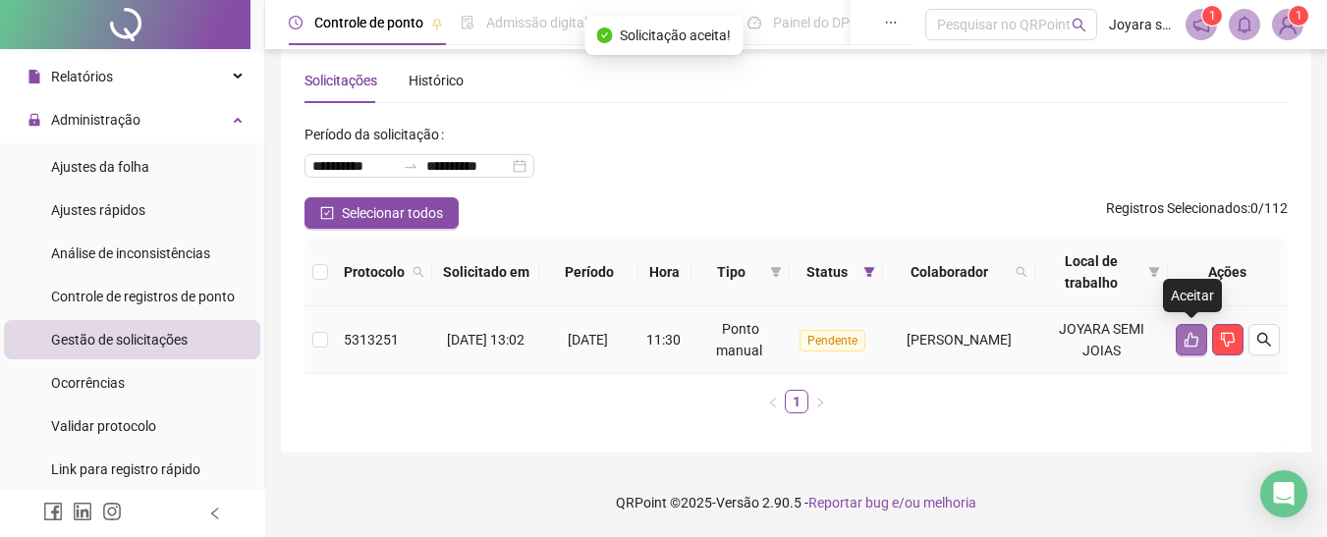
click at [1192, 346] on icon "like" at bounding box center [1192, 340] width 16 height 16
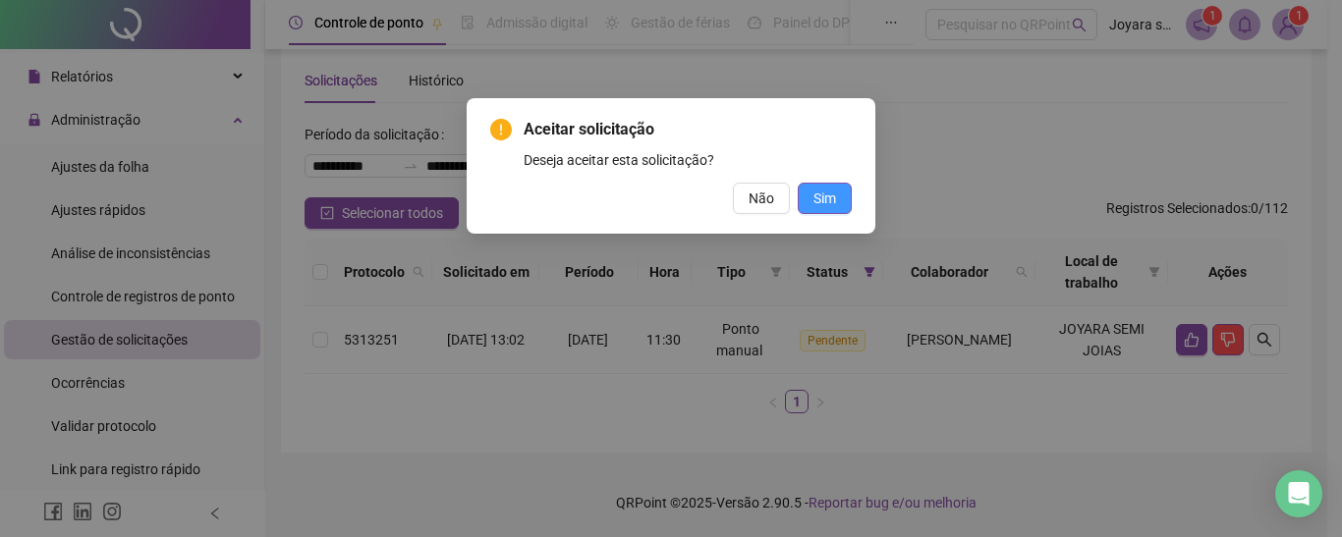
click at [834, 188] on span "Sim" at bounding box center [824, 199] width 23 height 22
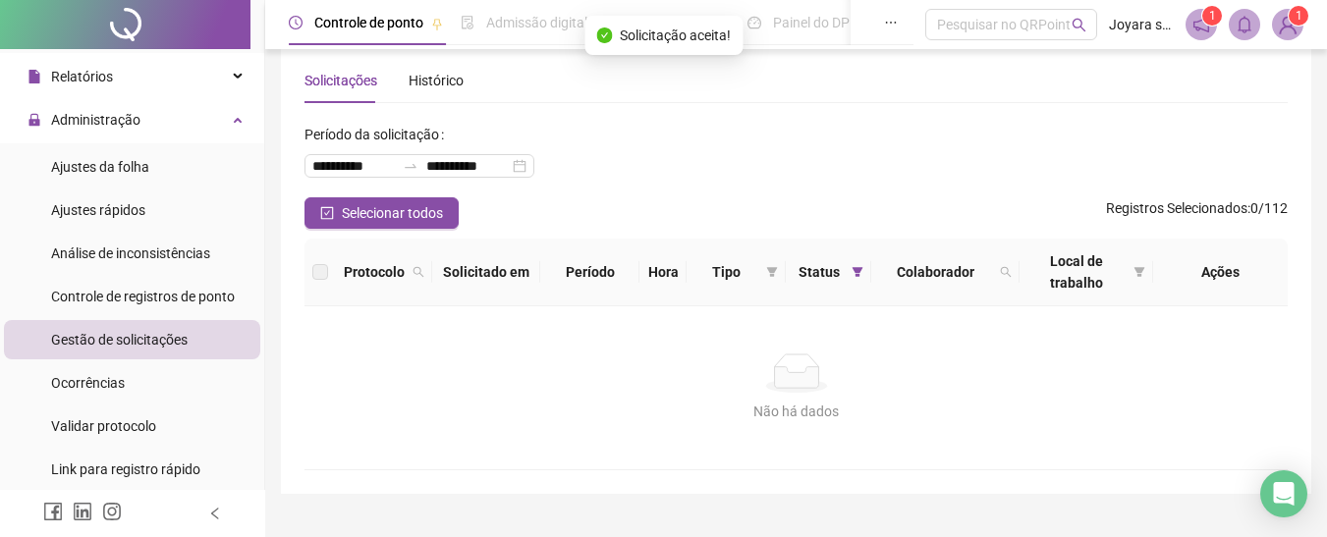
scroll to position [0, 0]
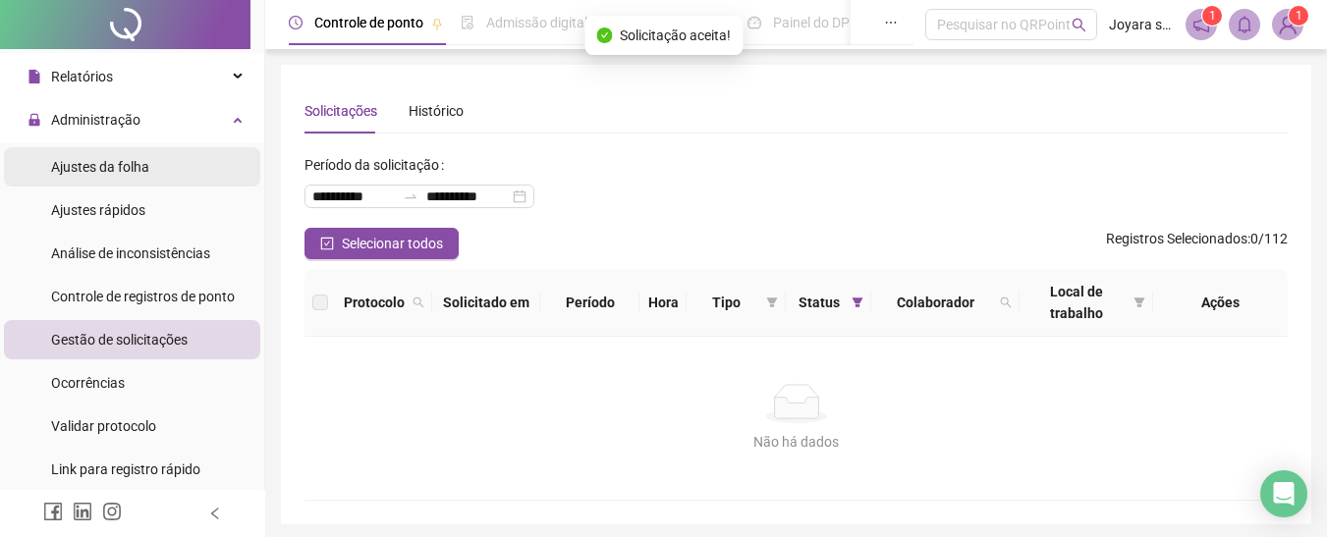
click at [113, 166] on span "Ajustes da folha" at bounding box center [100, 167] width 98 height 16
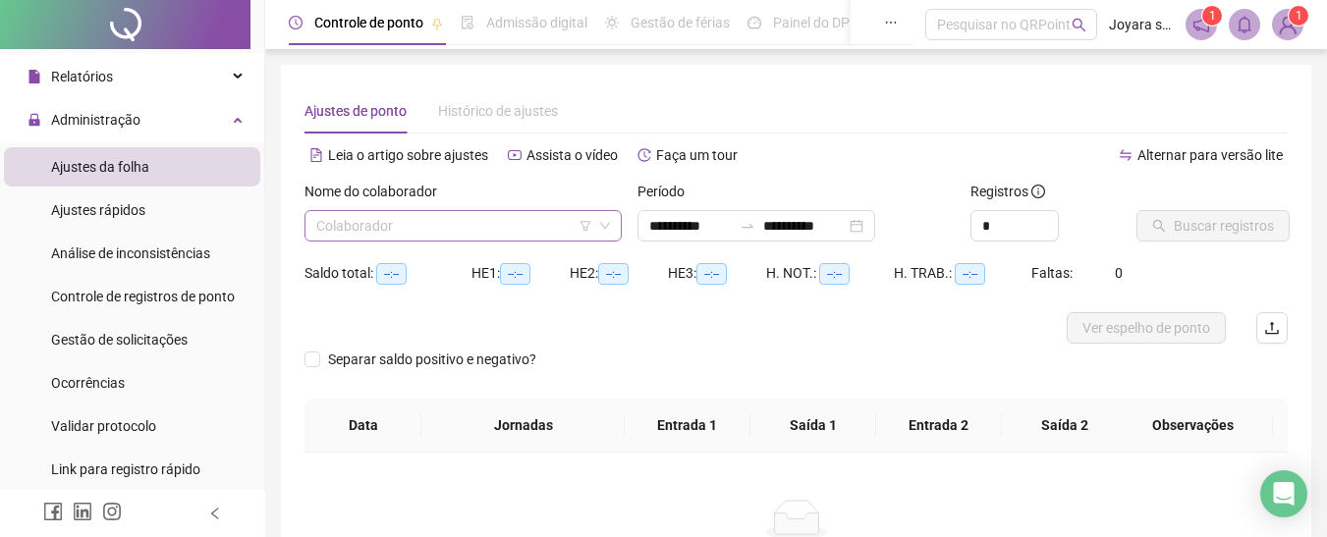
click at [462, 220] on input "search" at bounding box center [454, 225] width 276 height 29
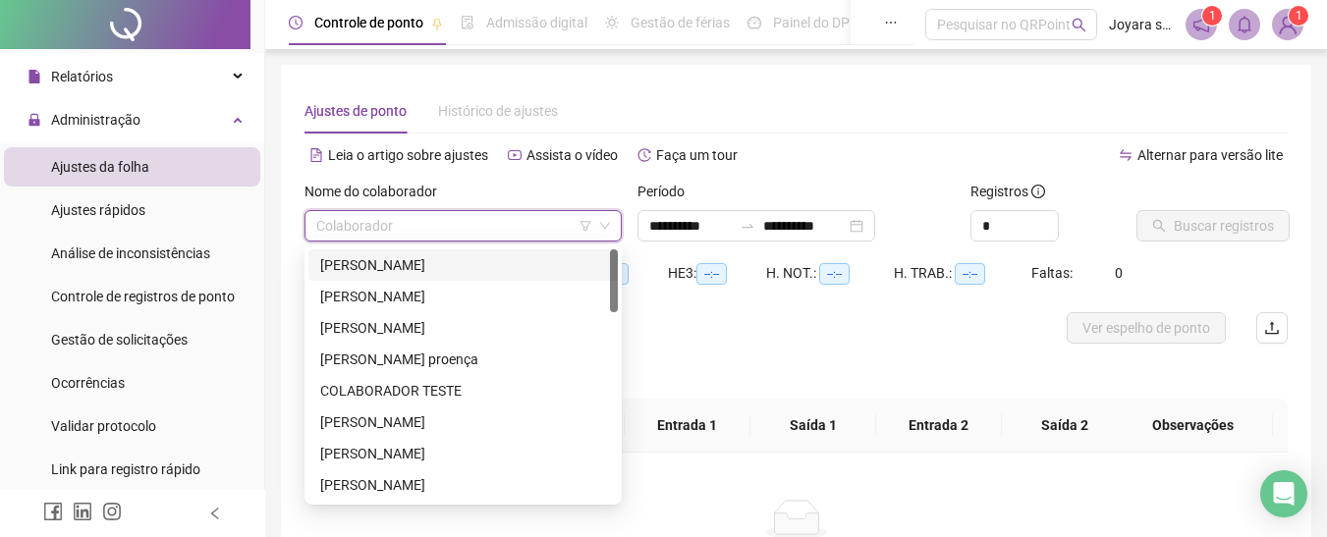
type input "**********"
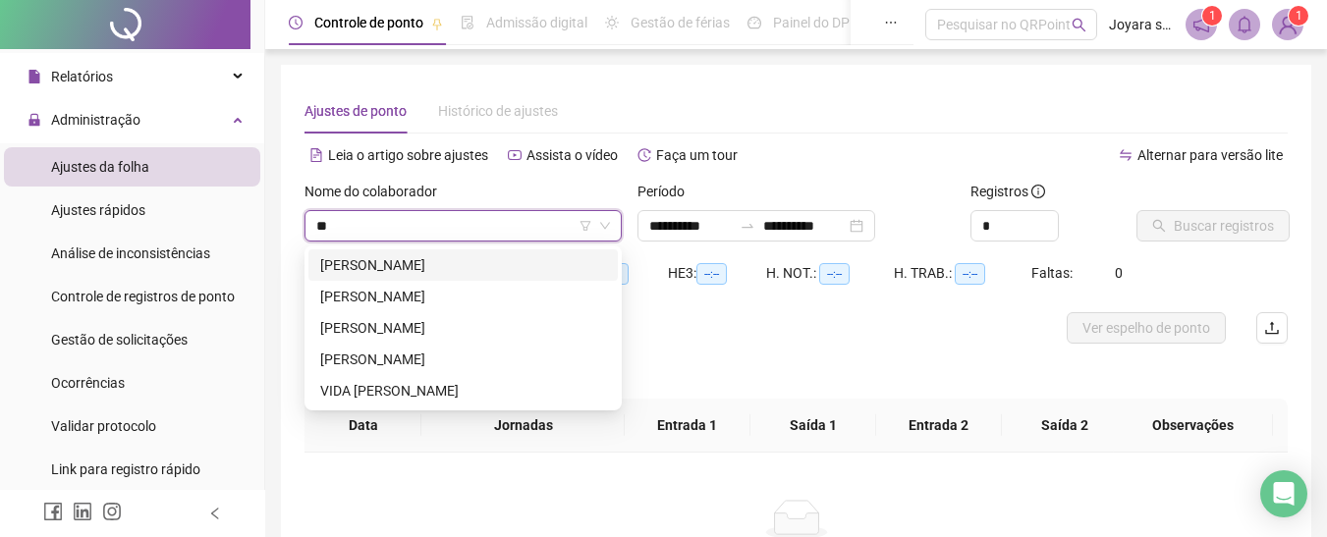
type input "***"
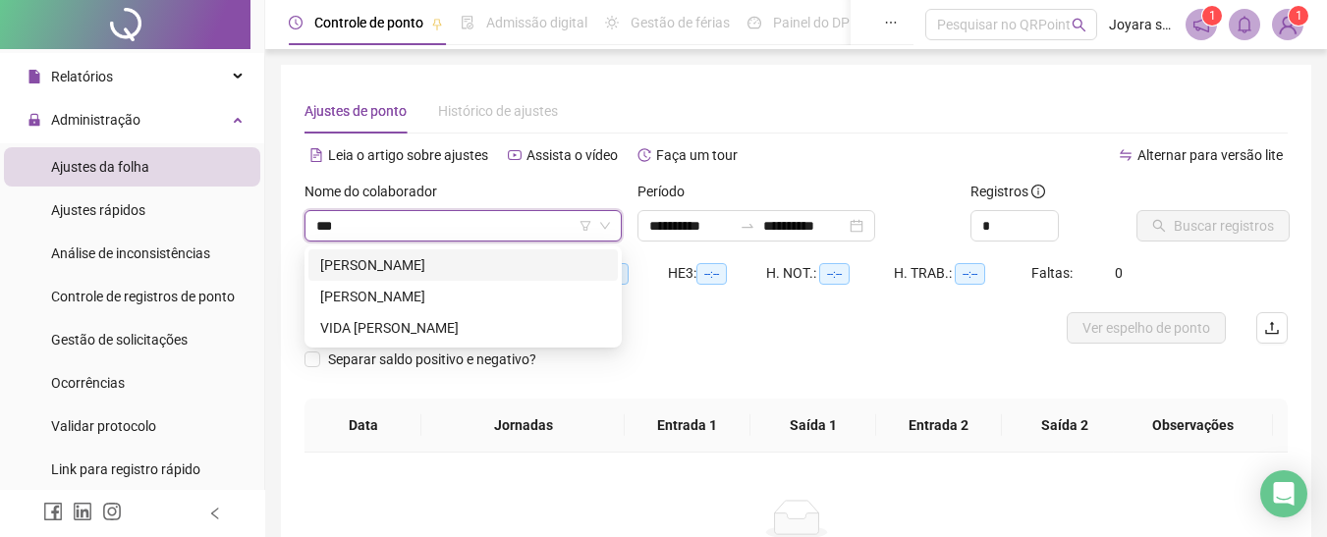
click at [430, 258] on div "[PERSON_NAME]" at bounding box center [463, 265] width 286 height 22
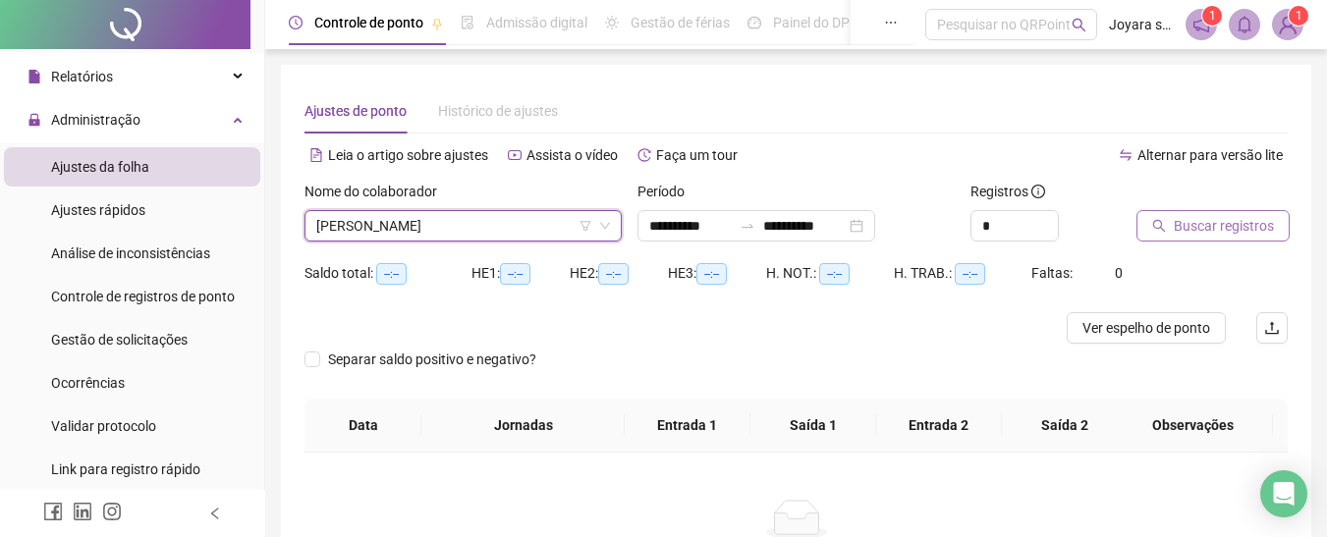
click at [1214, 220] on span "Buscar registros" at bounding box center [1224, 226] width 100 height 22
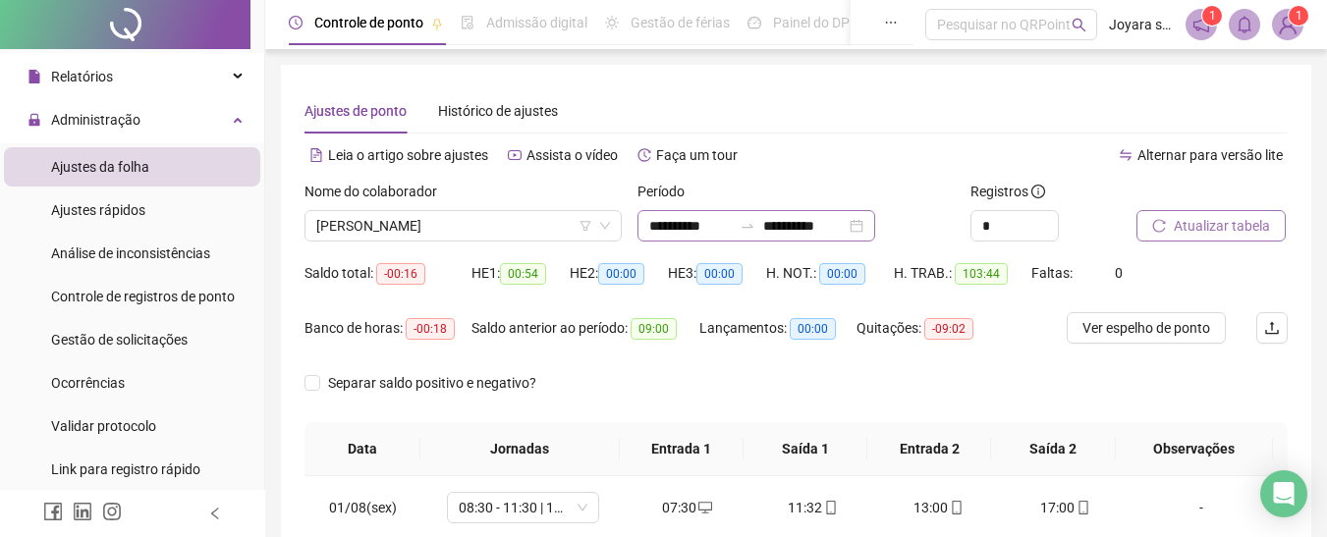
click at [753, 228] on icon "swap-right" at bounding box center [748, 226] width 12 height 4
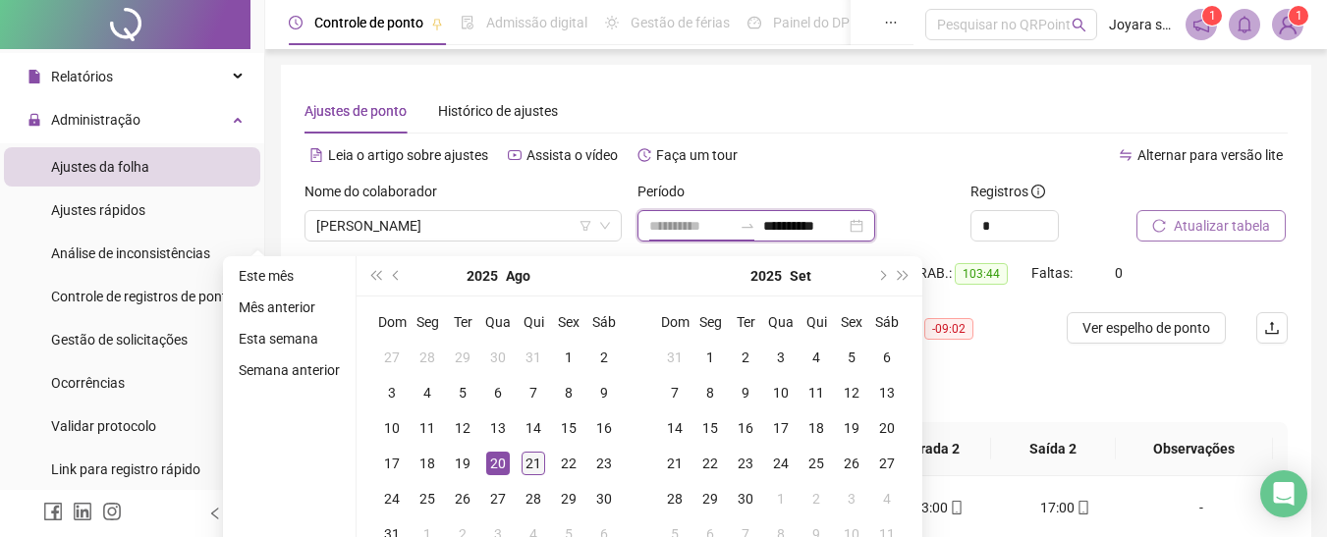
type input "**********"
click at [523, 462] on div "21" at bounding box center [534, 464] width 24 height 24
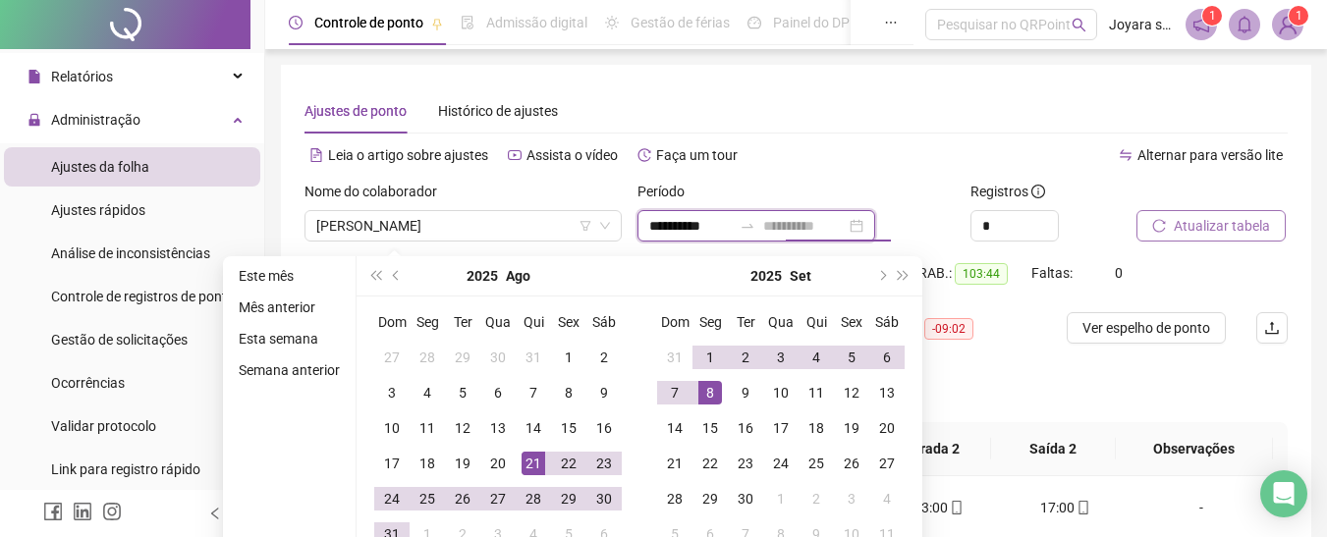
type input "**********"
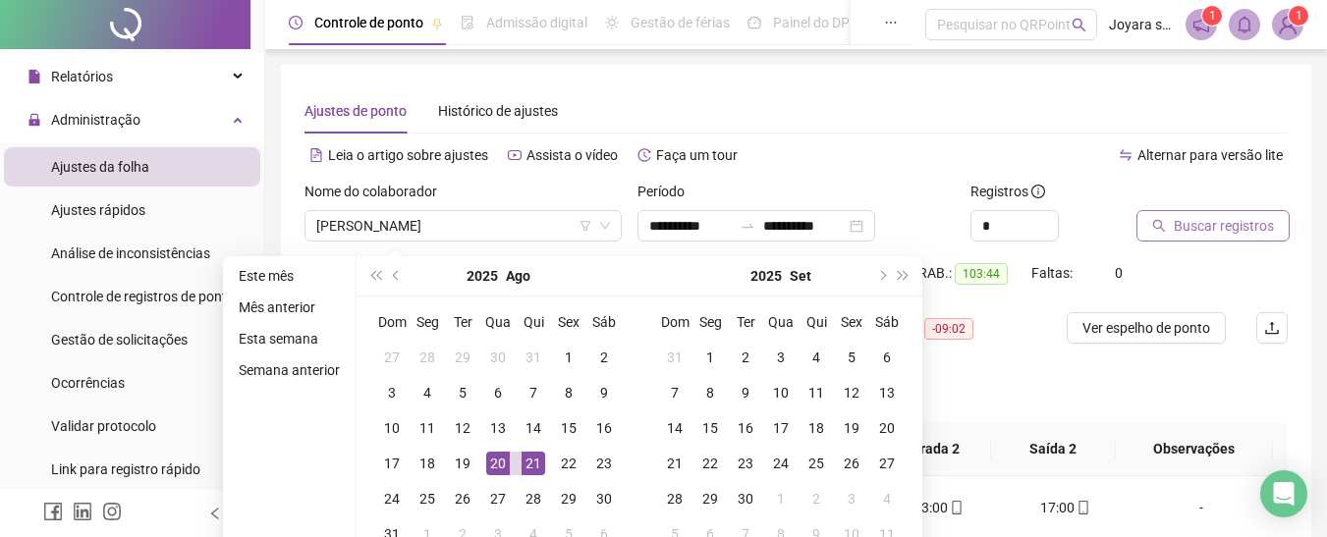
type input "**********"
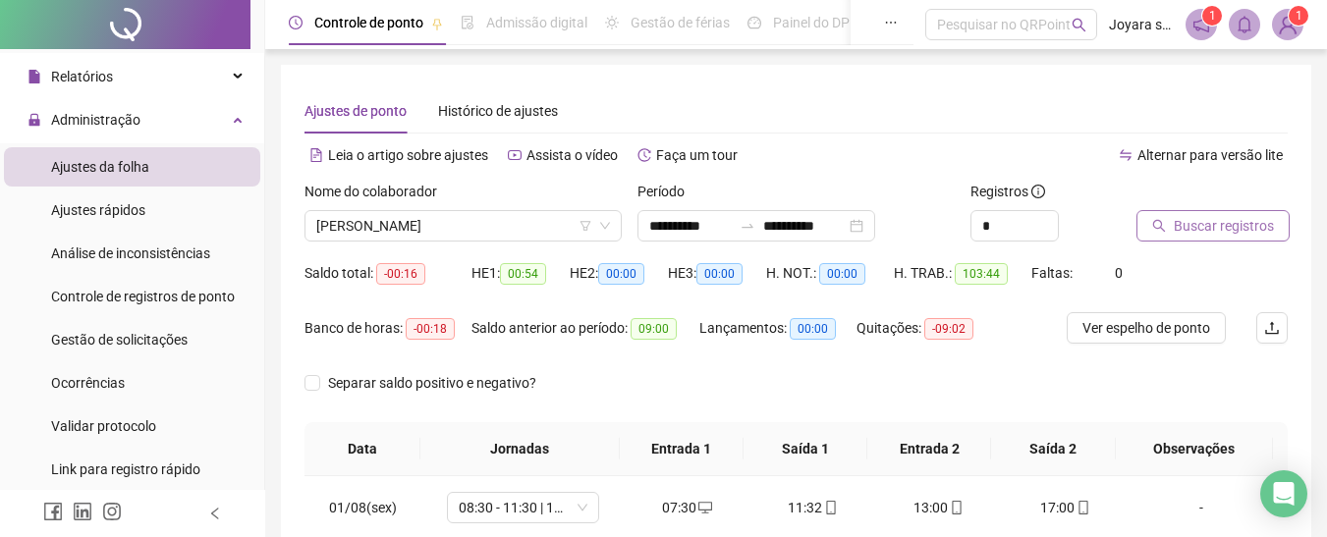
click at [1234, 233] on span "Buscar registros" at bounding box center [1224, 226] width 100 height 22
click at [753, 232] on div "**********" at bounding box center [756, 225] width 238 height 31
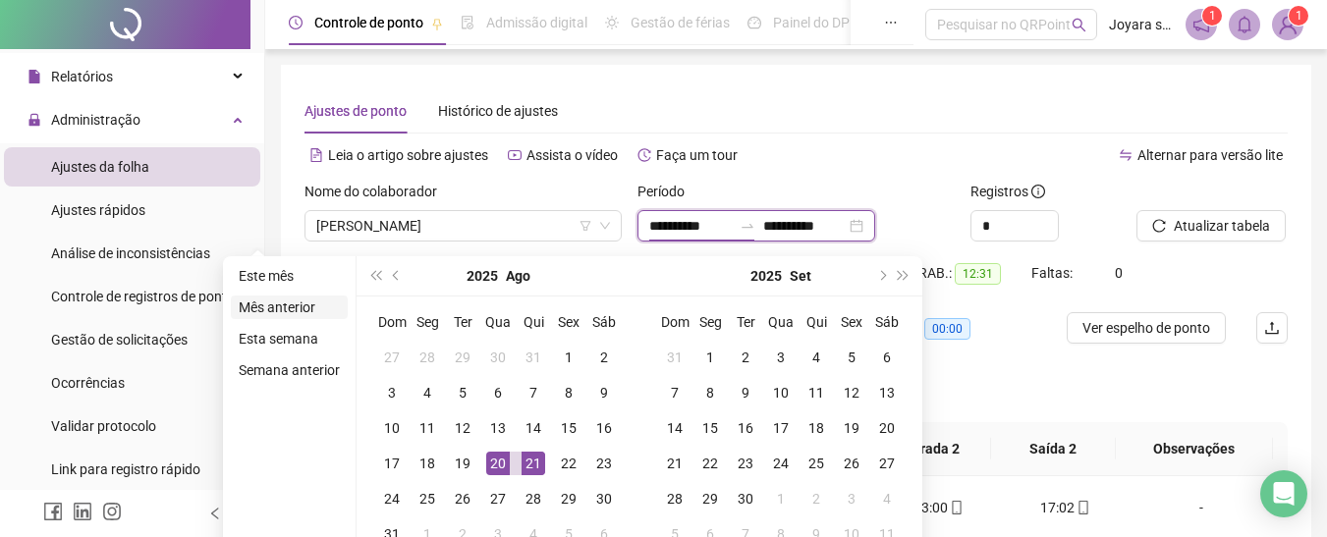
type input "**********"
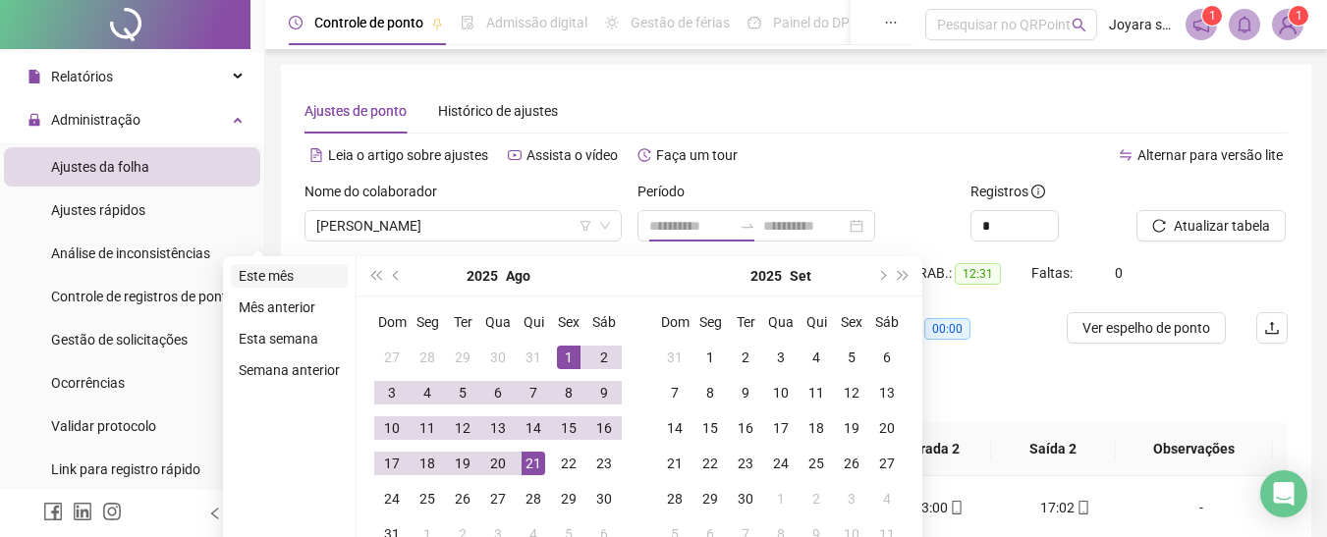
click at [274, 278] on li "Este mês" at bounding box center [289, 276] width 117 height 24
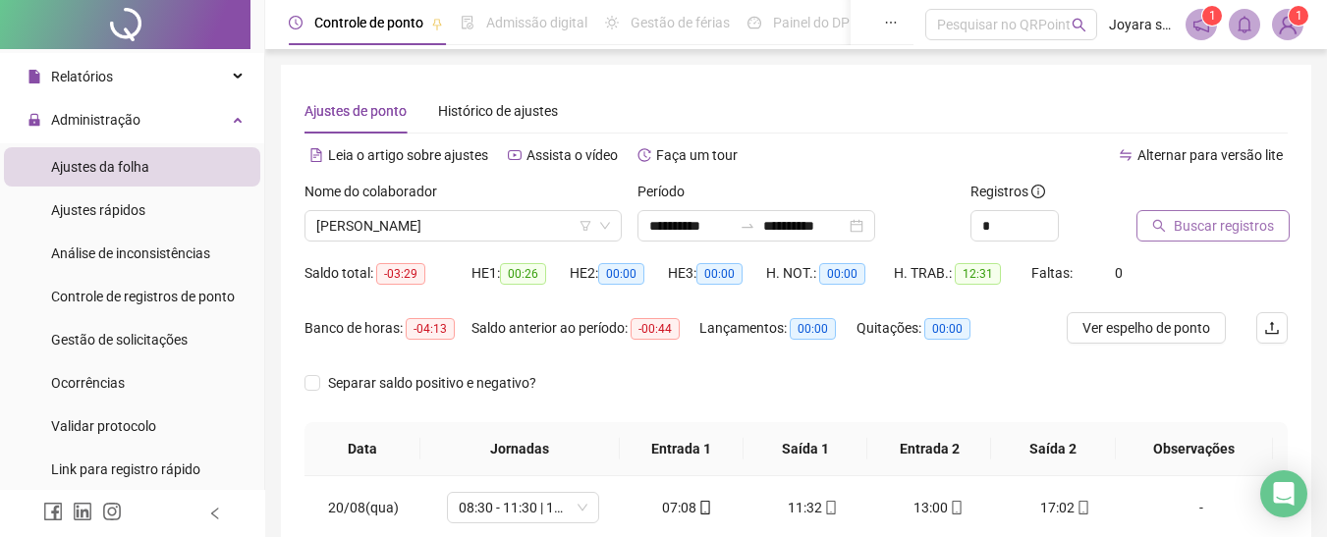
click at [1171, 218] on button "Buscar registros" at bounding box center [1212, 225] width 153 height 31
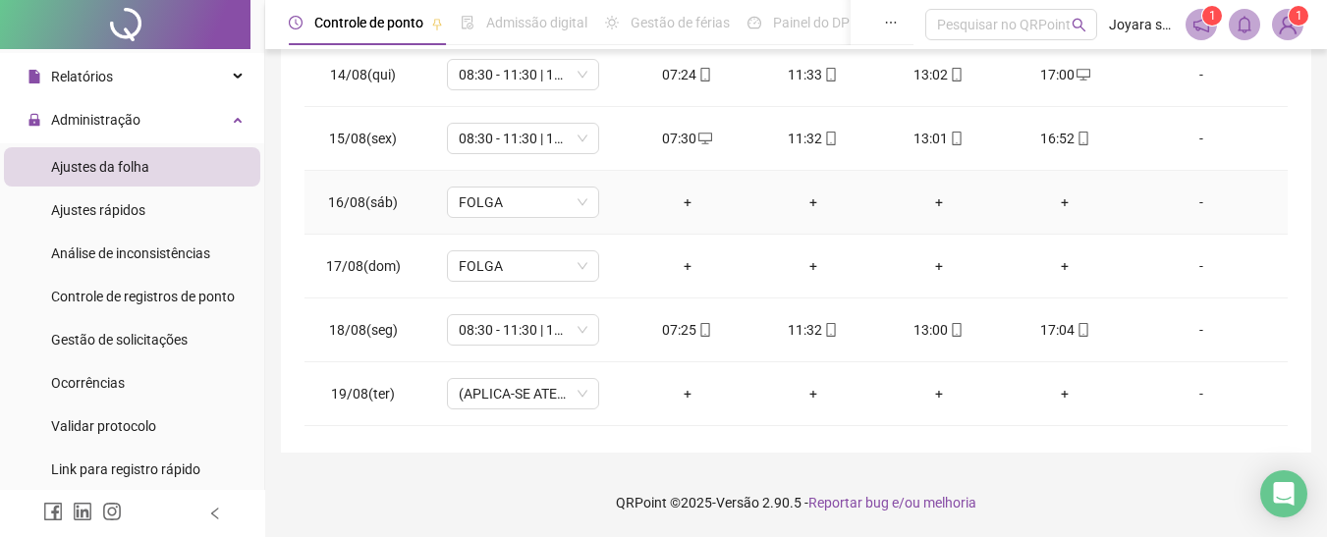
scroll to position [921, 0]
